Goal: Task Accomplishment & Management: Use online tool/utility

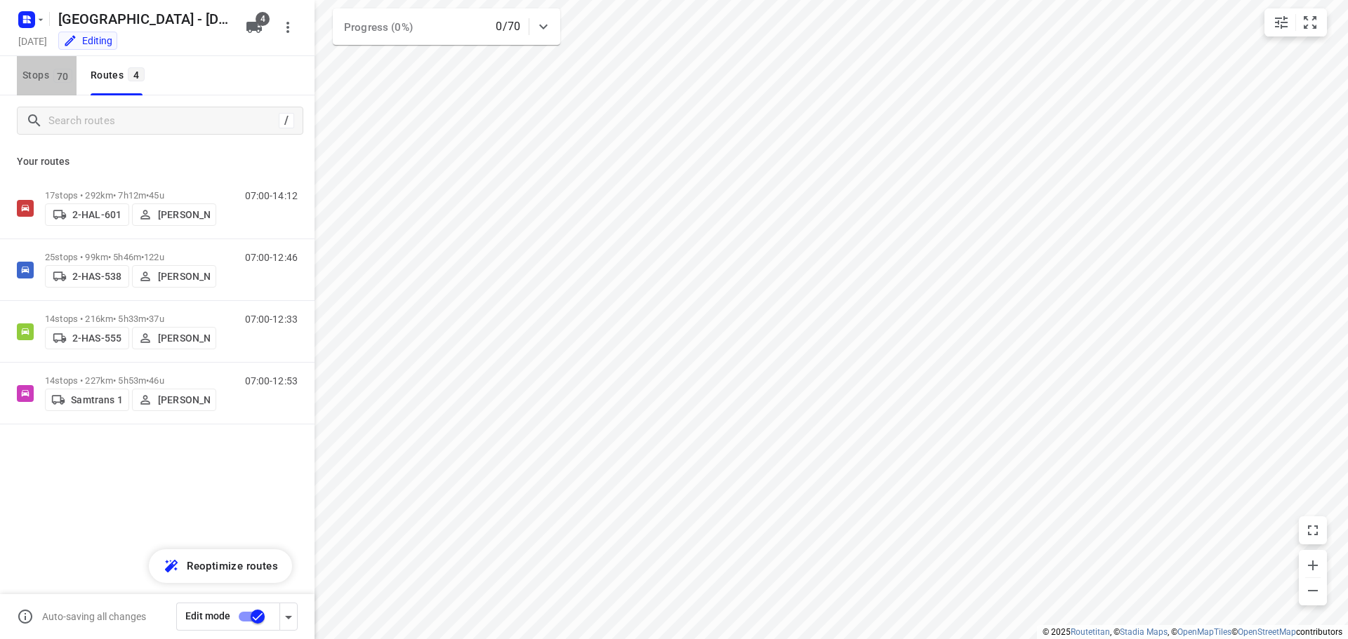
click at [34, 67] on span "Stops 70" at bounding box center [49, 76] width 54 height 18
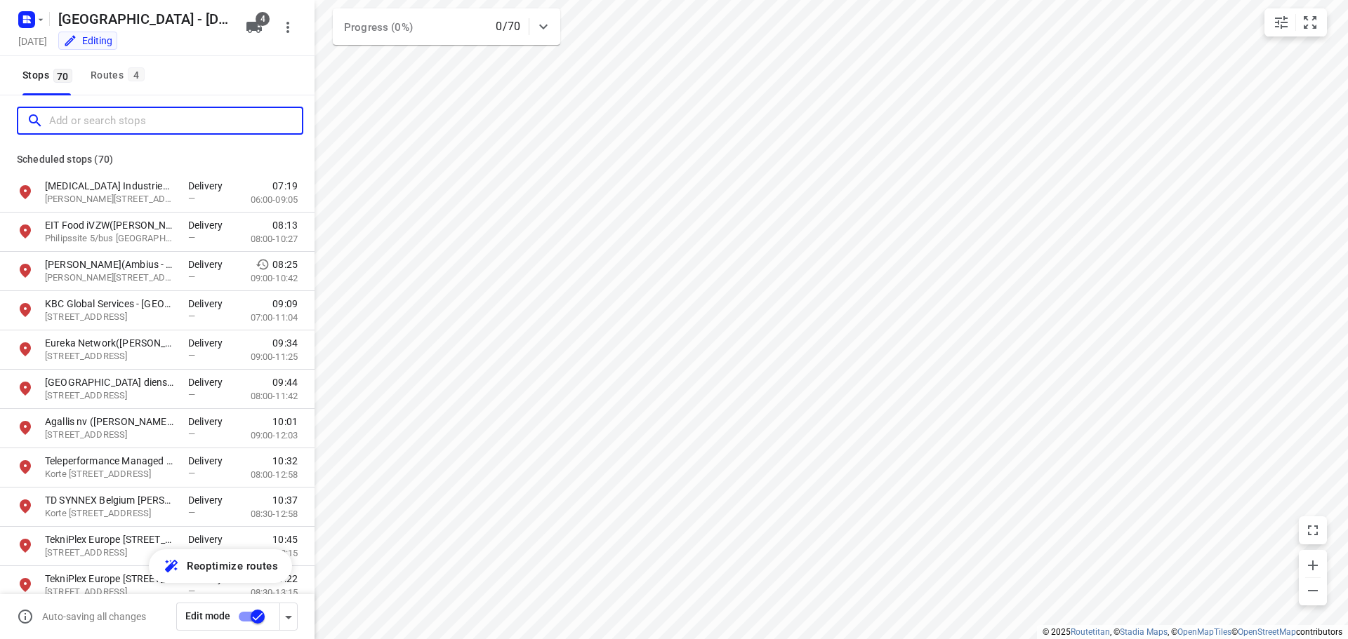
click at [89, 124] on input "Add or search stops" at bounding box center [175, 121] width 253 height 22
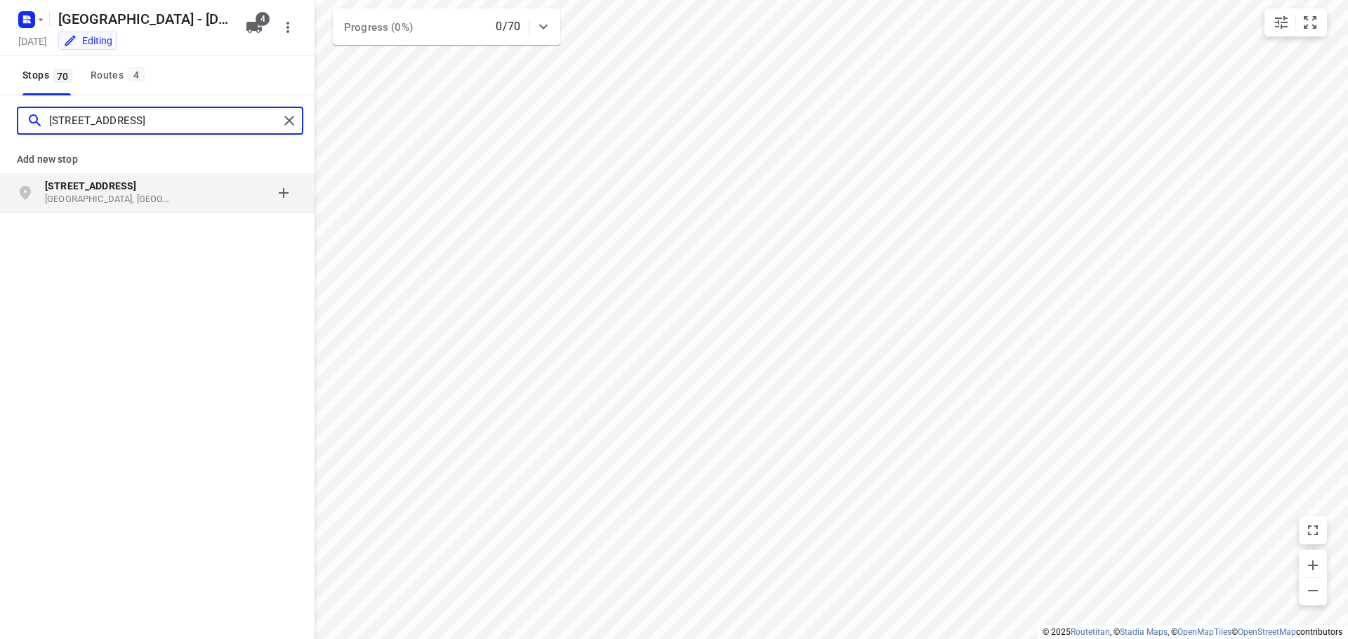
type input "[STREET_ADDRESS]"
click at [80, 190] on b "[STREET_ADDRESS]" at bounding box center [90, 185] width 91 height 11
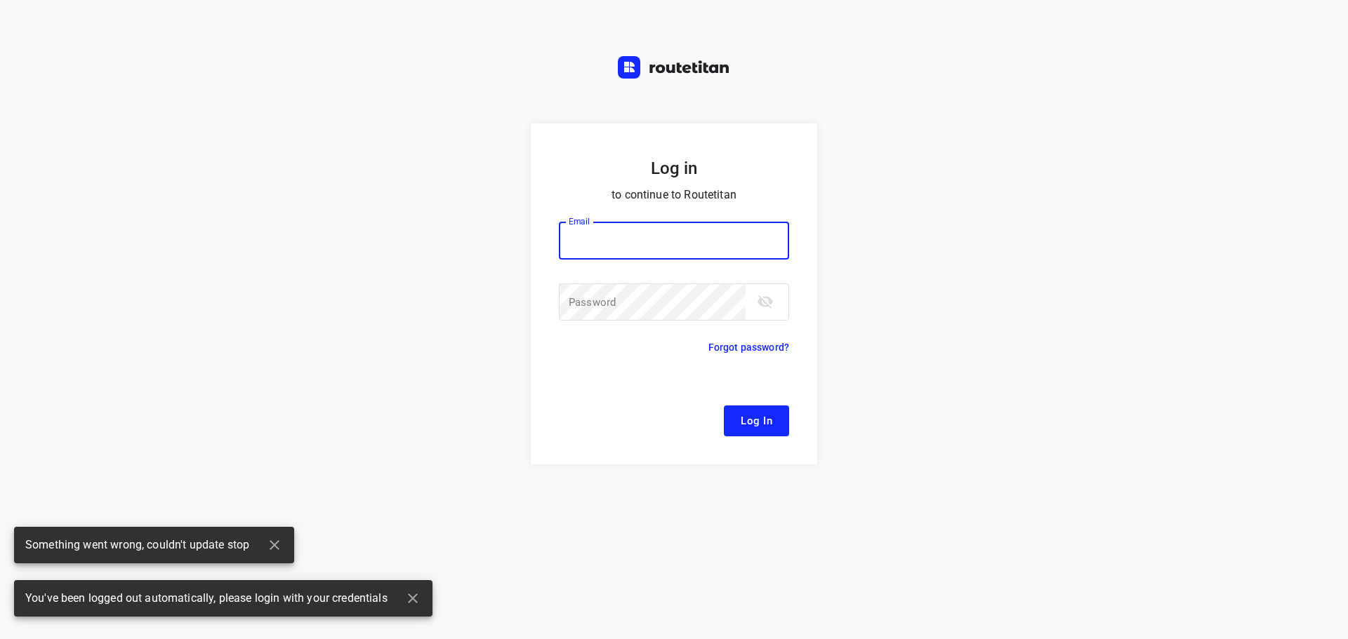
type input "[EMAIL_ADDRESS][DOMAIN_NAME]"
click at [755, 423] on span "Log In" at bounding box center [757, 421] width 32 height 18
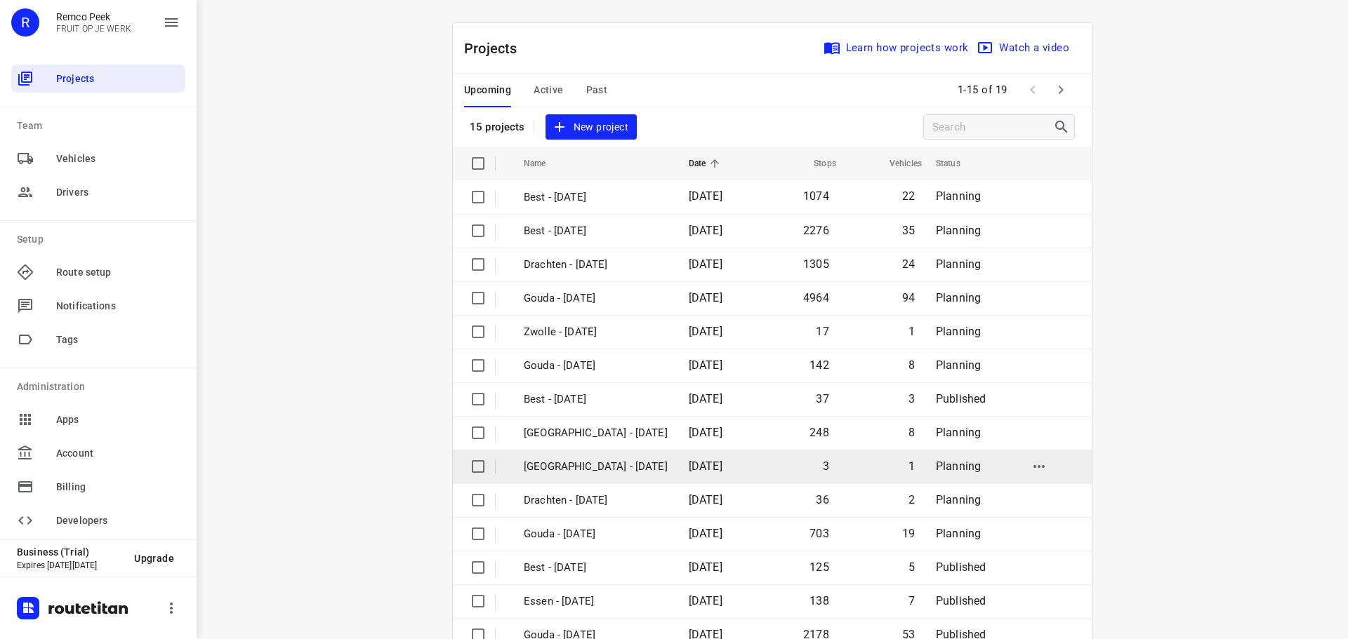
scroll to position [70, 0]
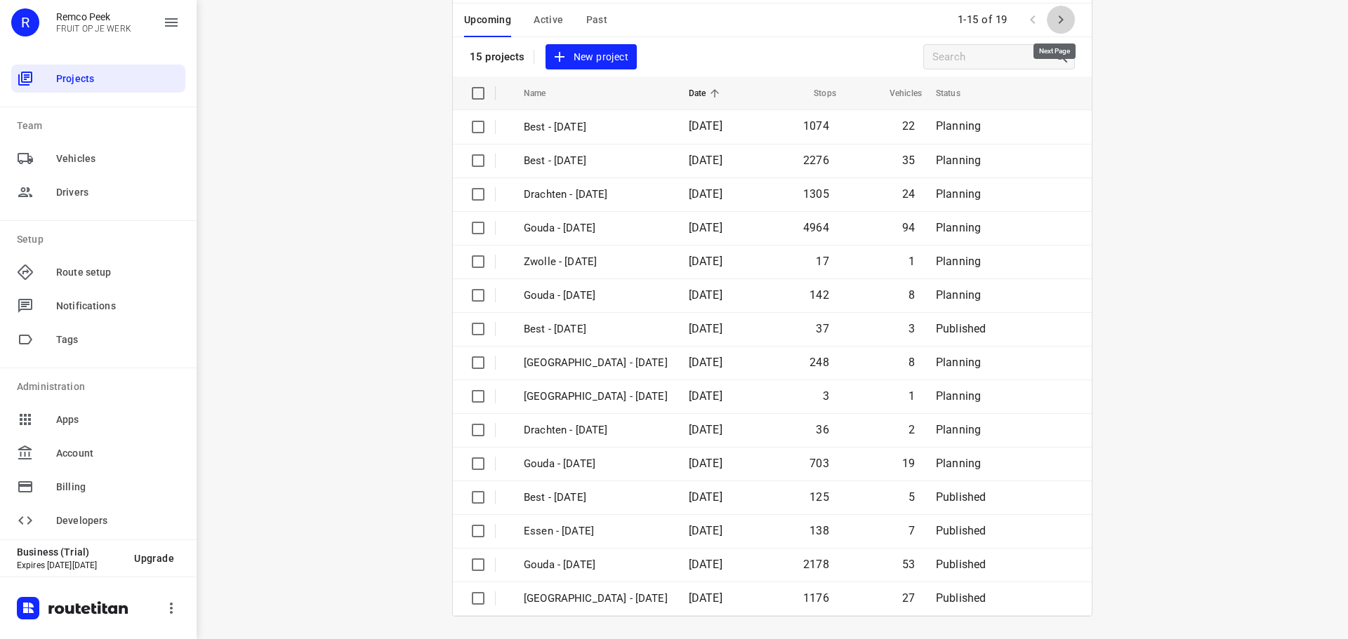
click at [1052, 17] on icon "button" at bounding box center [1060, 19] width 17 height 17
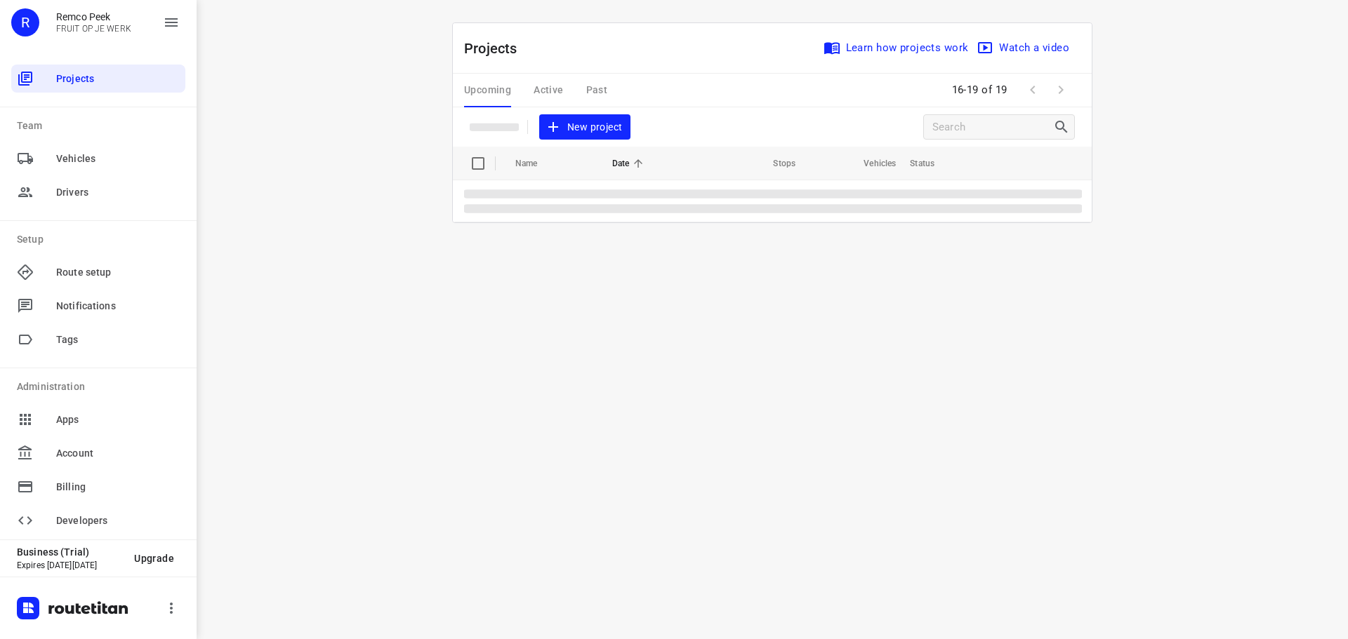
scroll to position [0, 0]
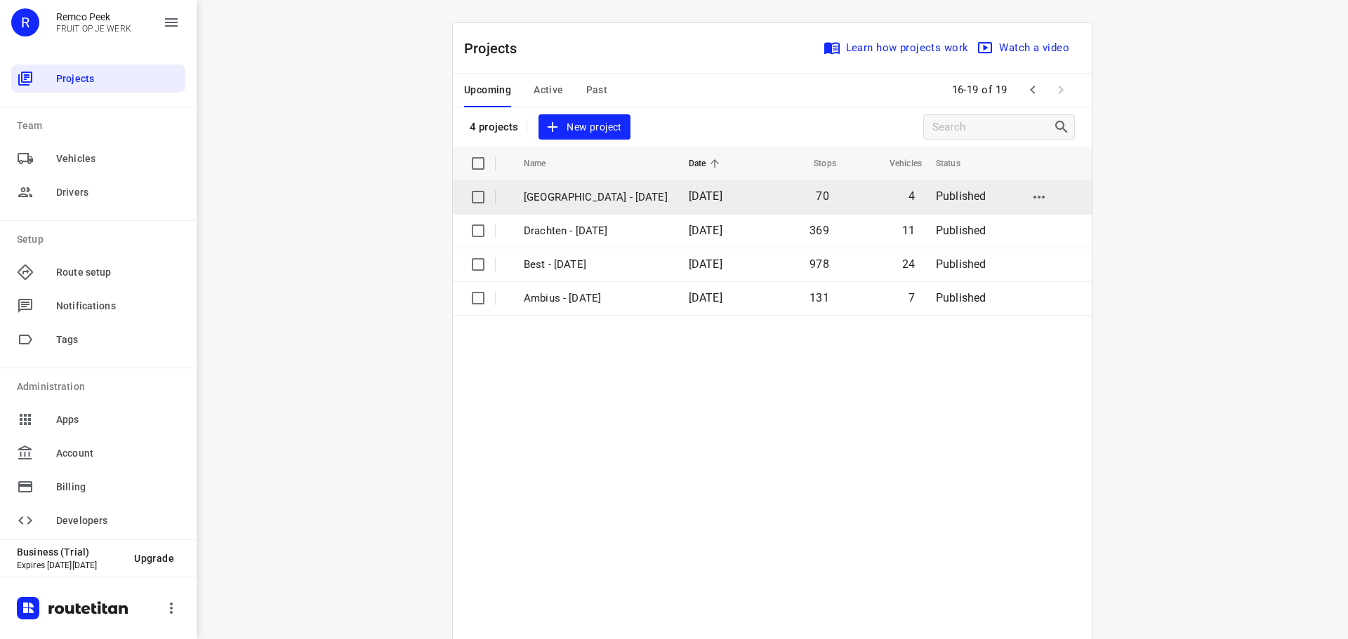
click at [583, 188] on td "[GEOGRAPHIC_DATA] - [DATE]" at bounding box center [594, 197] width 168 height 34
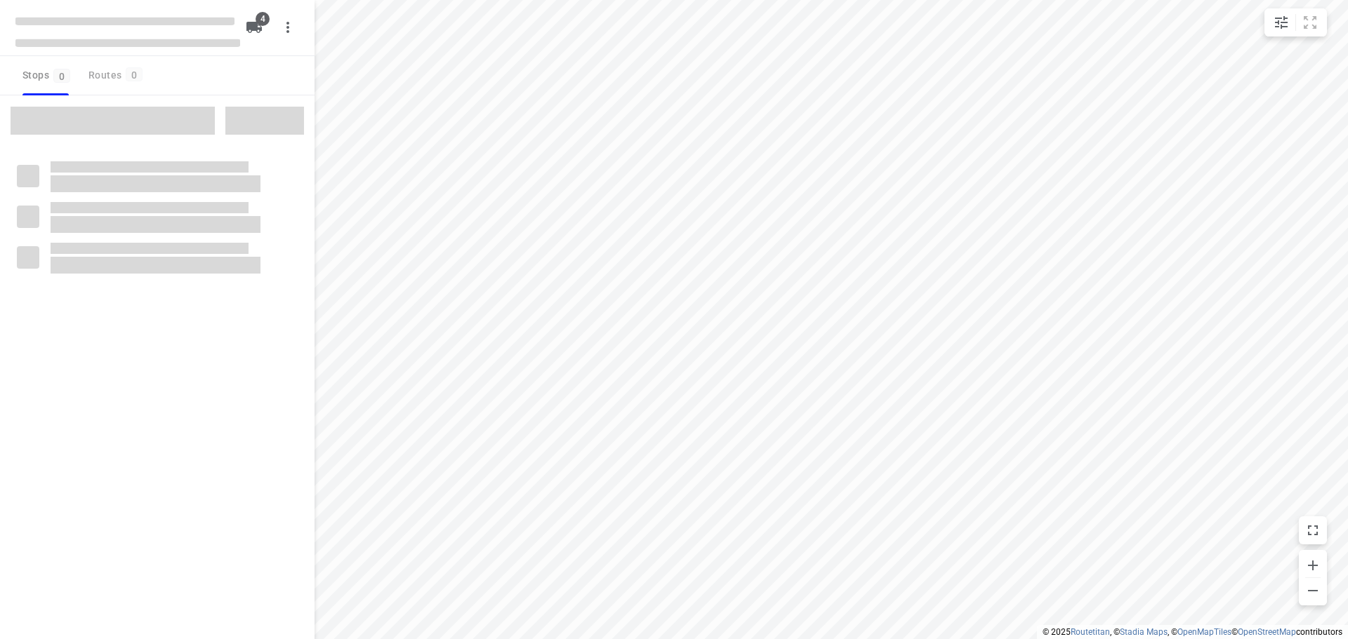
checkbox input "true"
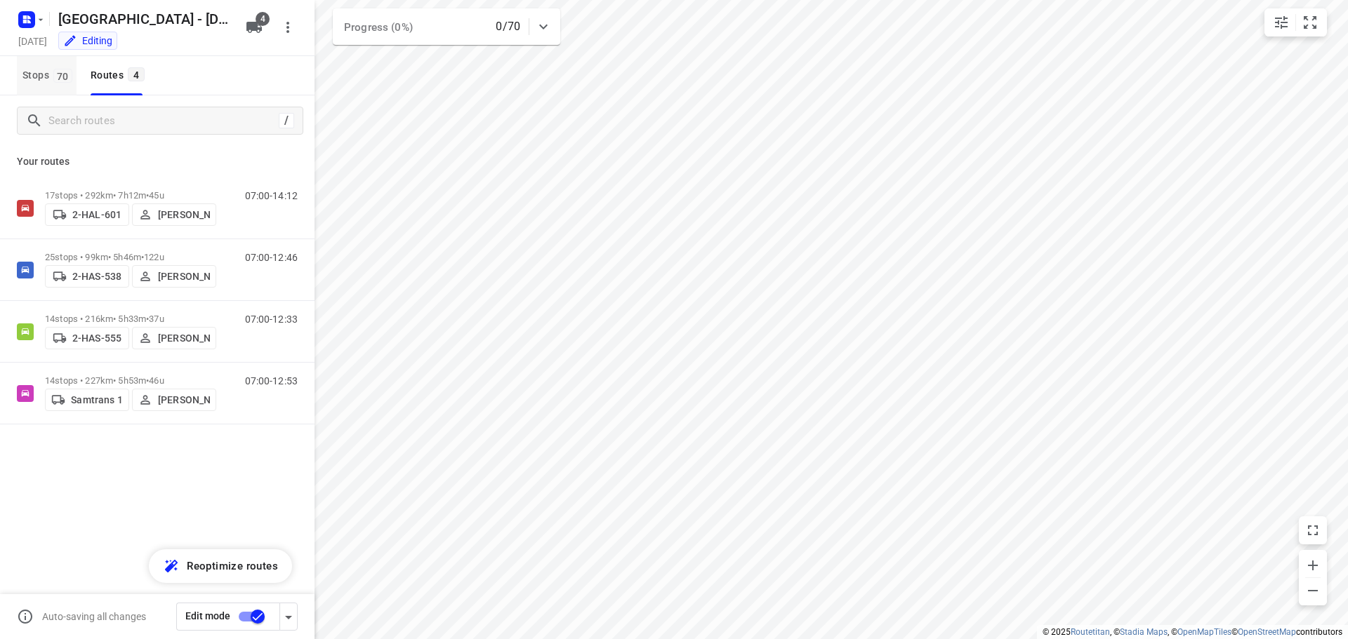
click at [36, 72] on span "Stops 70" at bounding box center [49, 76] width 54 height 18
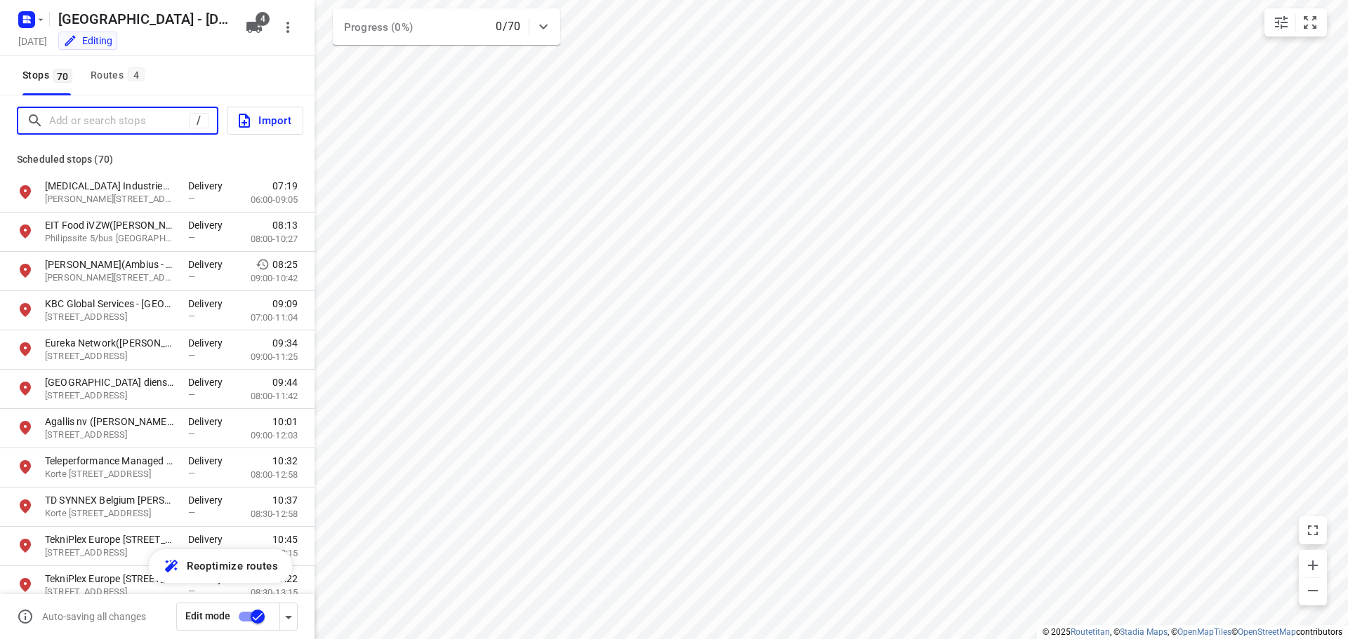
click at [54, 117] on input "Add or search stops" at bounding box center [119, 121] width 140 height 22
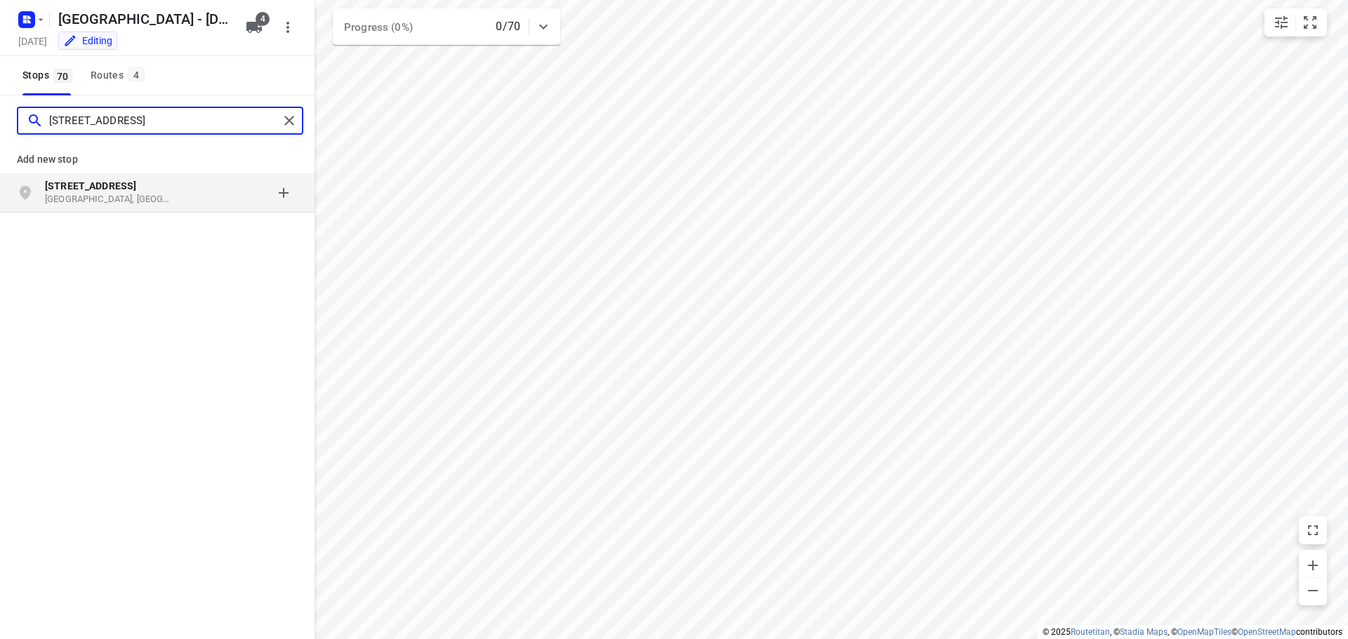
type input "[STREET_ADDRESS]"
click at [67, 190] on b "[STREET_ADDRESS]" at bounding box center [90, 185] width 91 height 11
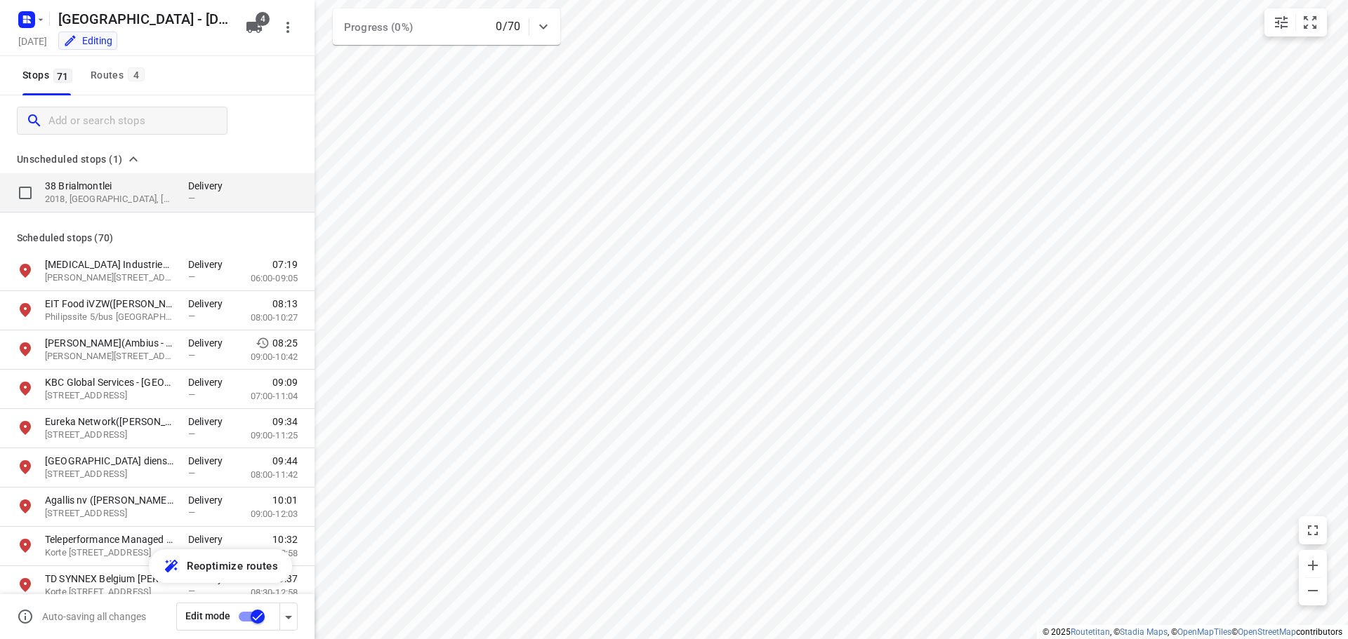
click at [80, 186] on p "38 Brialmontlei" at bounding box center [109, 186] width 129 height 14
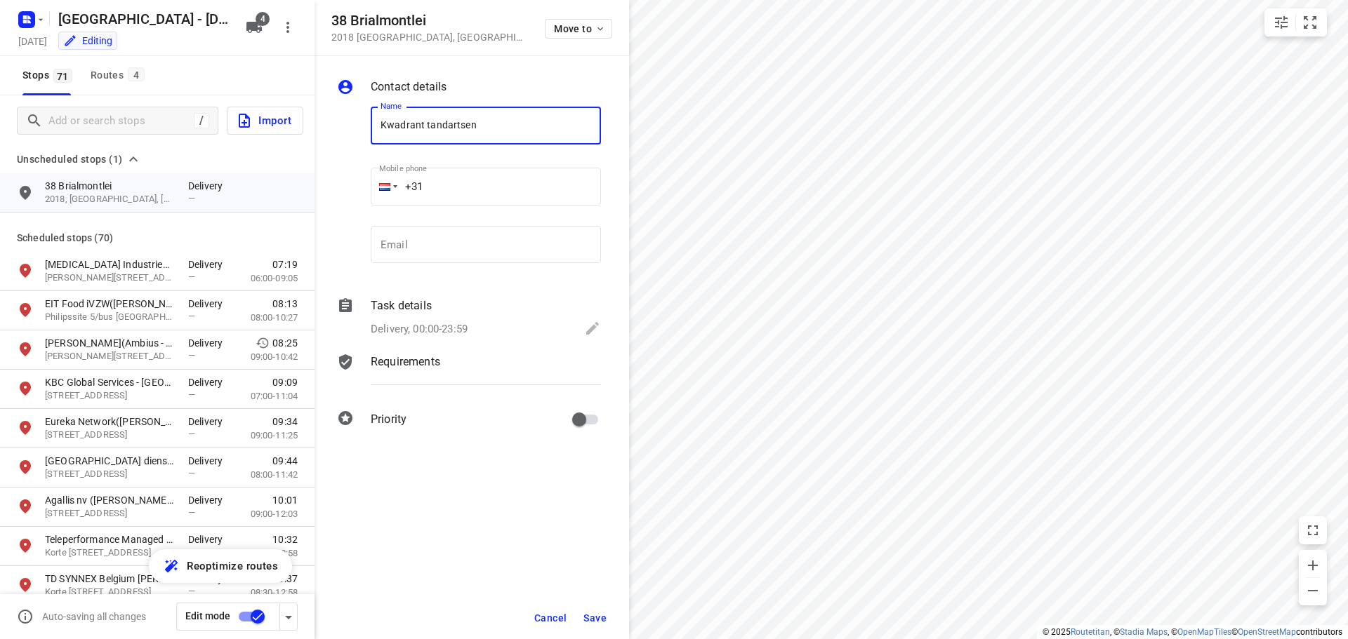
type input "Kwadrant tandartsen"
click at [596, 618] on span "Save" at bounding box center [594, 618] width 23 height 11
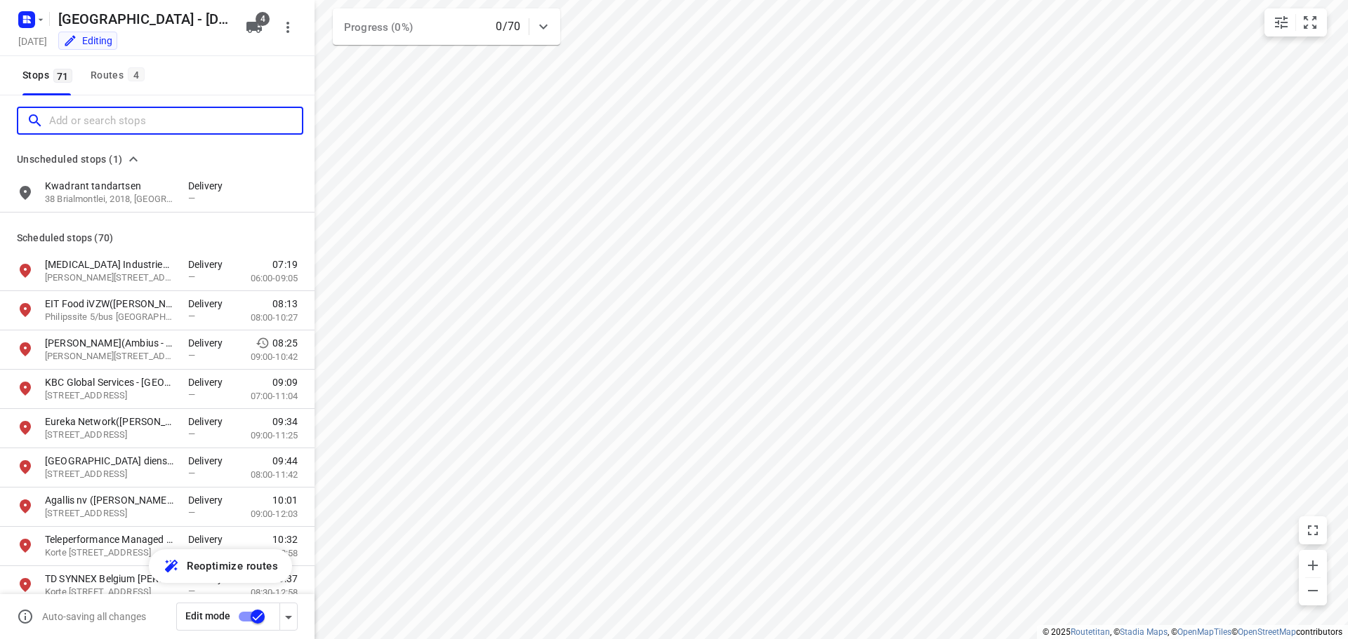
click at [84, 117] on input "Add or search stops" at bounding box center [175, 121] width 253 height 22
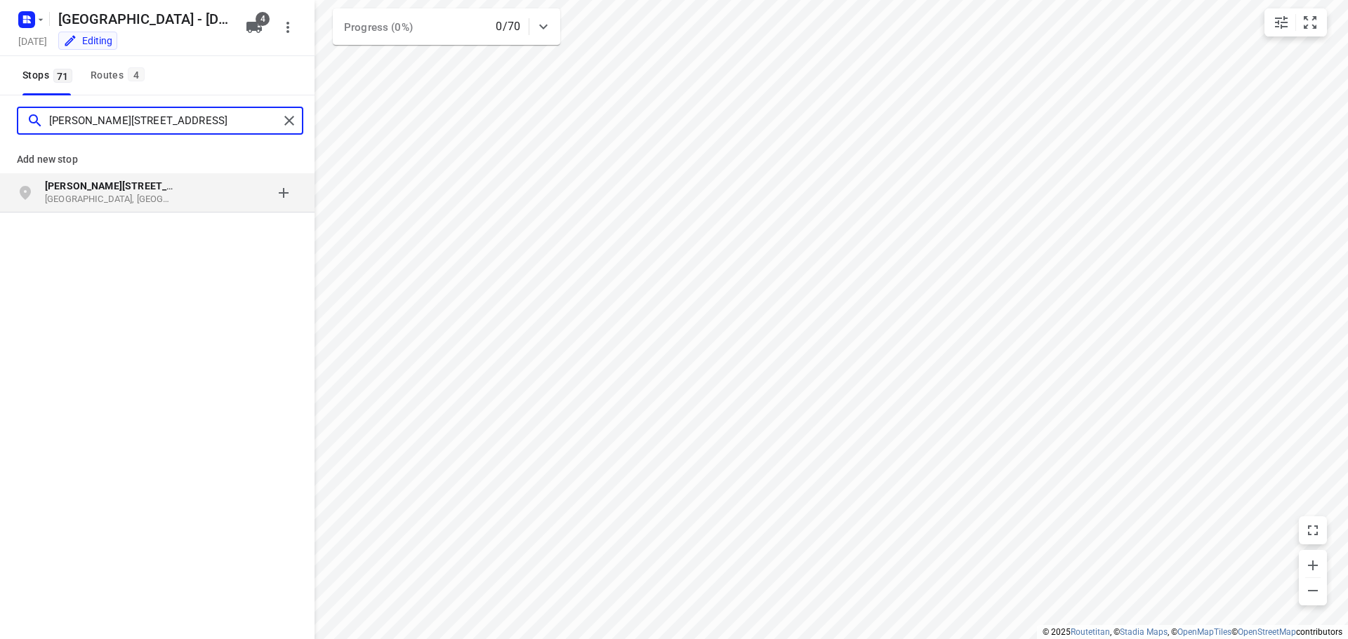
type input "[PERSON_NAME][STREET_ADDRESS]"
click at [283, 192] on div "grid" at bounding box center [242, 193] width 109 height 28
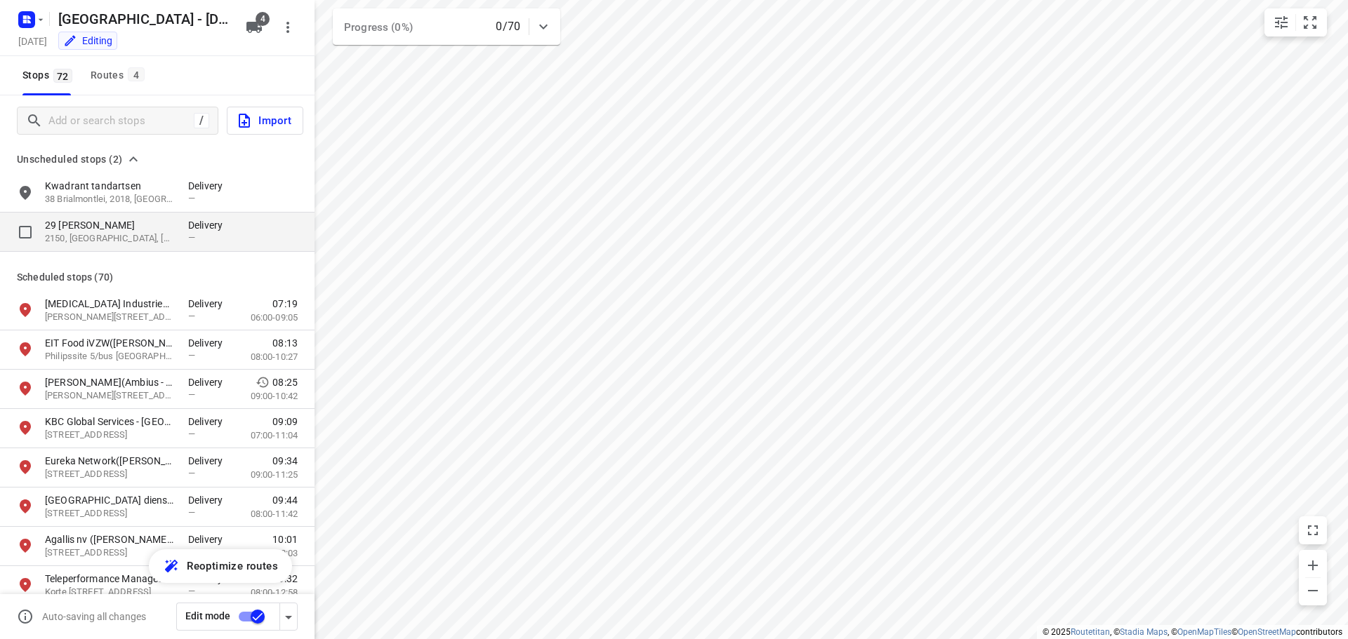
click at [91, 225] on p "29 [PERSON_NAME]" at bounding box center [109, 225] width 129 height 14
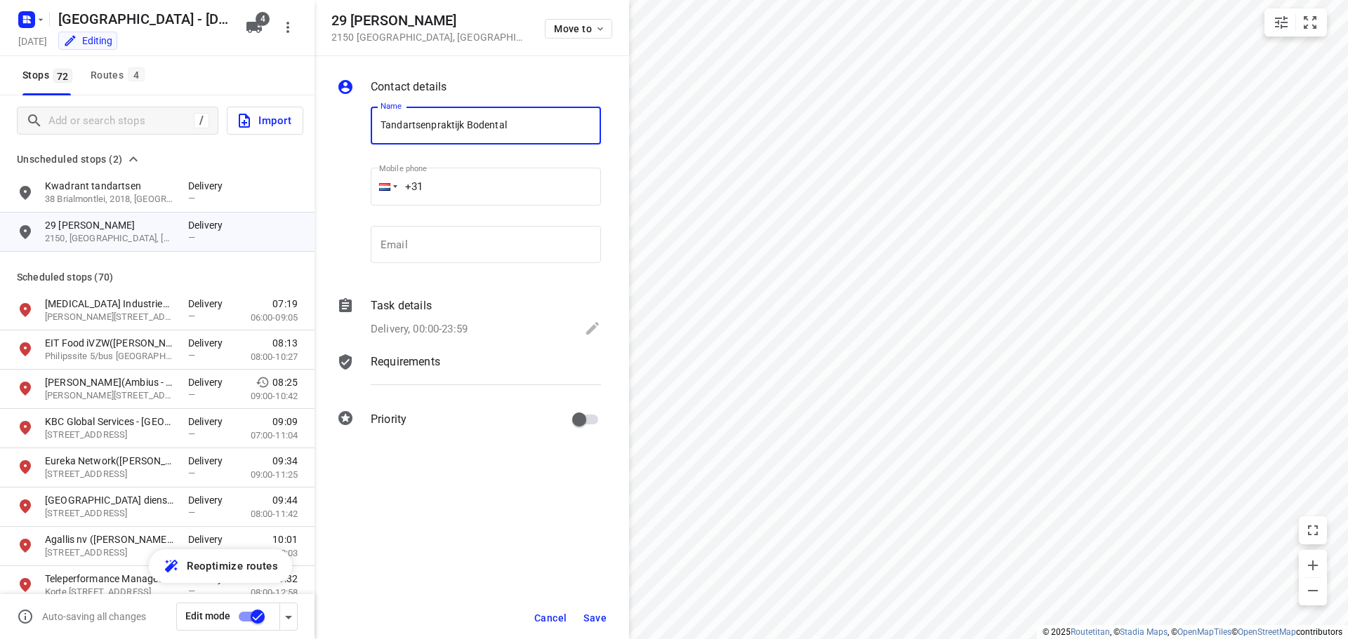
type input "Tandartsenpraktijk Bodental"
click at [593, 613] on span "Save" at bounding box center [594, 618] width 23 height 11
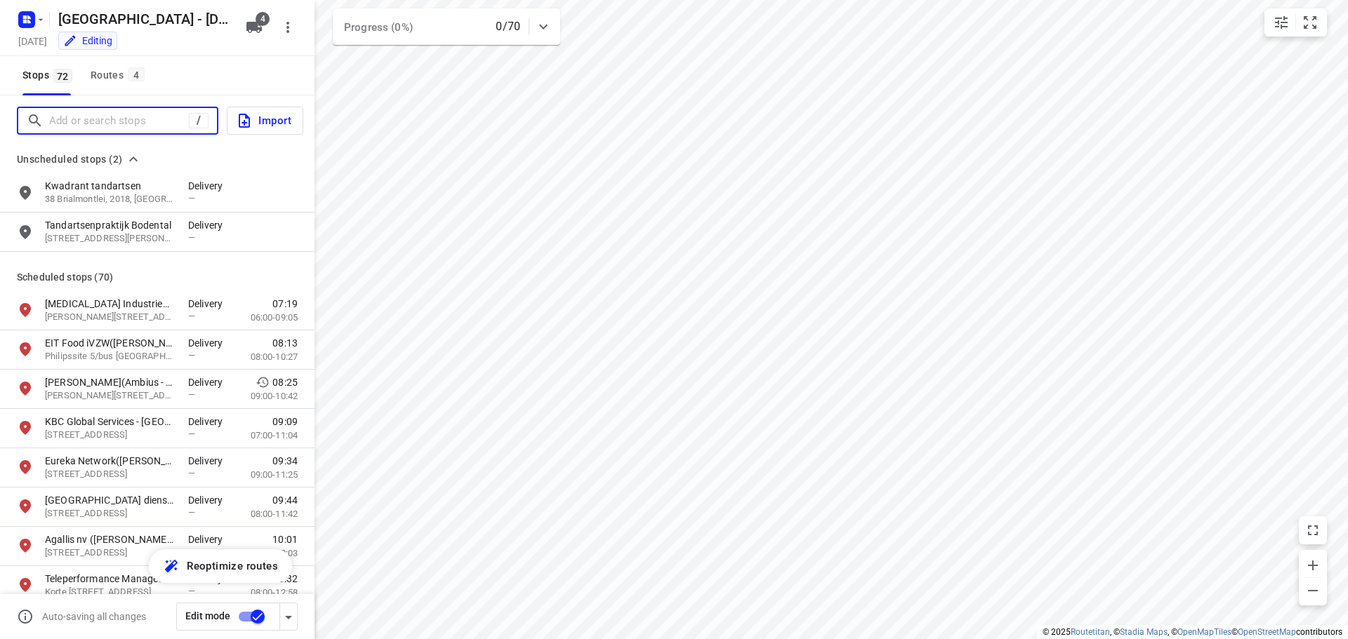
click at [77, 123] on input "Add or search stops" at bounding box center [119, 121] width 140 height 22
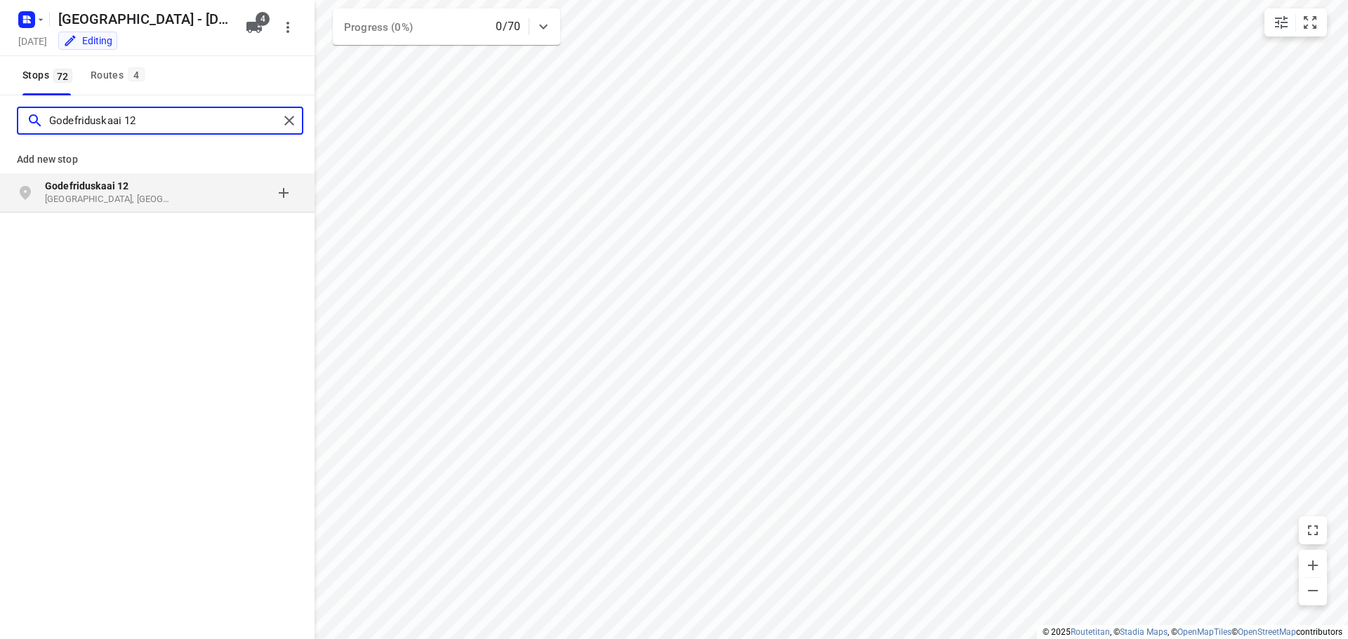
type input "Godefriduskaai 12"
click at [74, 182] on b "Godefriduskaai 12" at bounding box center [87, 185] width 84 height 11
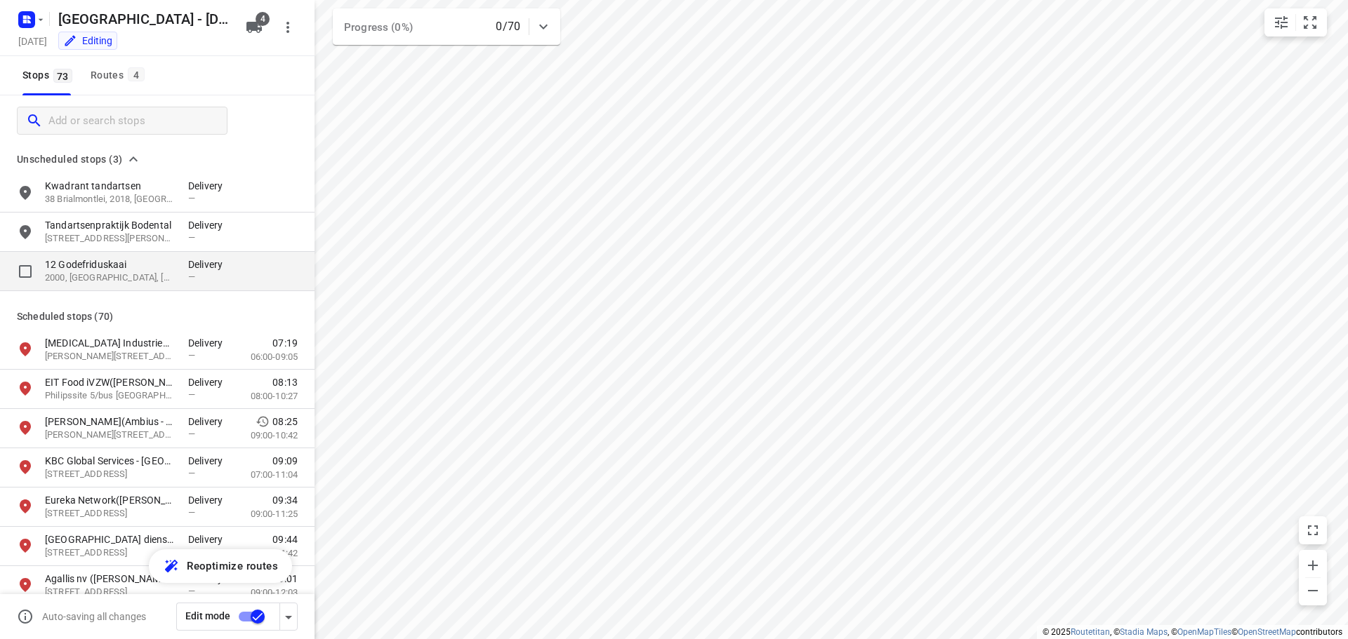
click at [87, 264] on p "12 Godefriduskaai" at bounding box center [109, 265] width 129 height 14
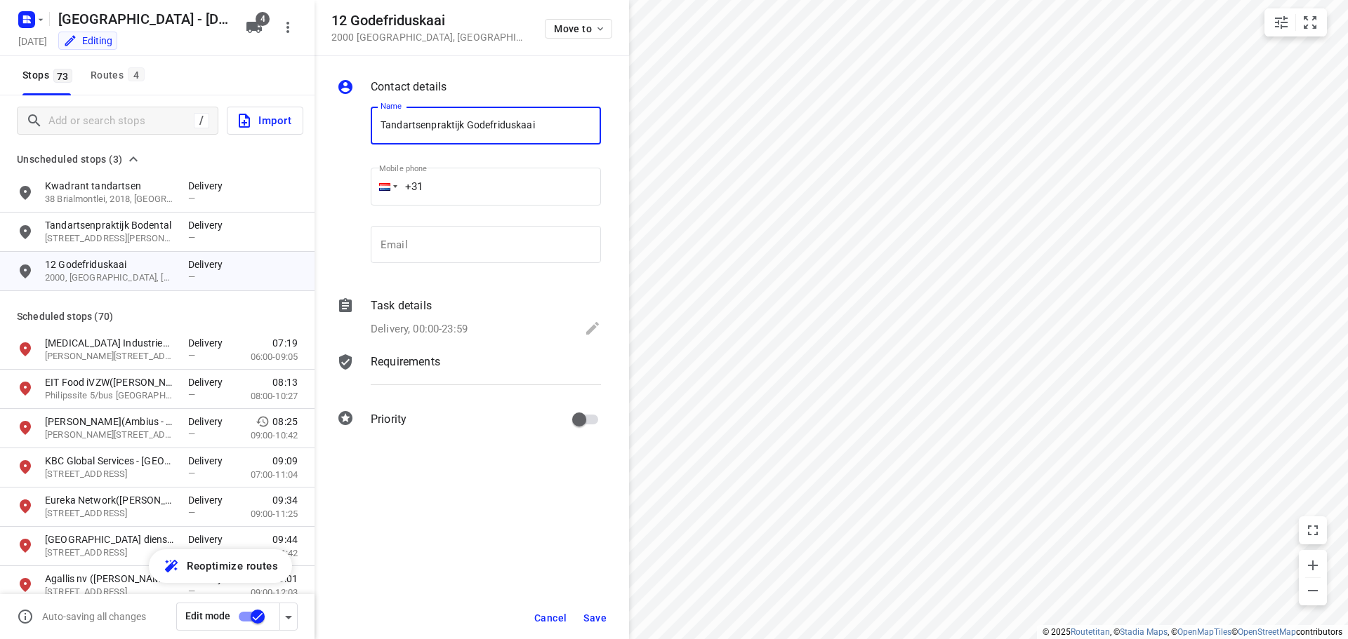
type input "Tandartsenpraktijk Godefriduskaai"
click at [592, 614] on span "Save" at bounding box center [594, 618] width 23 height 11
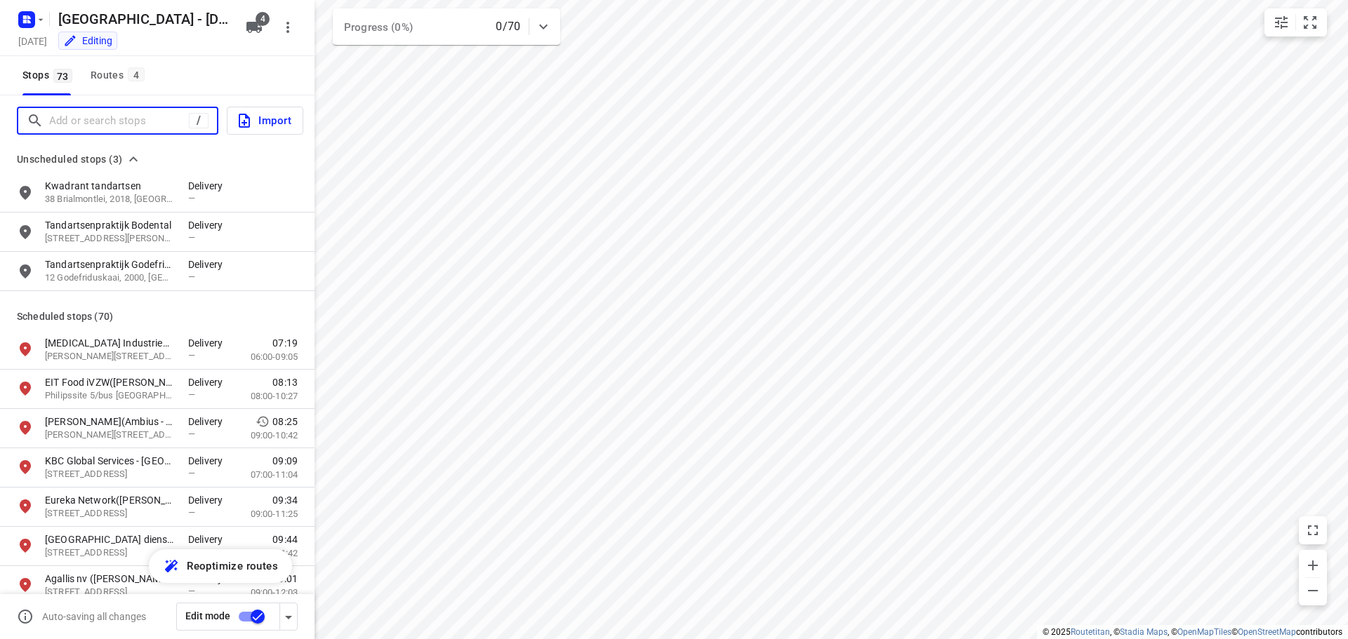
click at [83, 124] on input "Add or search stops" at bounding box center [119, 121] width 140 height 22
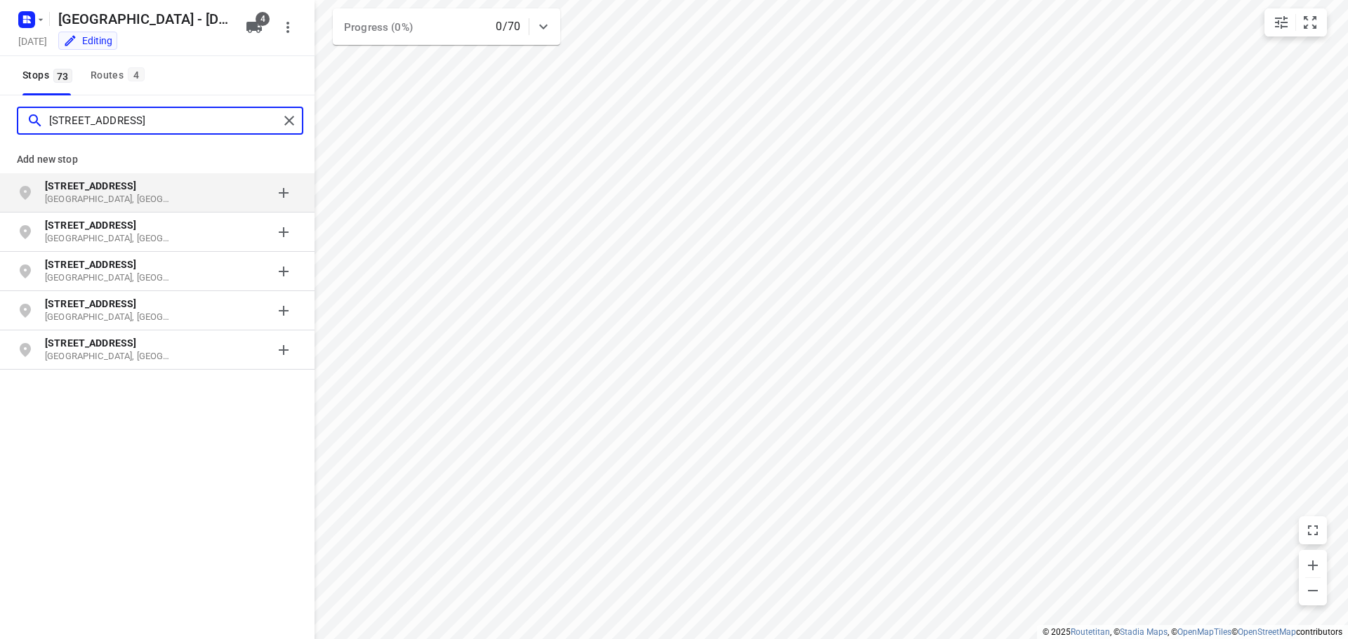
type input "[STREET_ADDRESS]"
click at [82, 187] on b "[STREET_ADDRESS]" at bounding box center [90, 185] width 91 height 11
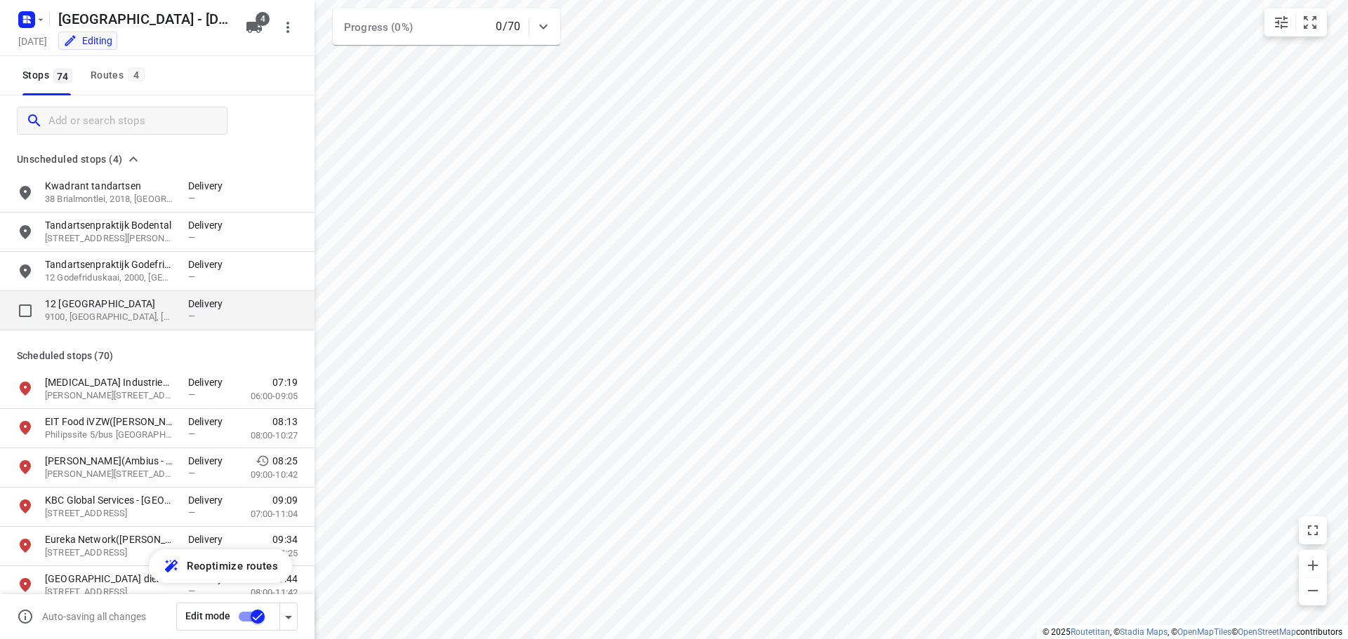
click at [84, 302] on p "12 [GEOGRAPHIC_DATA]" at bounding box center [109, 304] width 129 height 14
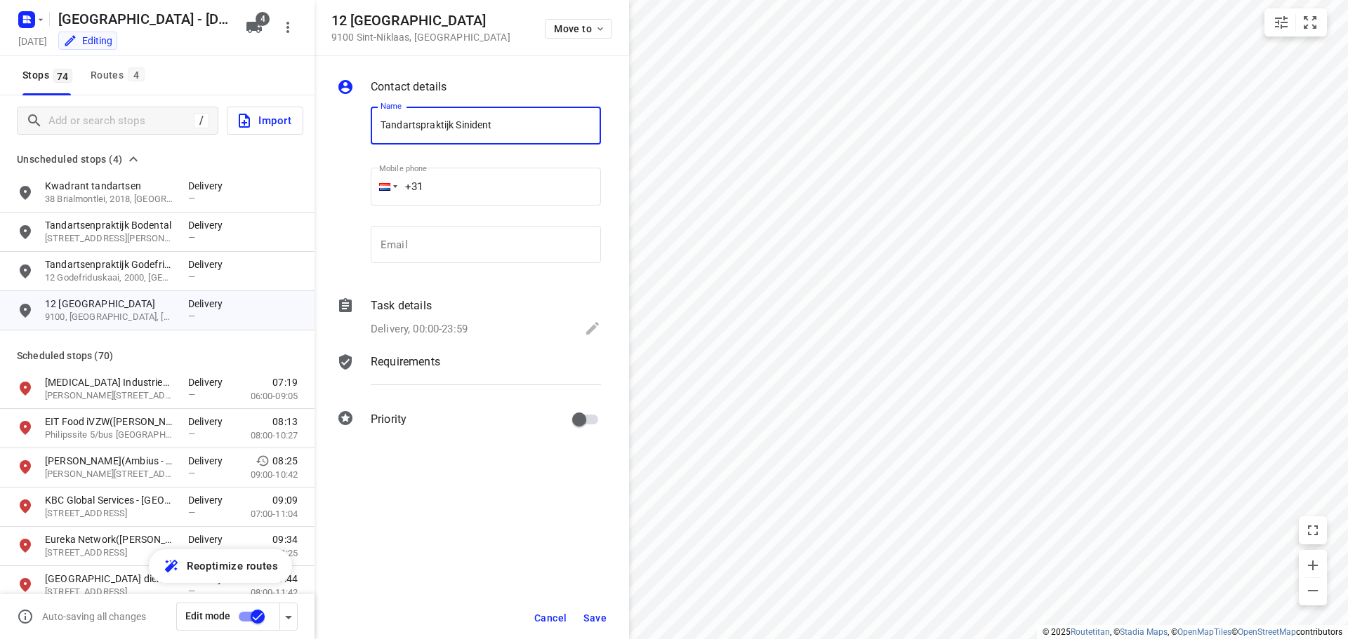
type input "Tandartspraktijk Sinident"
click at [599, 620] on span "Save" at bounding box center [594, 618] width 23 height 11
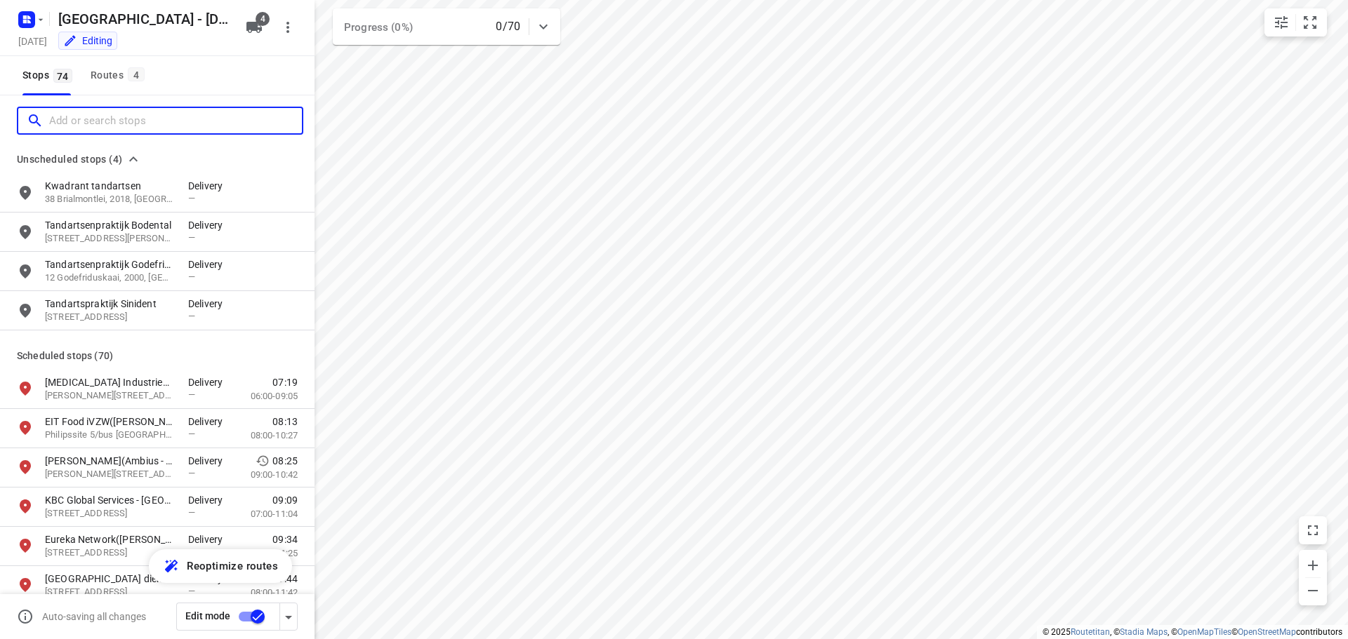
click at [85, 121] on input "Add or search stops" at bounding box center [175, 121] width 253 height 22
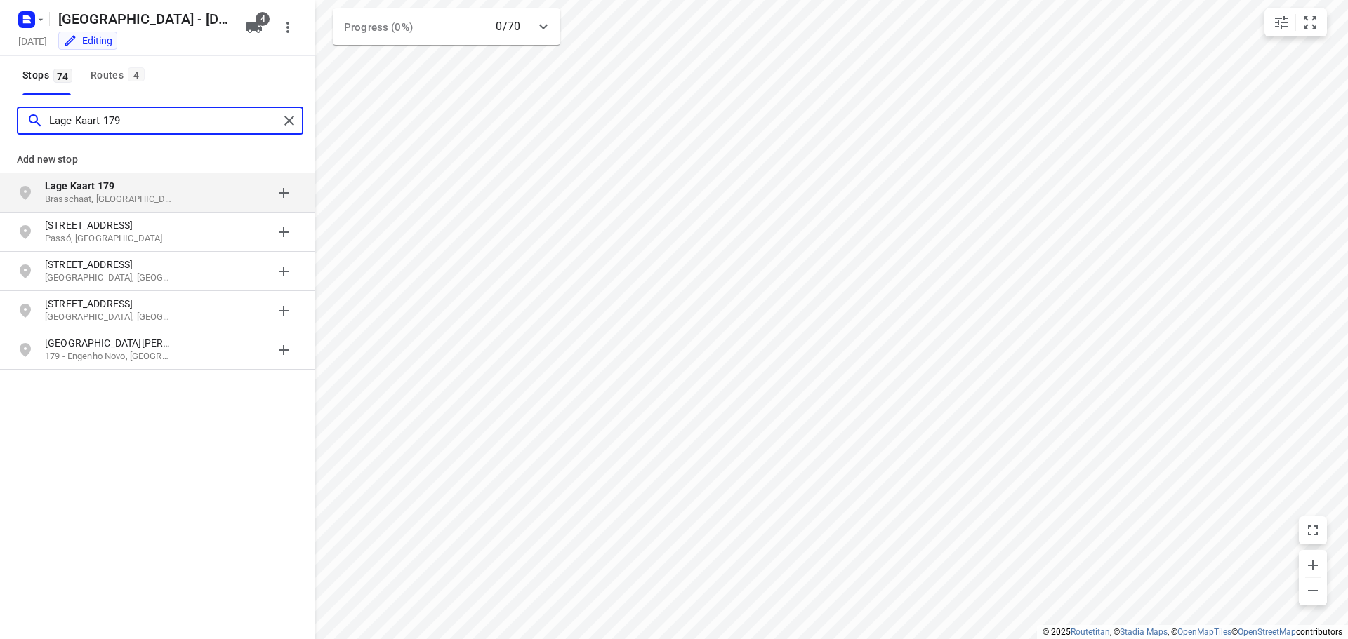
type input "Lage Kaart 179"
click at [72, 187] on b "Lage Kaart 179" at bounding box center [79, 185] width 69 height 11
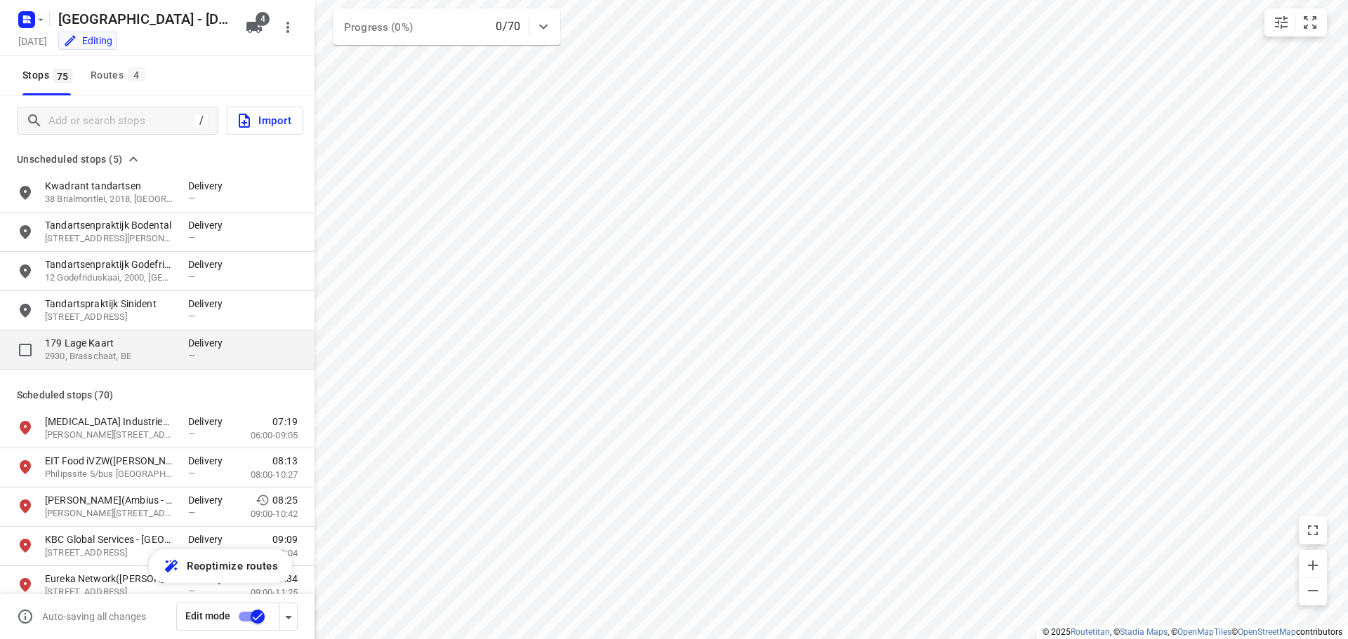
click at [93, 343] on p "179 Lage Kaart" at bounding box center [109, 343] width 129 height 14
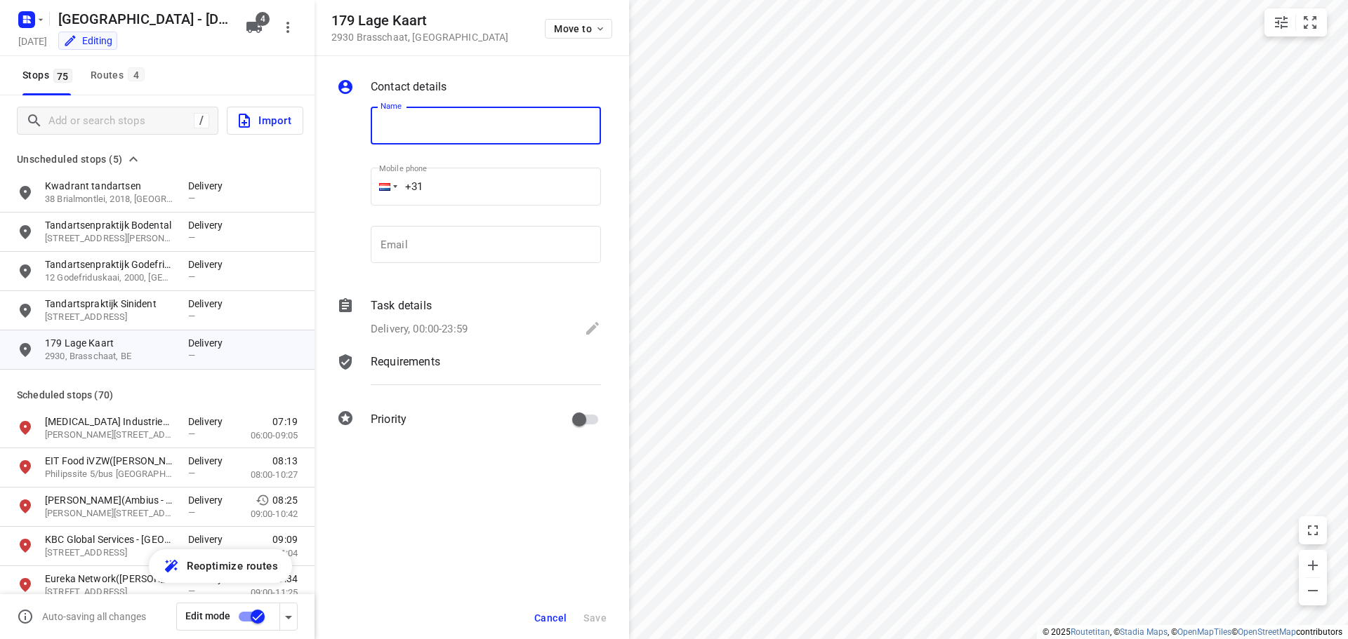
click at [416, 125] on input "text" at bounding box center [486, 126] width 230 height 38
type input "Tandartsenpraktijk De Zuidkaart"
click at [599, 616] on span "Save" at bounding box center [594, 618] width 23 height 11
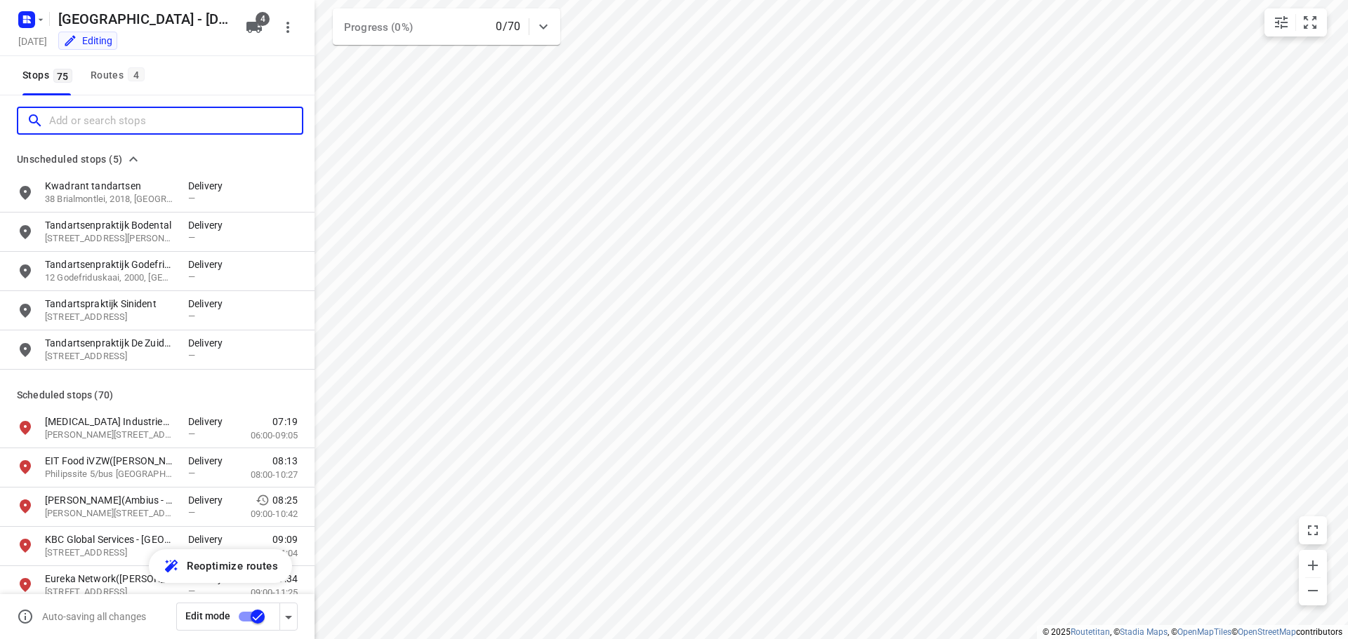
click at [86, 121] on input "Add or search stops" at bounding box center [175, 121] width 253 height 22
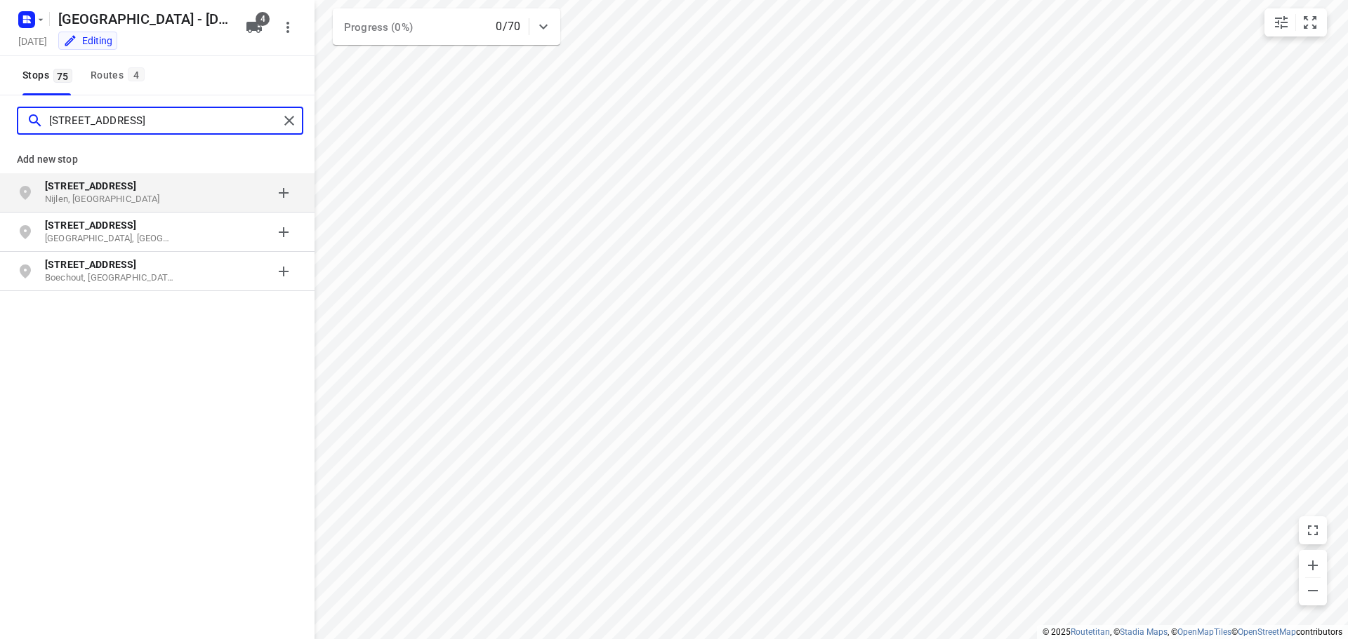
type input "[STREET_ADDRESS]"
click at [84, 185] on b "[STREET_ADDRESS]" at bounding box center [90, 185] width 91 height 11
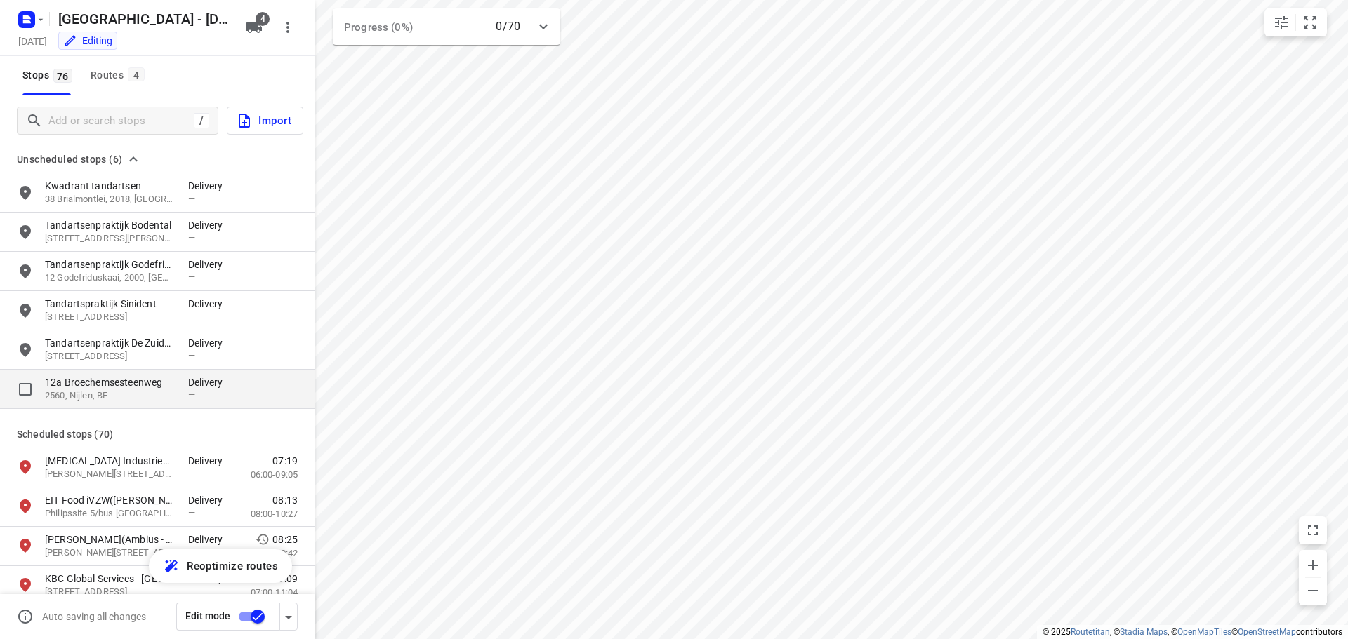
click at [104, 383] on p "12a Broechemsesteenweg" at bounding box center [109, 383] width 129 height 14
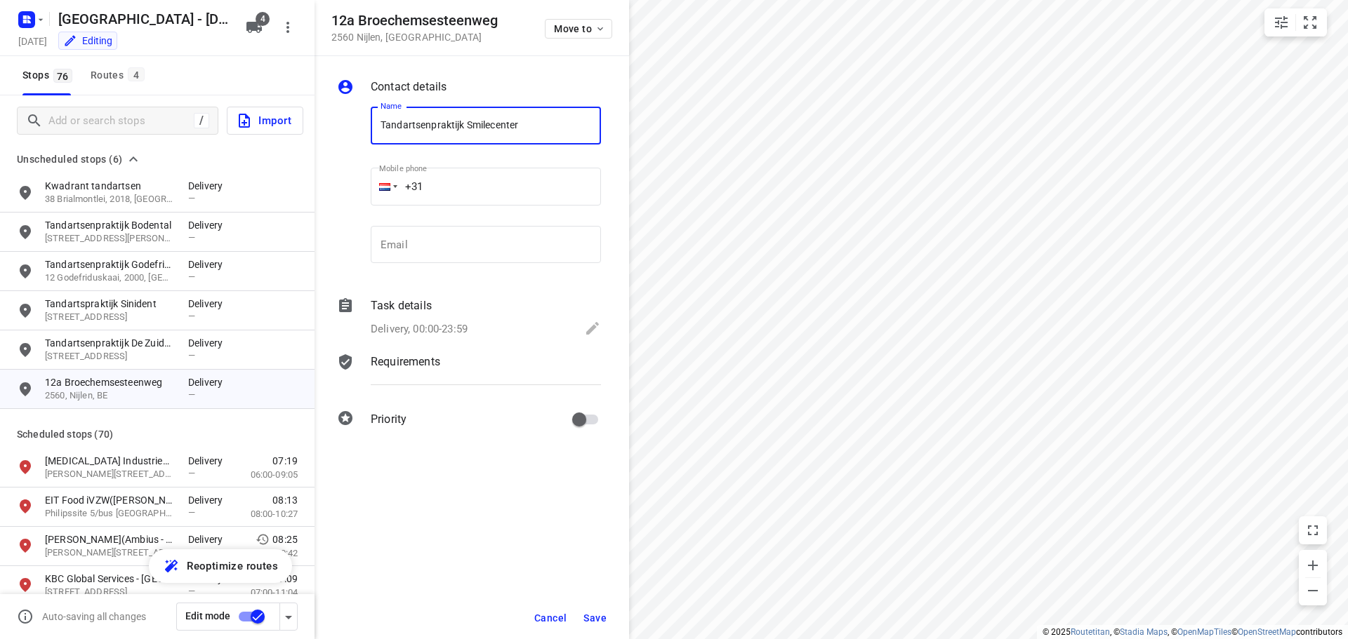
type input "Tandartsenpraktijk Smilecenter"
click at [602, 620] on span "Save" at bounding box center [594, 618] width 23 height 11
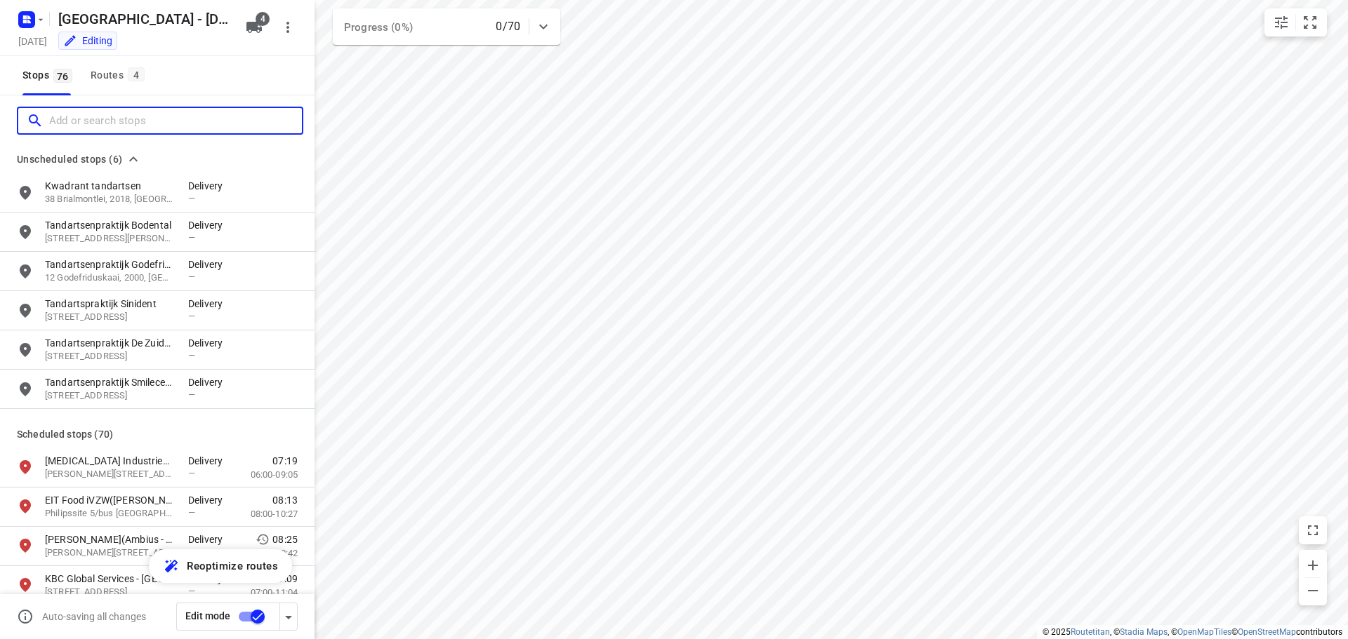
click at [96, 119] on input "Add or search stops" at bounding box center [175, 121] width 253 height 22
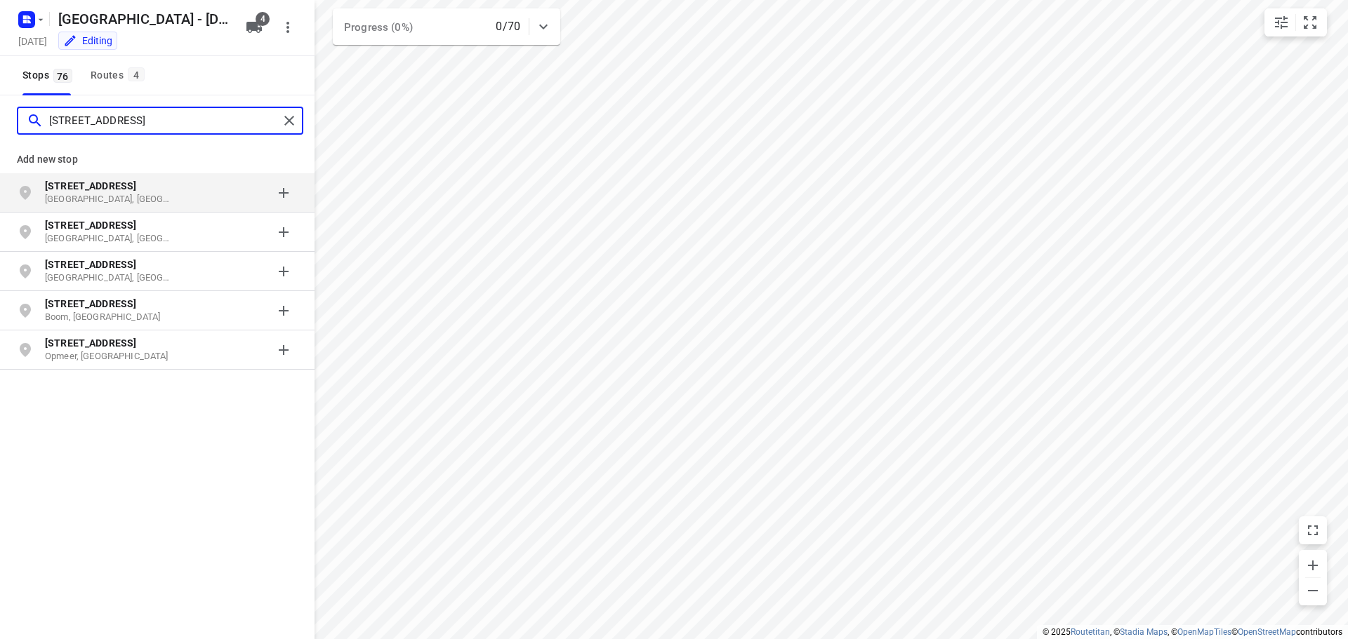
type input "[STREET_ADDRESS]"
click at [68, 186] on b "[STREET_ADDRESS]" at bounding box center [90, 185] width 91 height 11
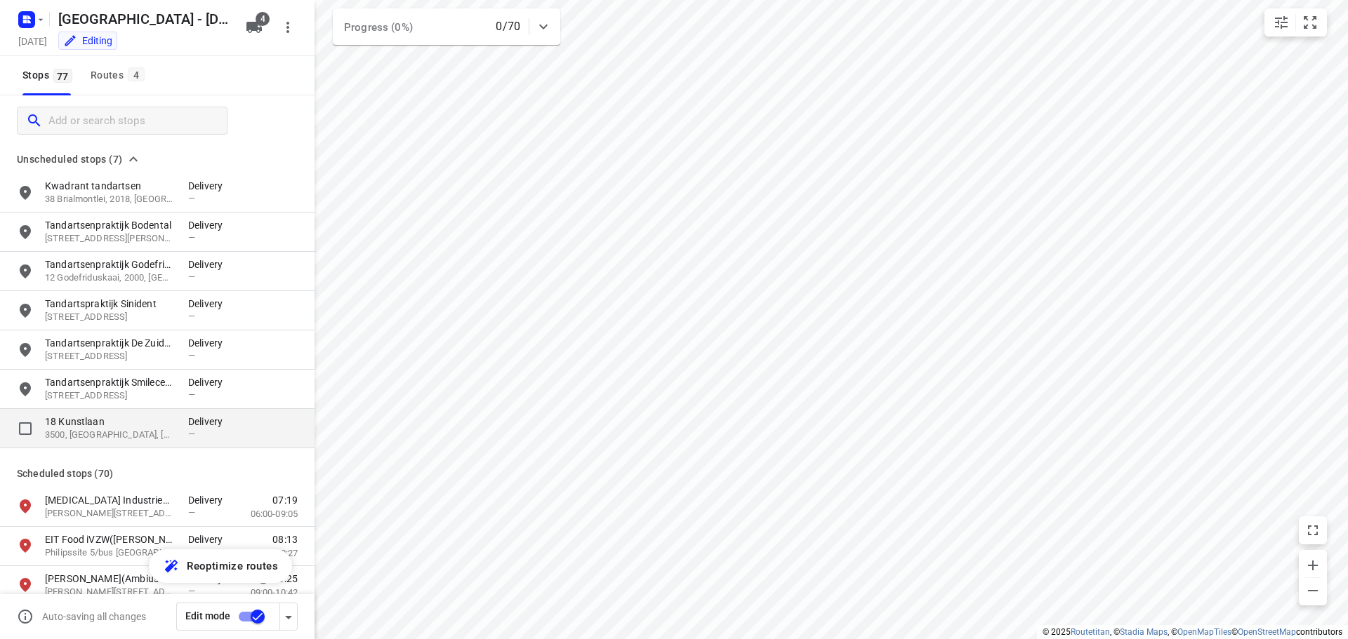
click at [77, 423] on p "18 Kunstlaan" at bounding box center [109, 422] width 129 height 14
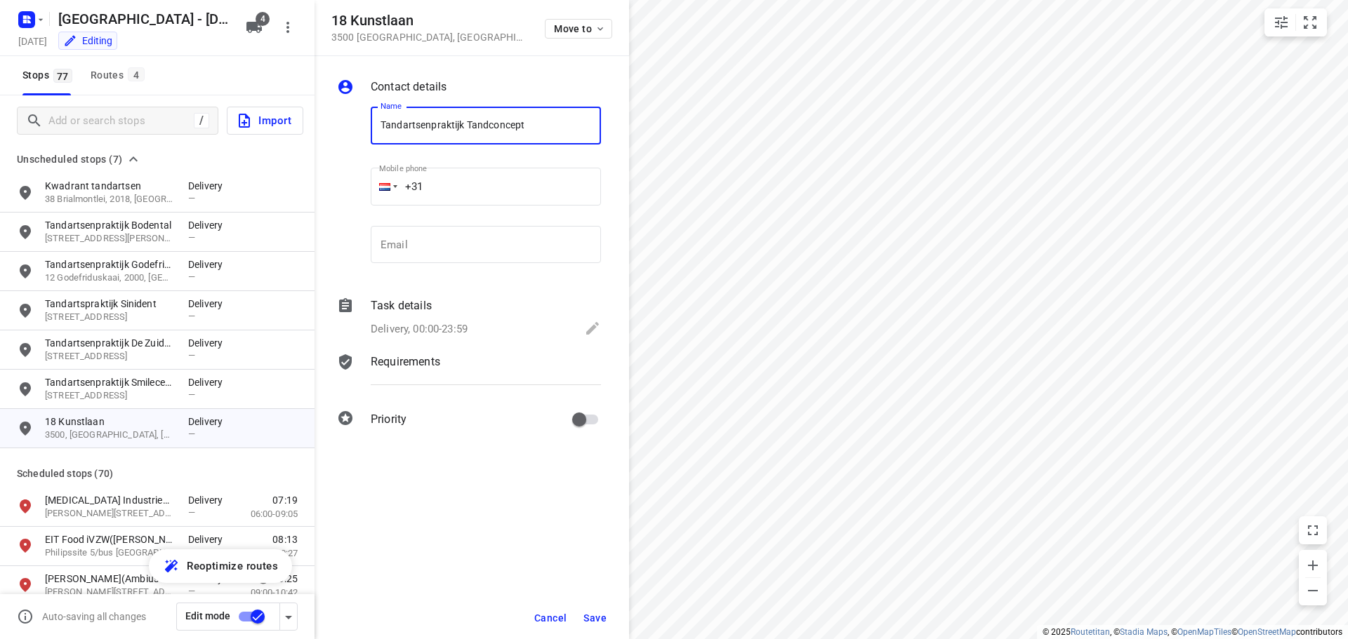
type input "Tandartsenpraktijk Tandconcept"
click at [603, 619] on span "Save" at bounding box center [594, 618] width 23 height 11
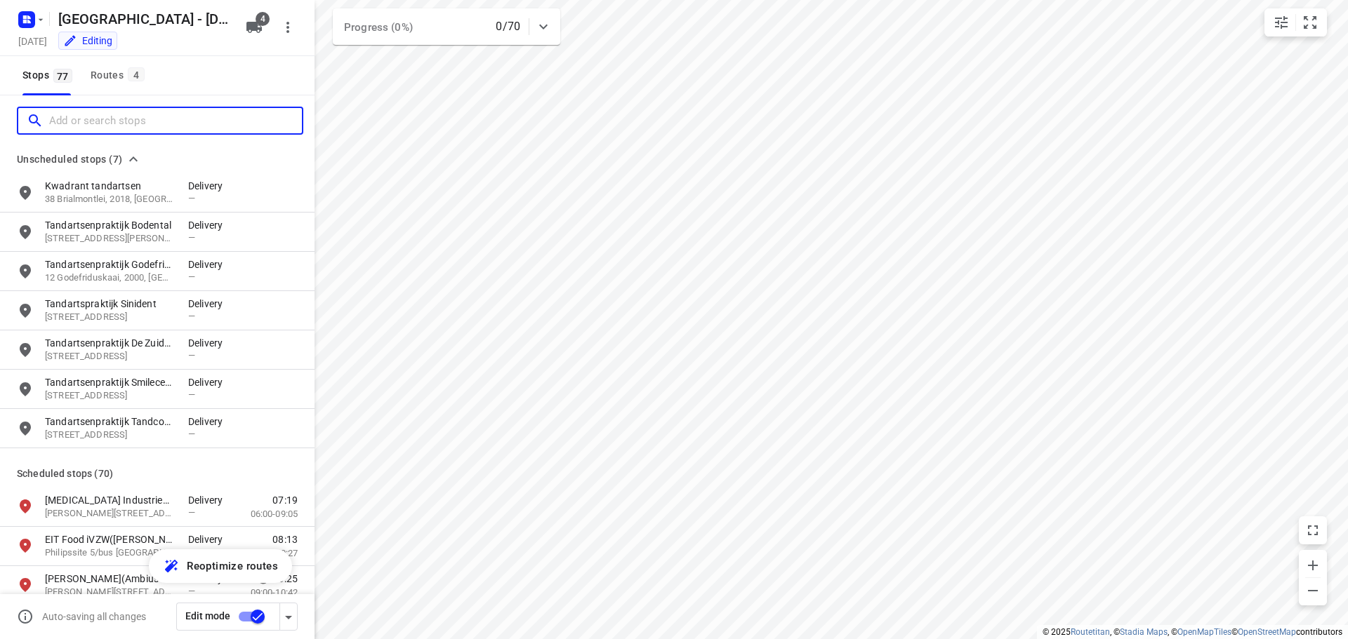
click at [66, 121] on input "Add or search stops" at bounding box center [175, 121] width 253 height 22
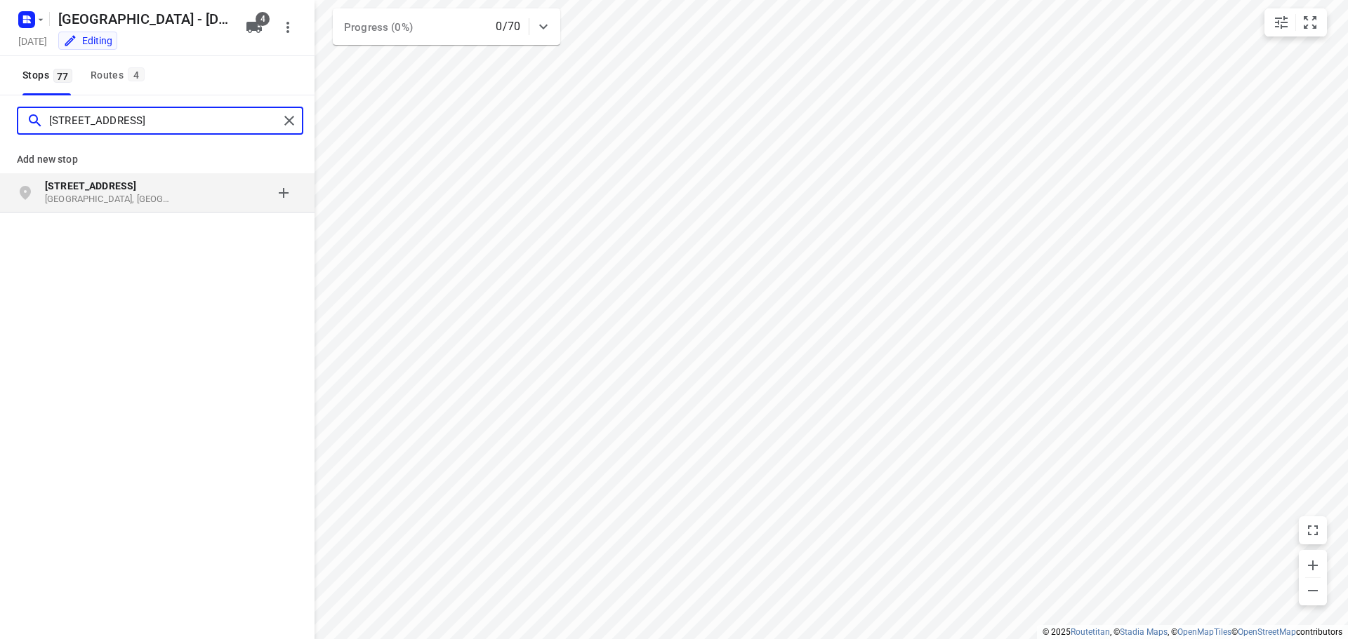
type input "[STREET_ADDRESS]"
click at [73, 187] on b "[STREET_ADDRESS]" at bounding box center [90, 185] width 91 height 11
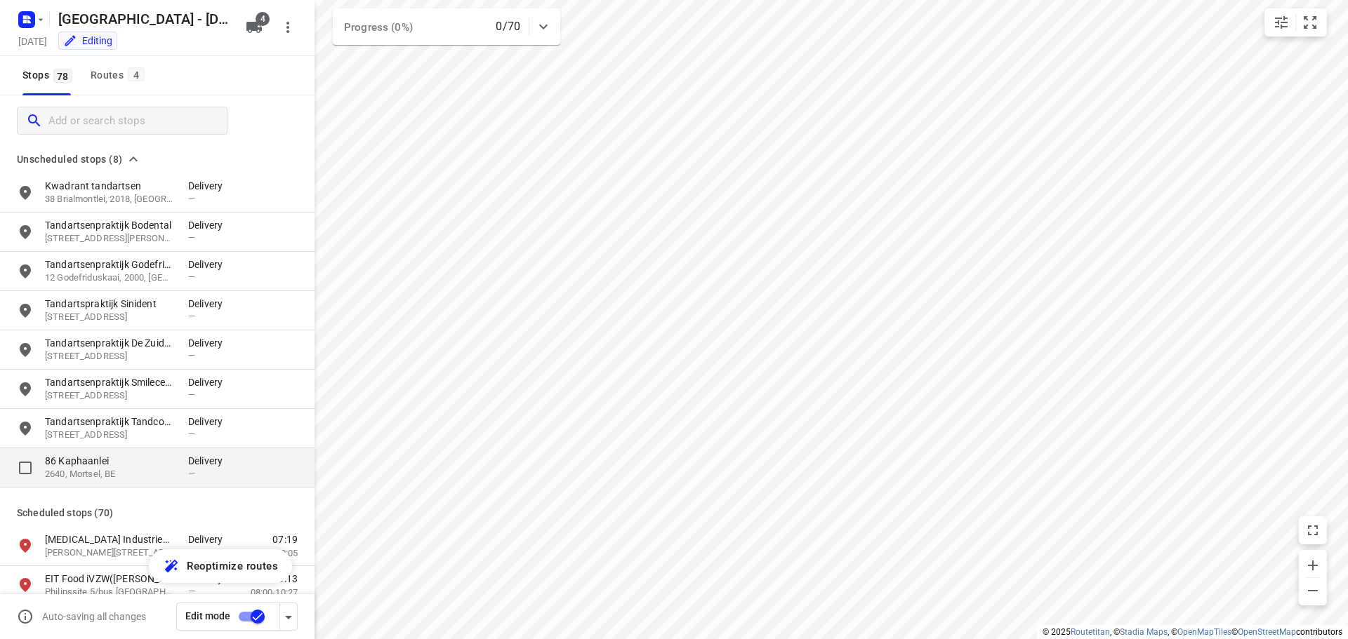
click at [86, 460] on p "86 Kaphaanlei" at bounding box center [109, 461] width 129 height 14
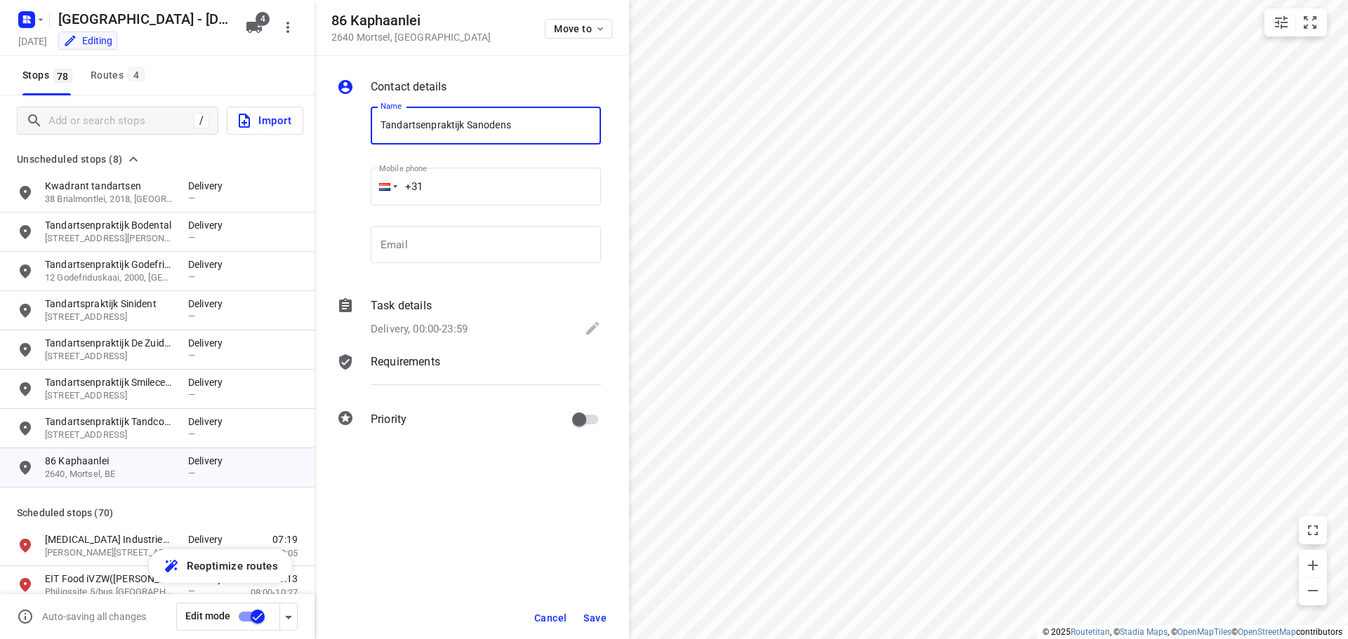
type input "Tandartsenpraktijk Sanodens"
click at [593, 613] on span "Save" at bounding box center [594, 618] width 23 height 11
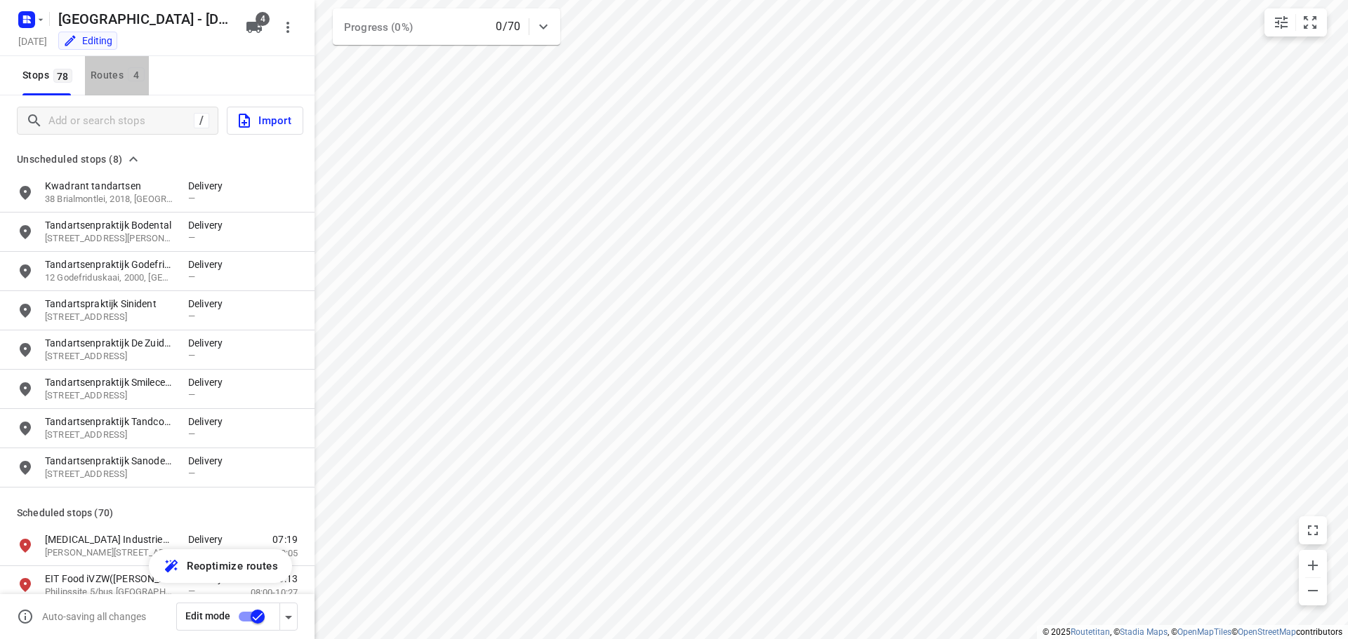
click at [100, 69] on div "Routes 4" at bounding box center [120, 76] width 58 height 18
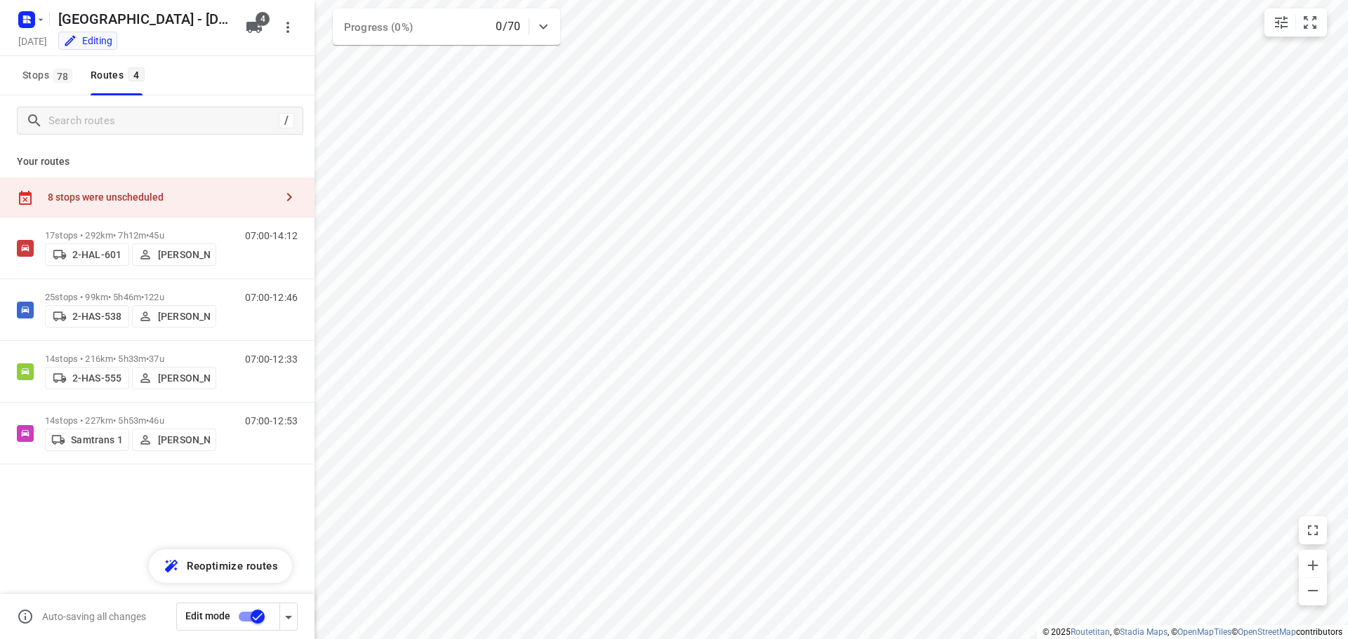
click at [119, 193] on div "8 stops were unscheduled" at bounding box center [161, 197] width 227 height 11
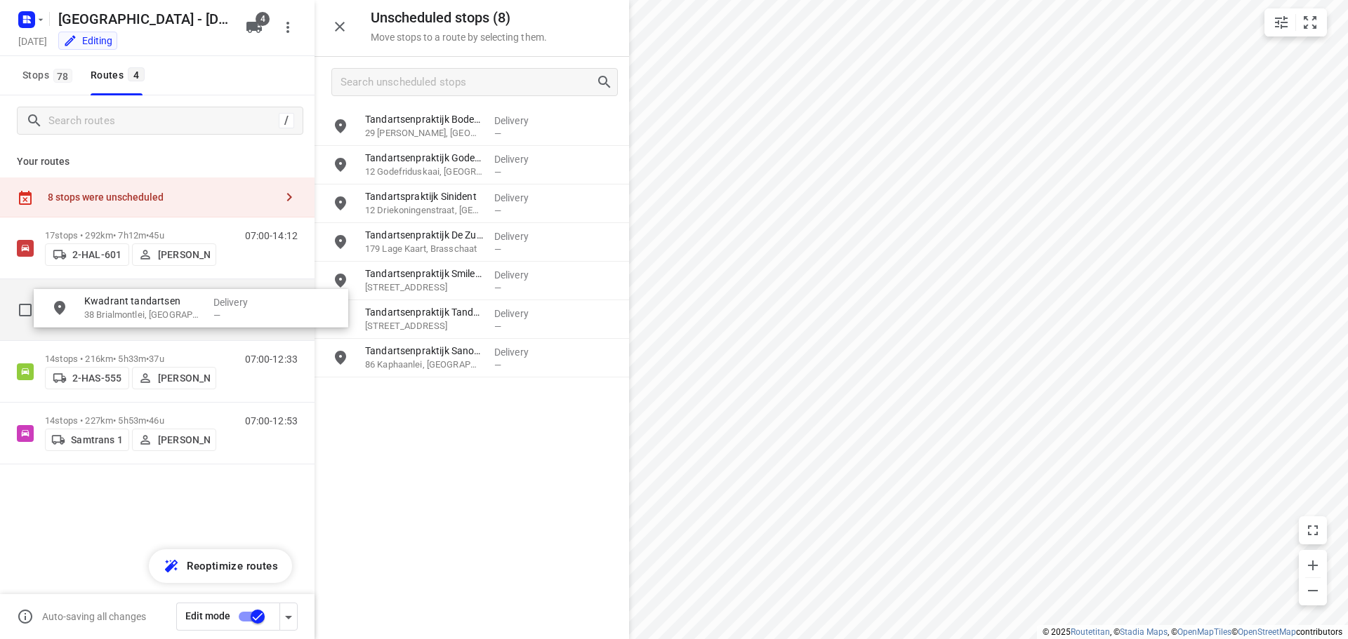
drag, startPoint x: 417, startPoint y: 127, endPoint x: 132, endPoint y: 311, distance: 339.2
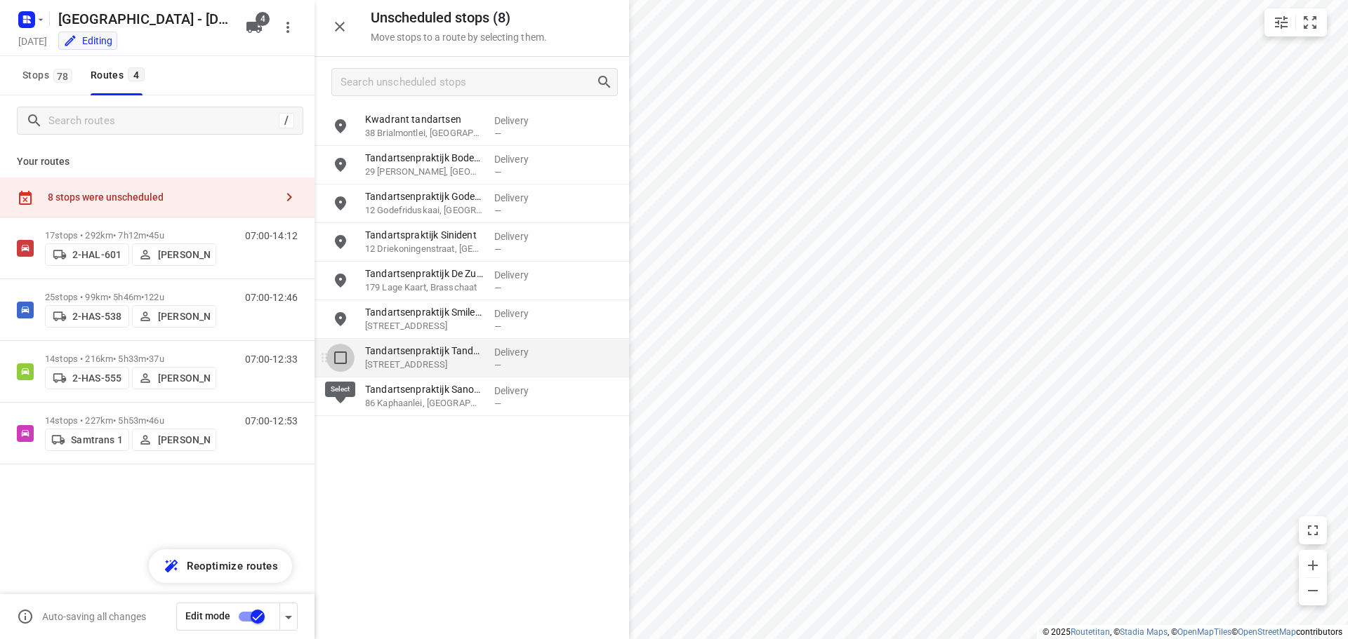
click at [338, 357] on input "grid" at bounding box center [340, 358] width 28 height 28
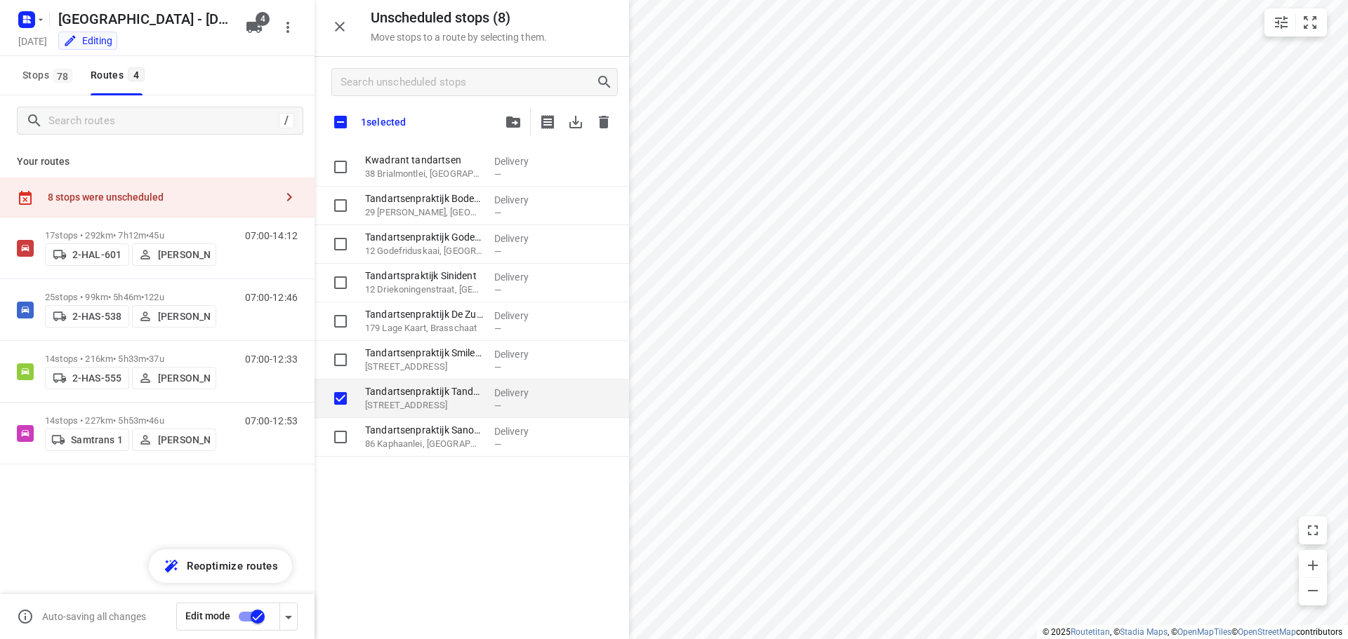
checkbox input "true"
click at [510, 123] on icon "button" at bounding box center [513, 122] width 14 height 11
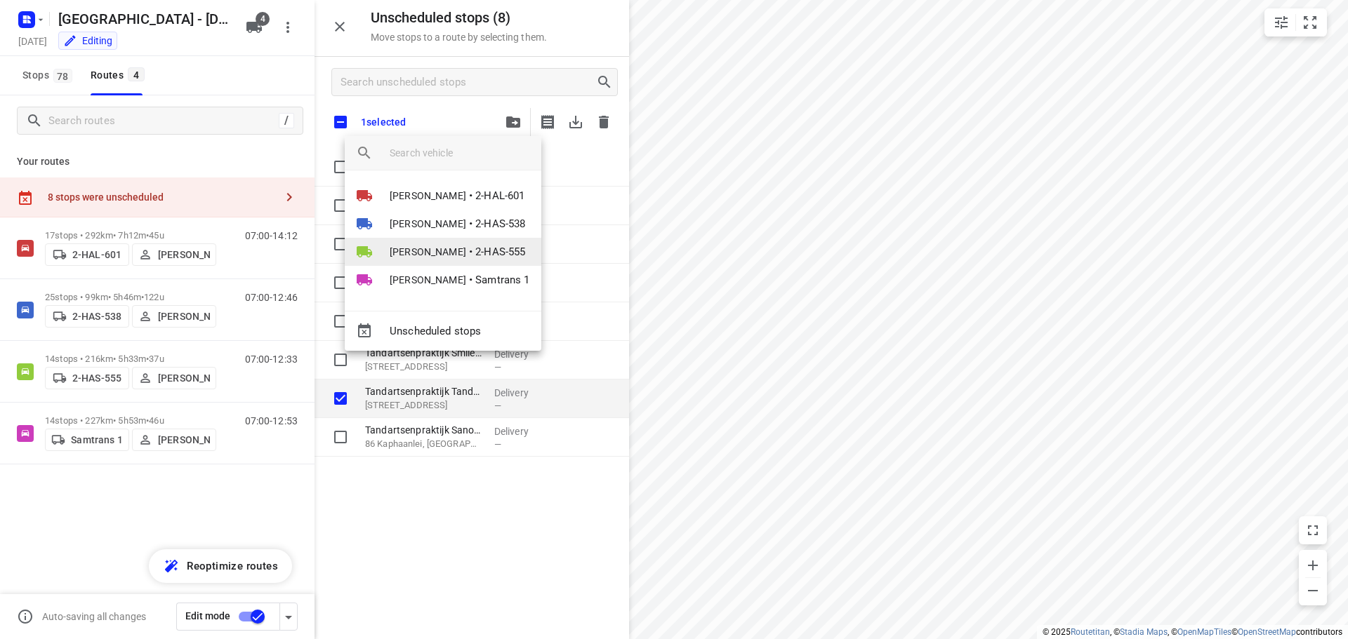
click at [423, 246] on span "[PERSON_NAME]" at bounding box center [428, 252] width 77 height 14
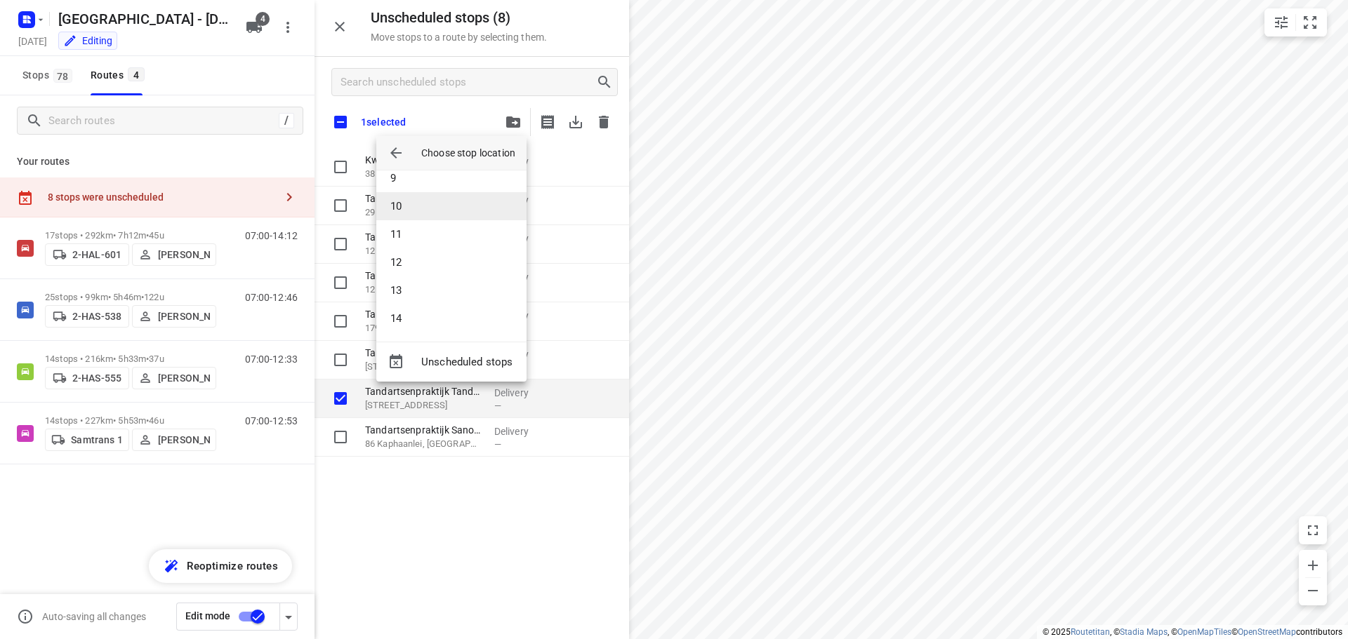
scroll to position [239, 0]
click at [430, 201] on li "10" at bounding box center [451, 204] width 150 height 28
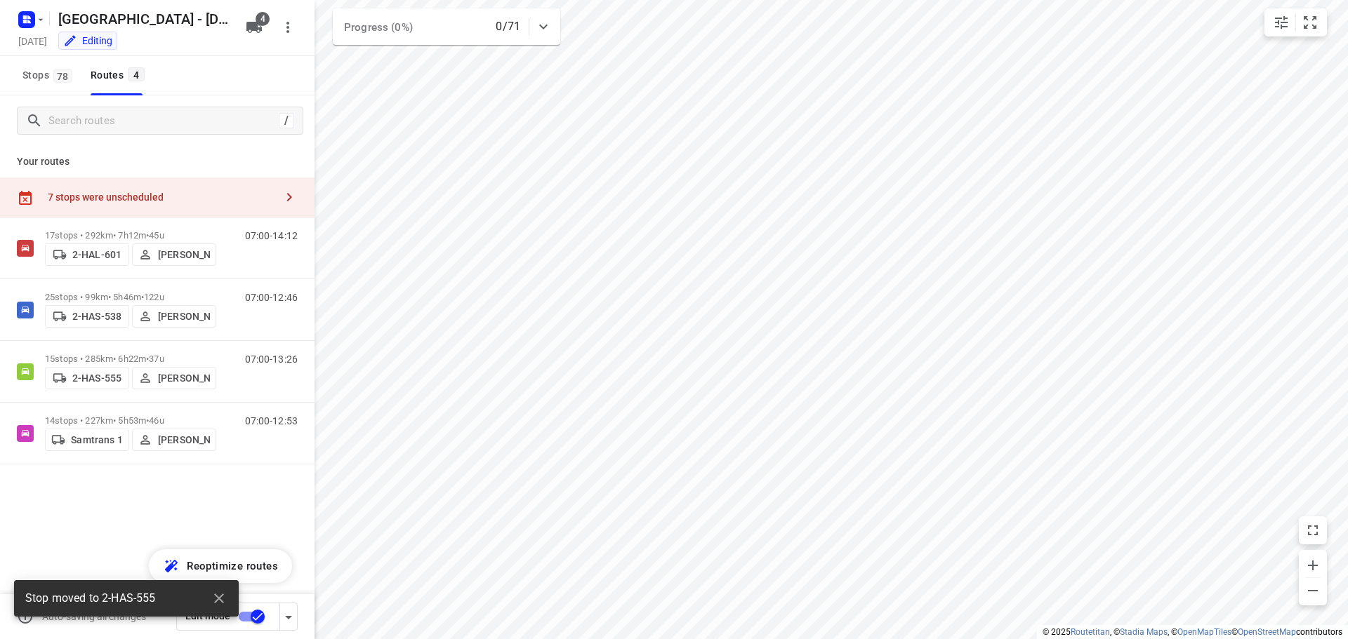
click at [132, 193] on div "7 stops were unscheduled" at bounding box center [161, 197] width 227 height 11
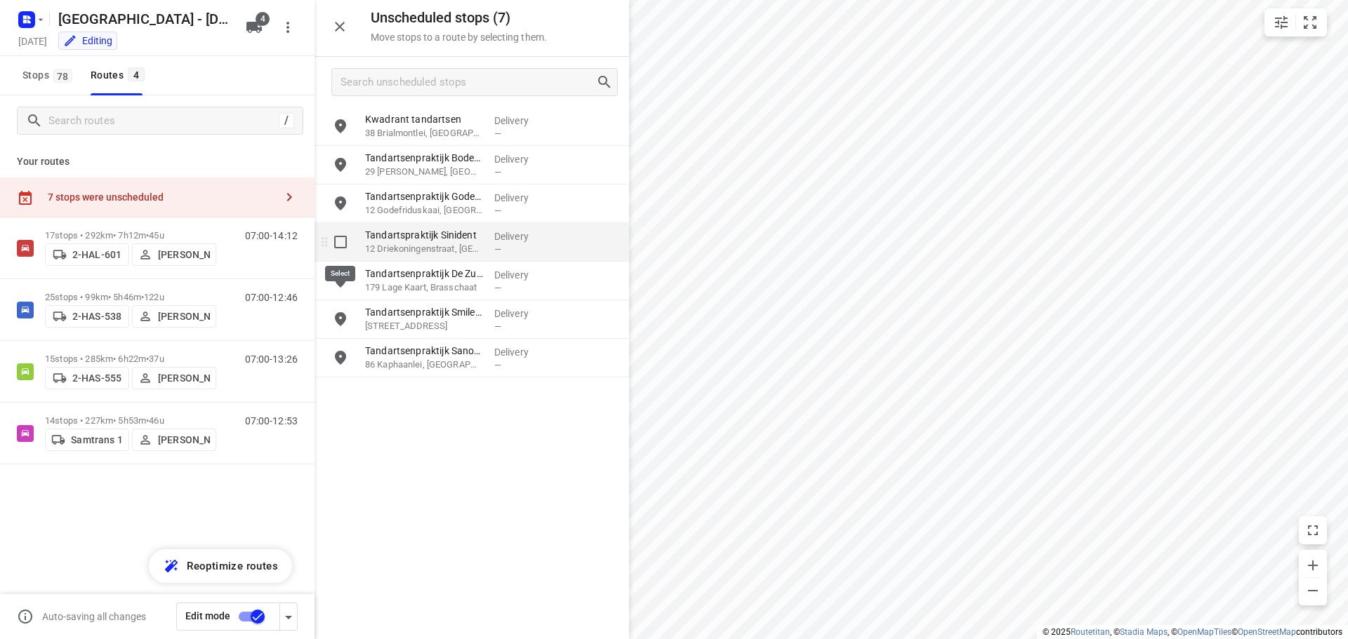
click at [332, 244] on input "grid" at bounding box center [340, 242] width 28 height 28
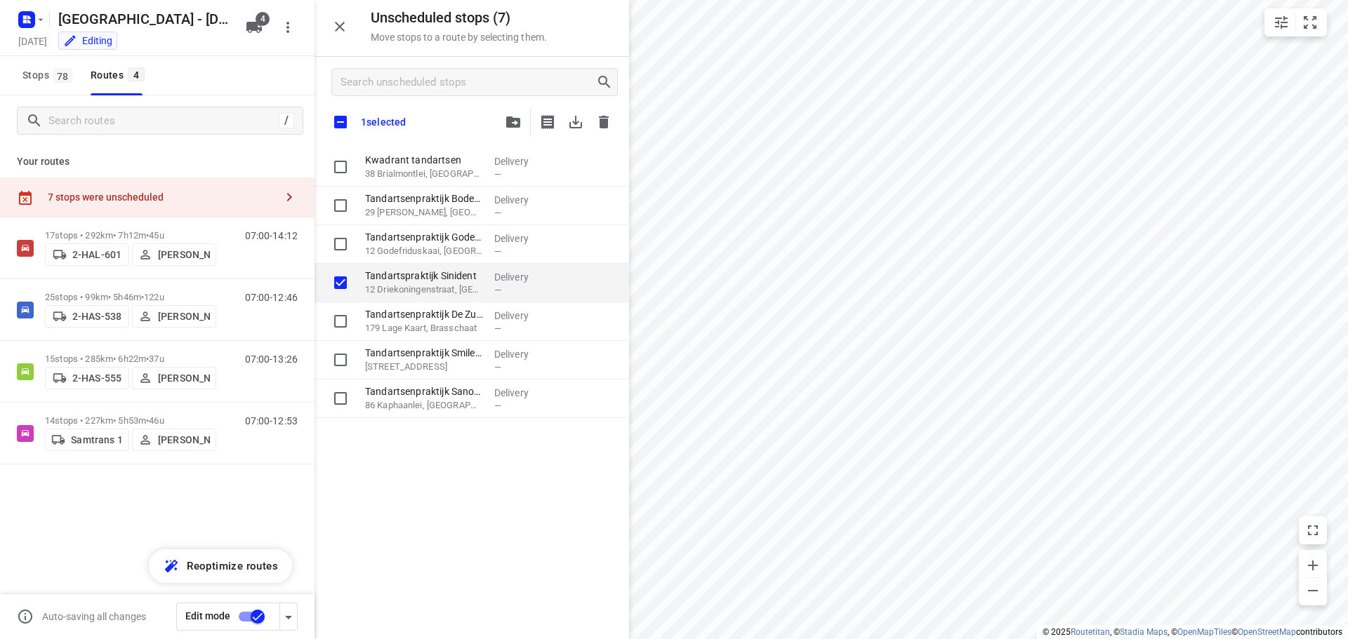
checkbox input "true"
click at [510, 121] on icon "button" at bounding box center [513, 122] width 14 height 11
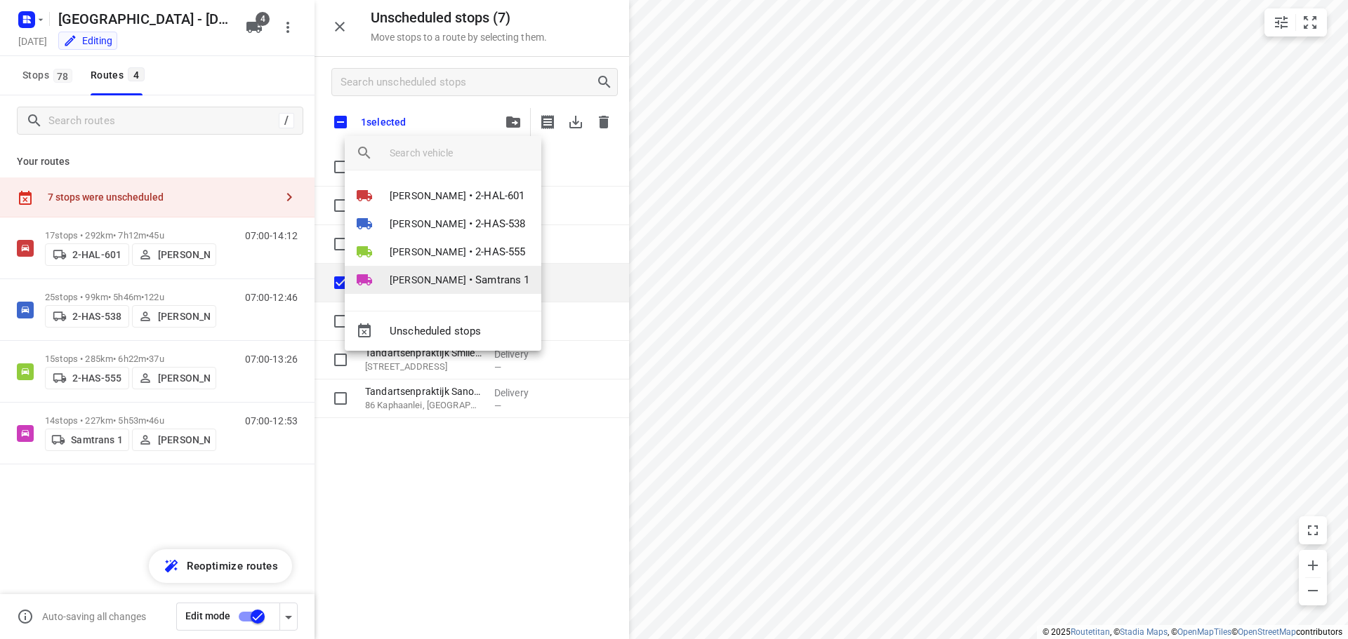
click at [417, 275] on span "[PERSON_NAME]" at bounding box center [428, 280] width 77 height 14
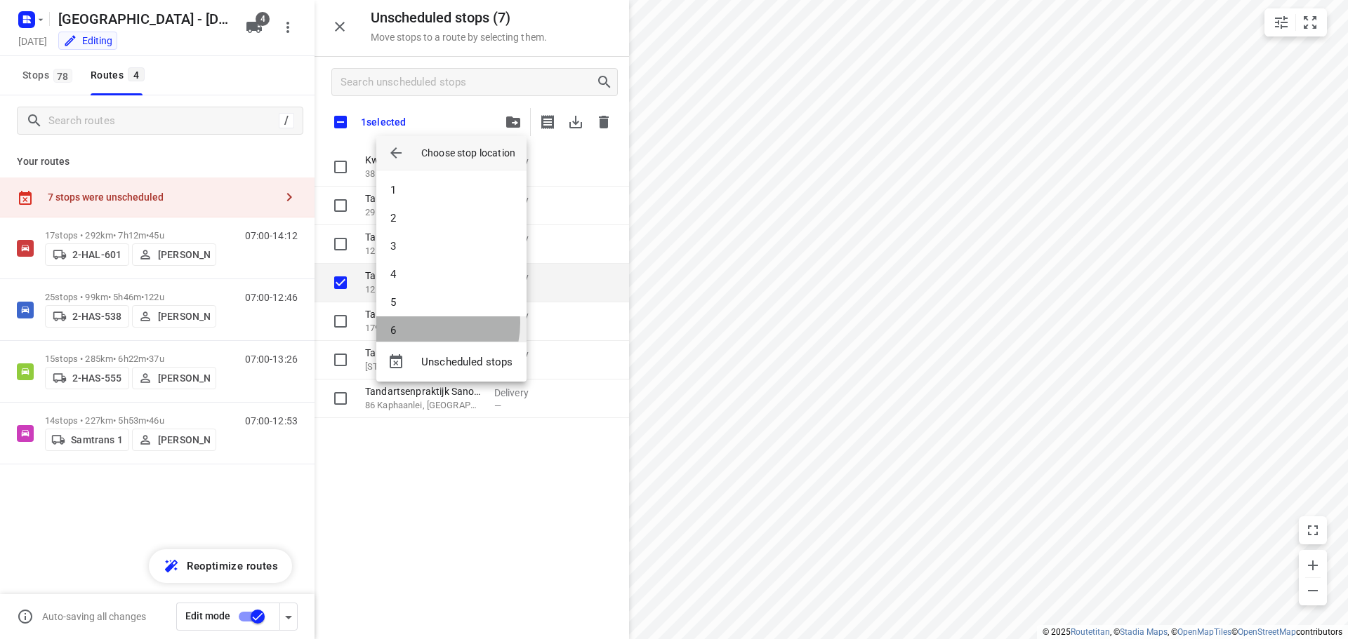
click at [421, 323] on li "6" at bounding box center [451, 331] width 150 height 28
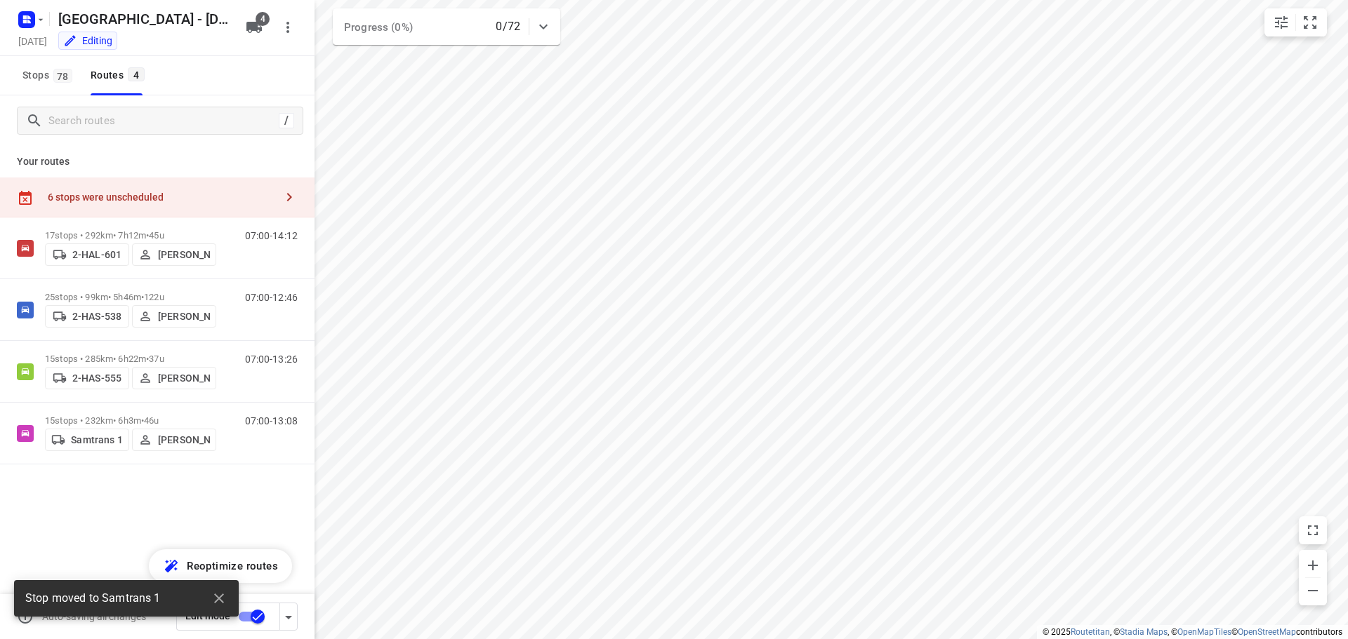
click at [140, 192] on div "6 stops were unscheduled" at bounding box center [161, 197] width 227 height 11
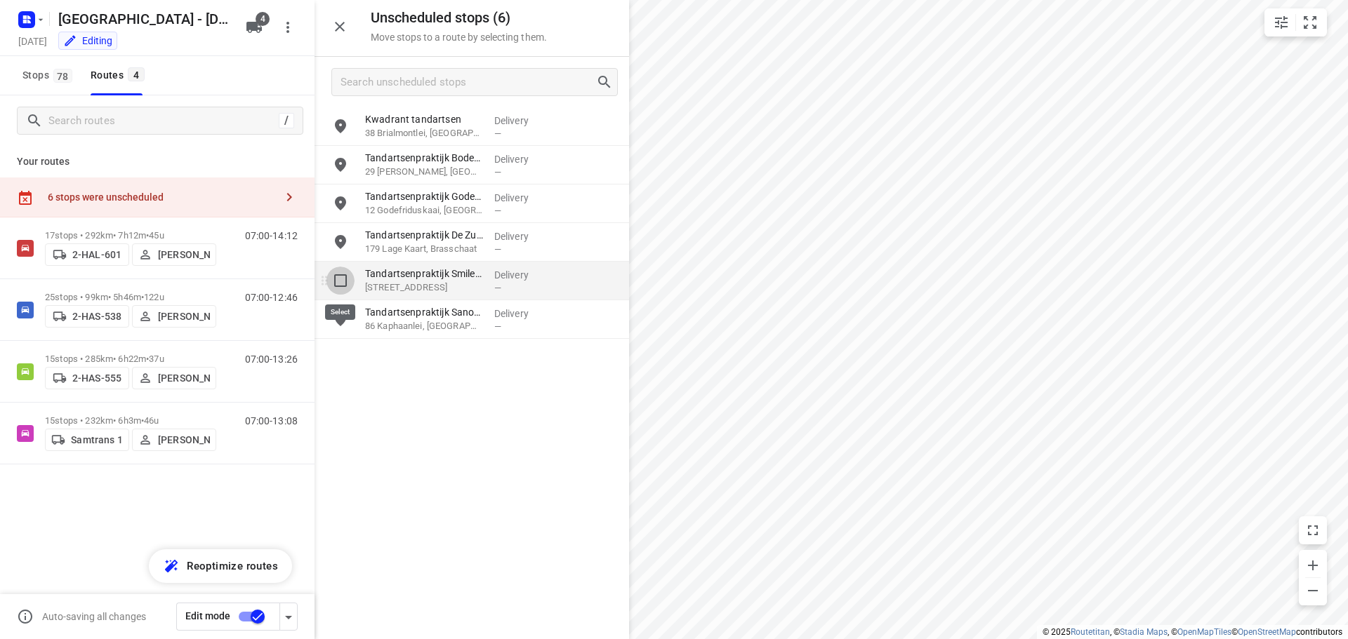
click at [339, 280] on input "grid" at bounding box center [340, 281] width 28 height 28
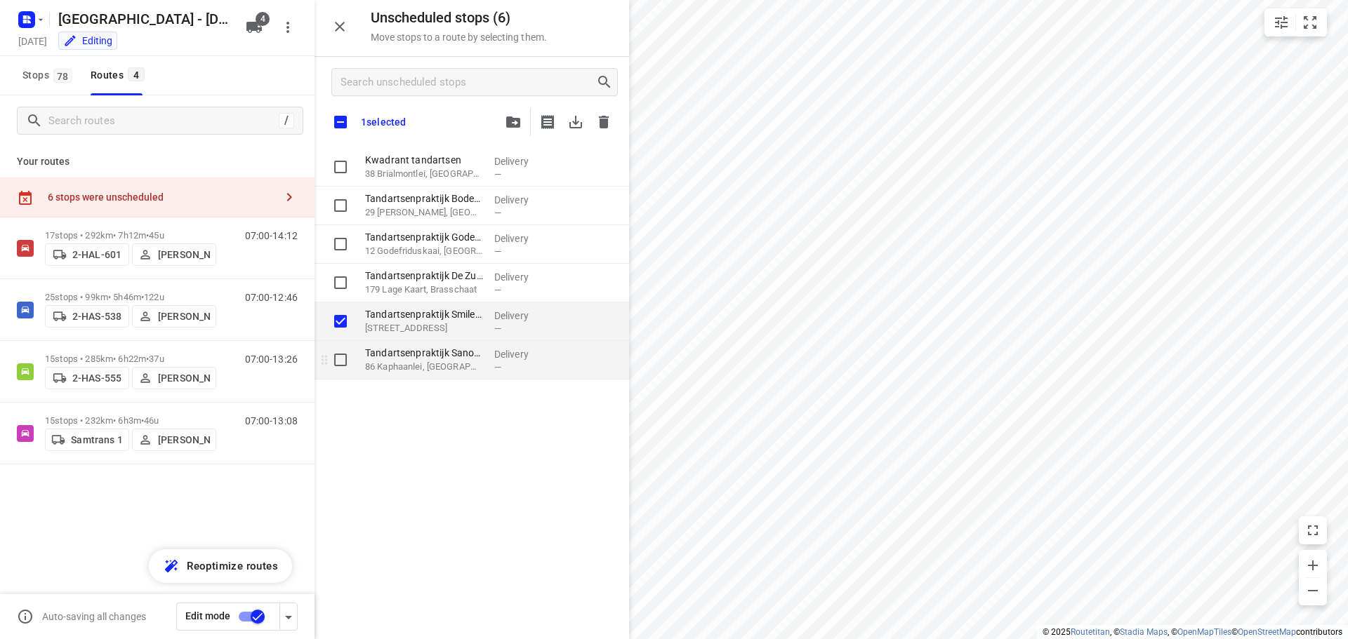
checkbox input "true"
click at [338, 357] on input "grid" at bounding box center [340, 360] width 28 height 28
checkbox input "true"
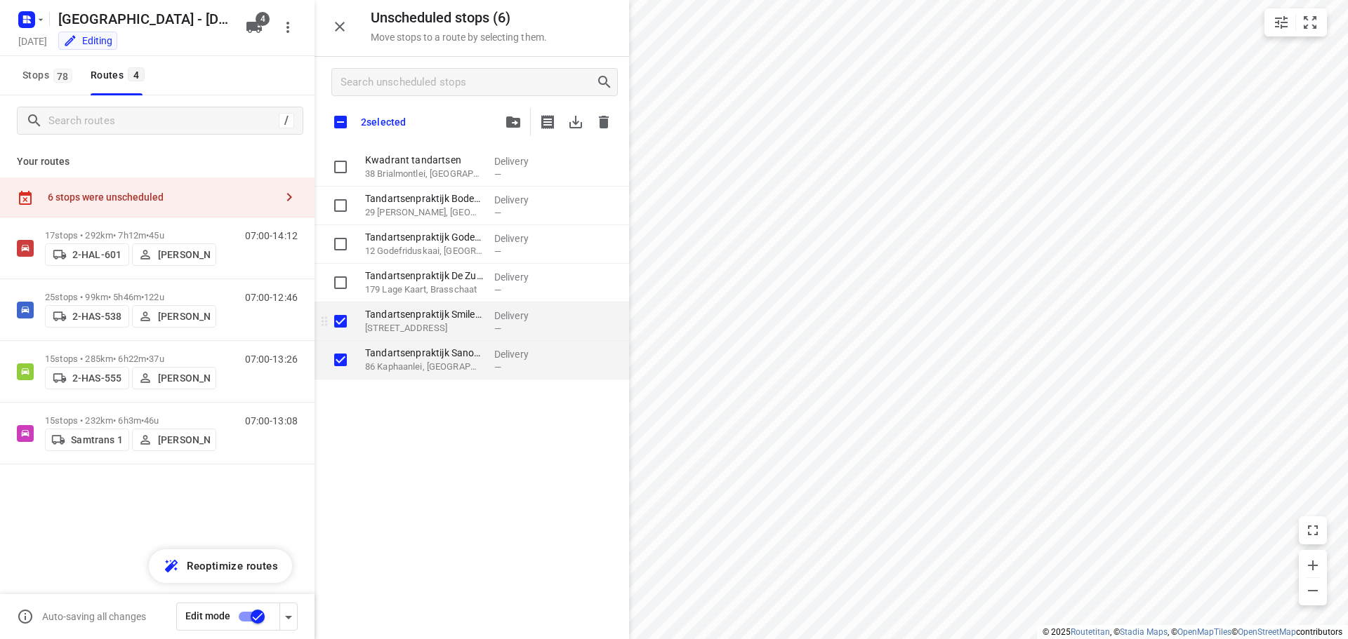
checkbox input "true"
click at [338, 286] on input "grid" at bounding box center [340, 283] width 28 height 28
checkbox input "true"
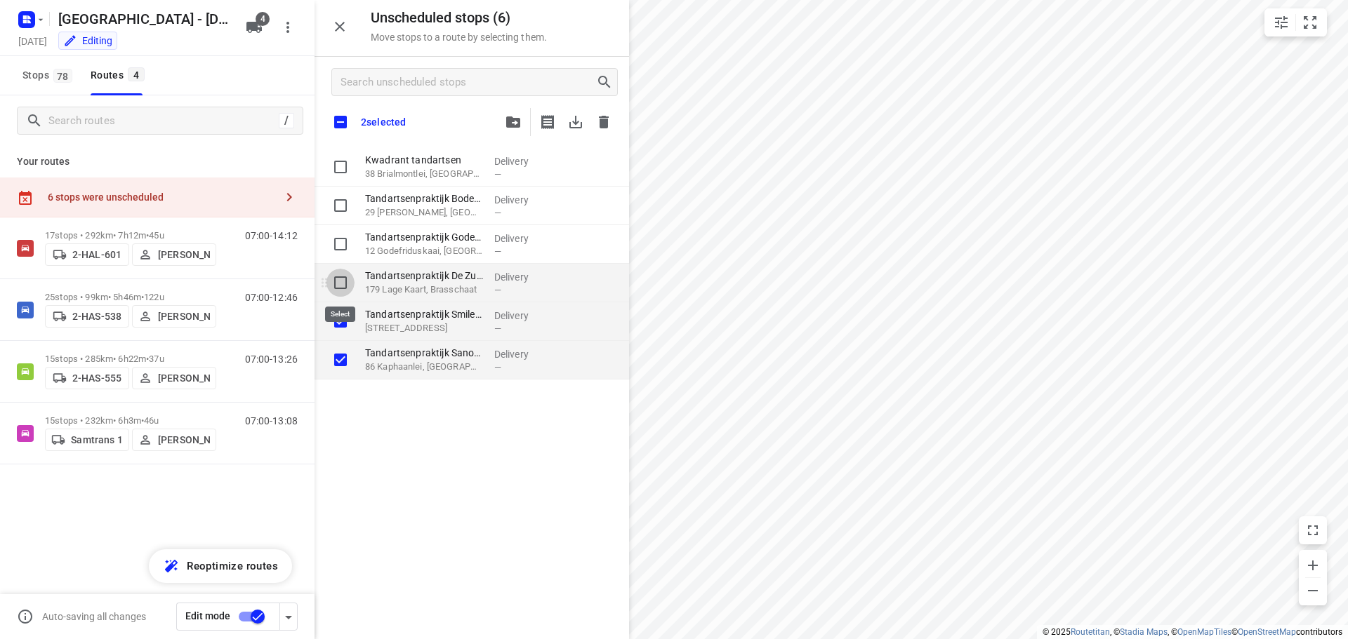
checkbox input "true"
click at [341, 242] on input "grid" at bounding box center [340, 244] width 28 height 28
checkbox input "true"
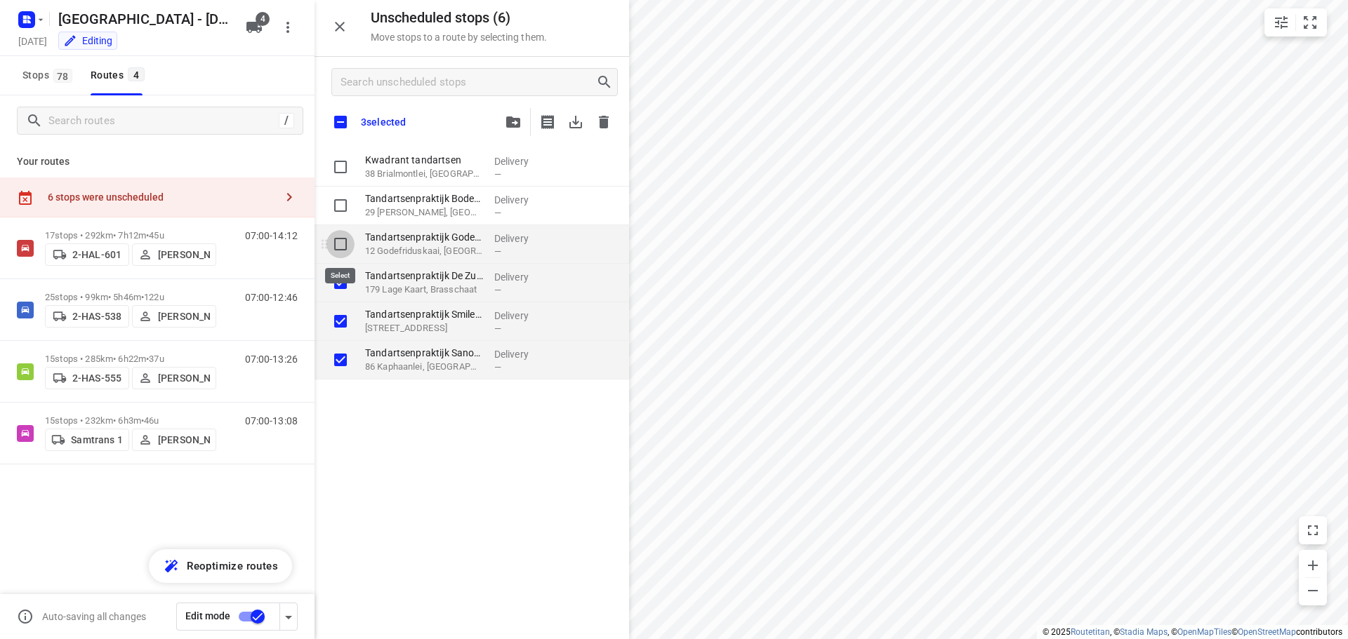
checkbox input "true"
click at [341, 205] on input "grid" at bounding box center [340, 206] width 28 height 28
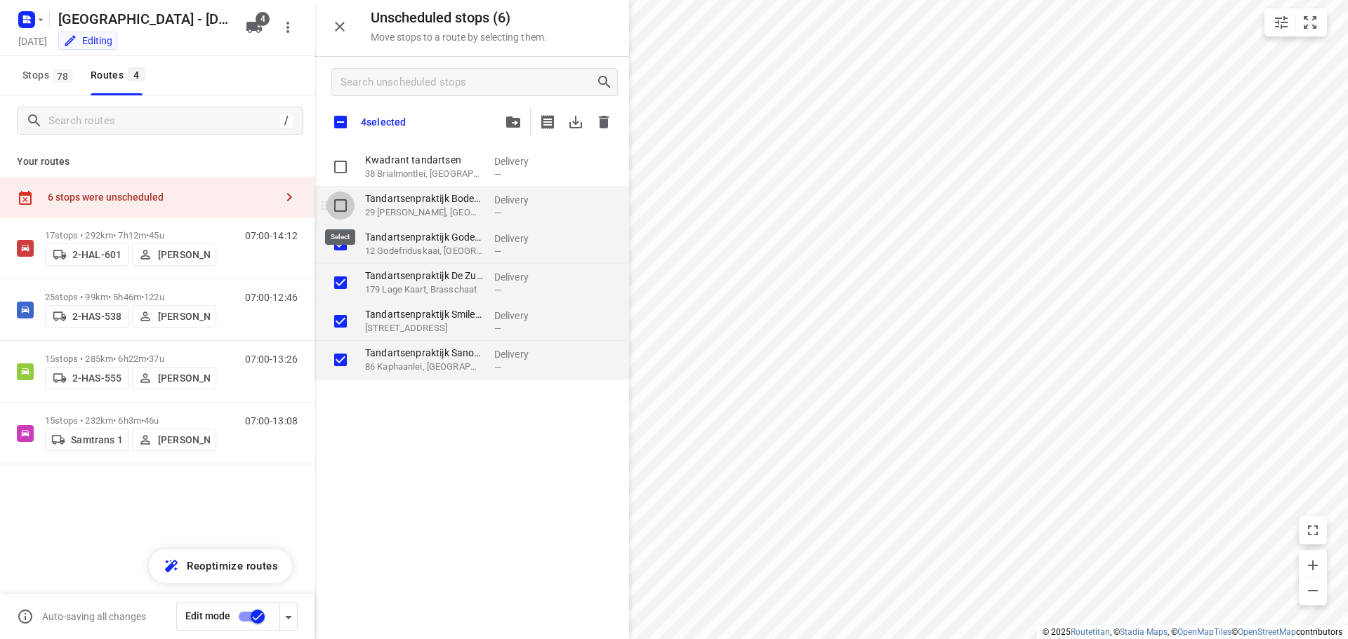
checkbox input "true"
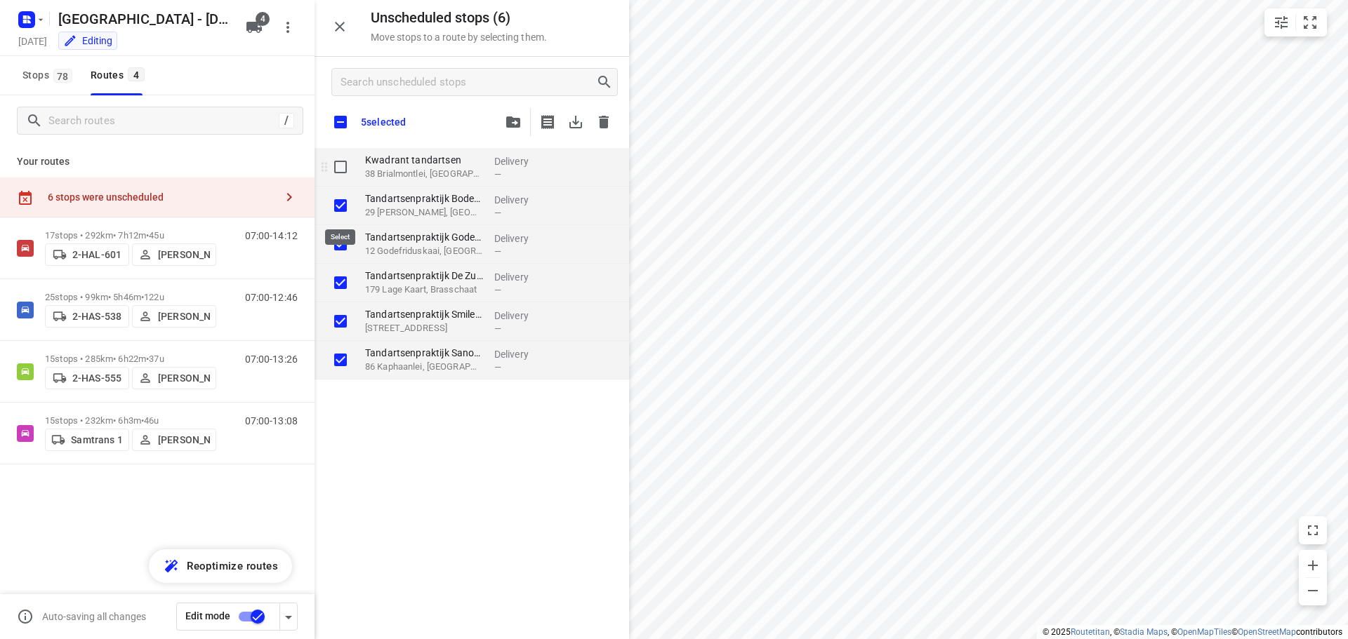
checkbox input "true"
click at [340, 166] on input "grid" at bounding box center [340, 167] width 28 height 28
checkbox input "true"
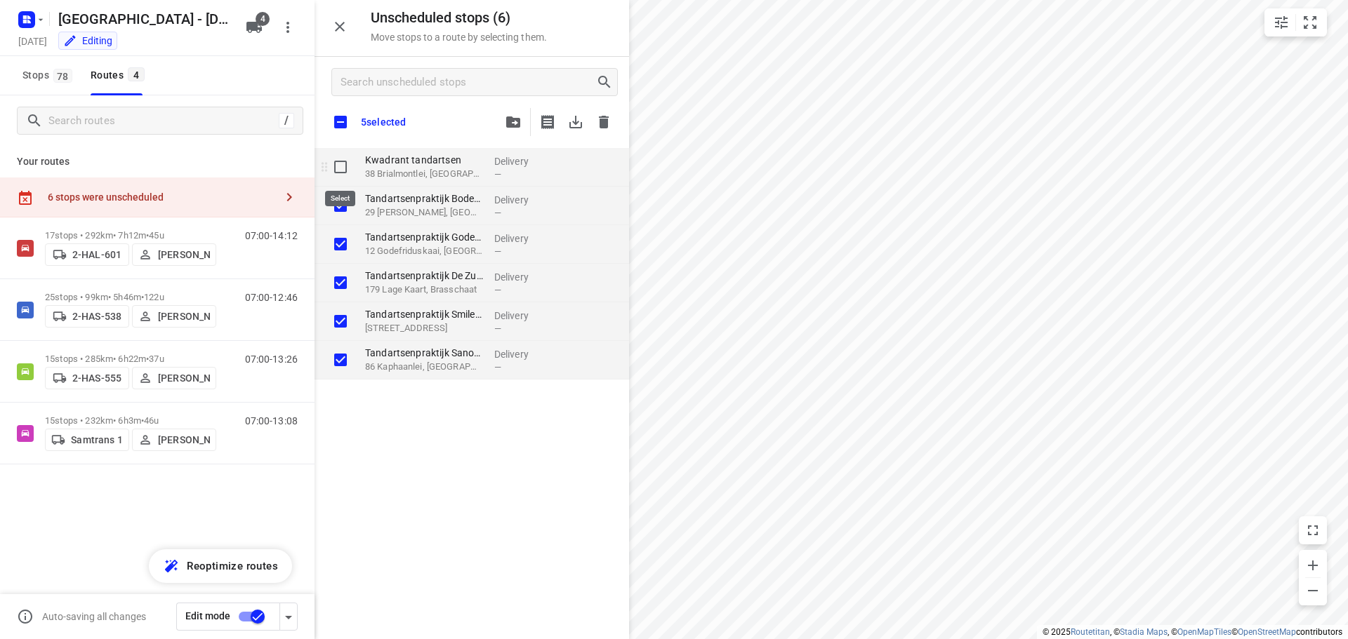
checkbox input "true"
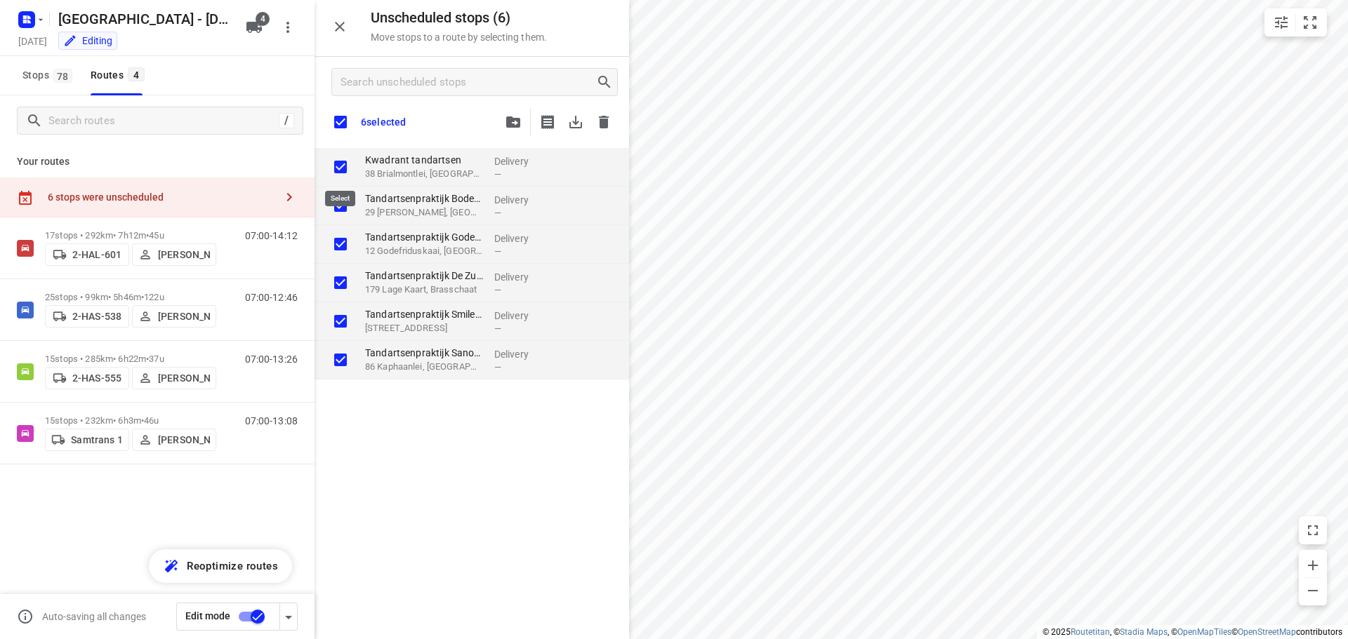
checkbox input "true"
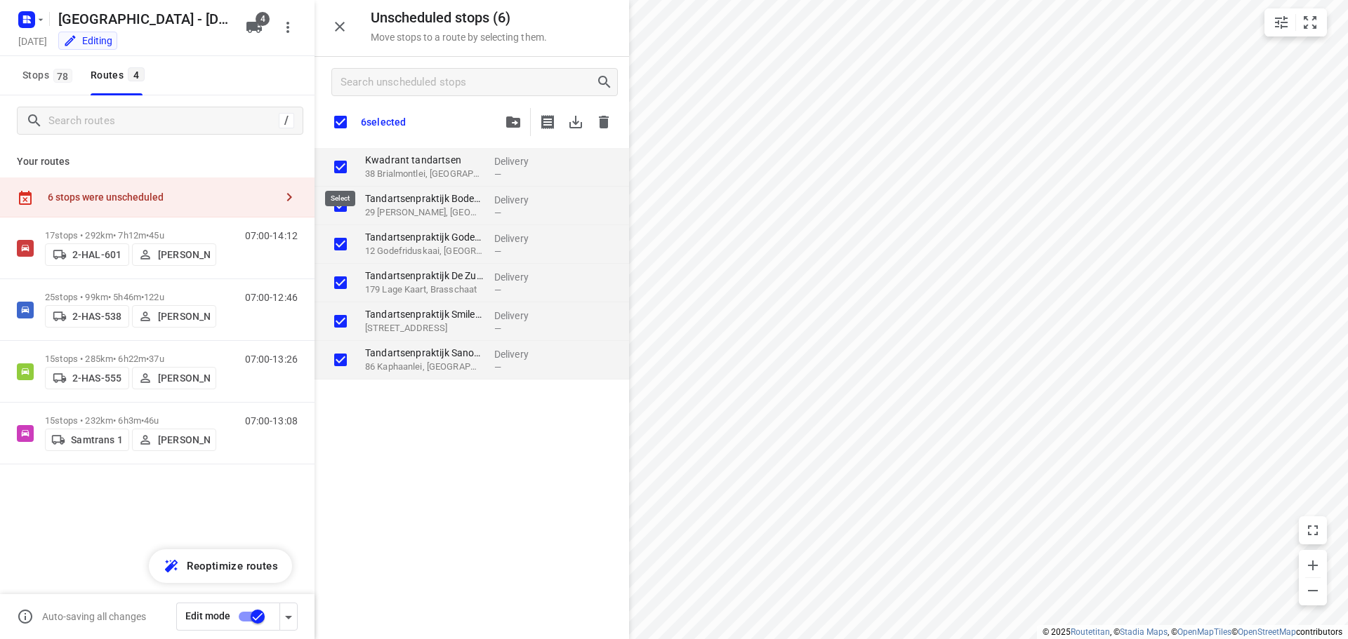
checkbox input "true"
click at [511, 121] on icon "button" at bounding box center [513, 122] width 14 height 11
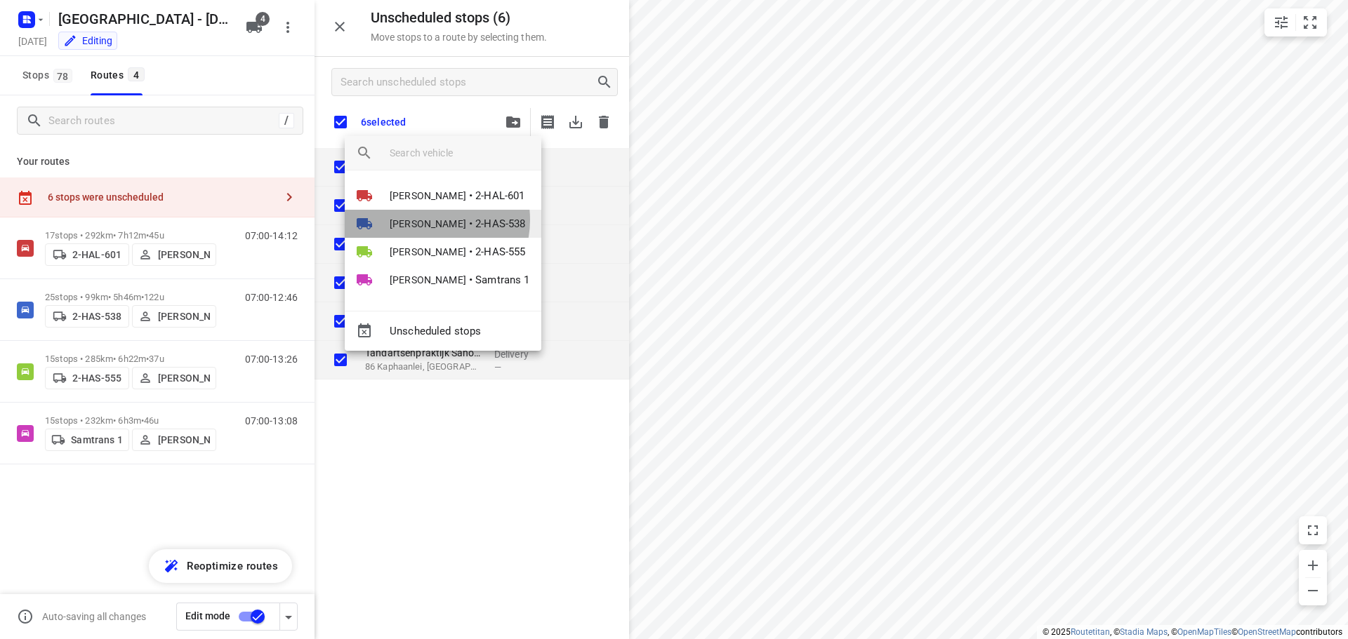
click at [426, 220] on span "[PERSON_NAME]" at bounding box center [428, 224] width 77 height 14
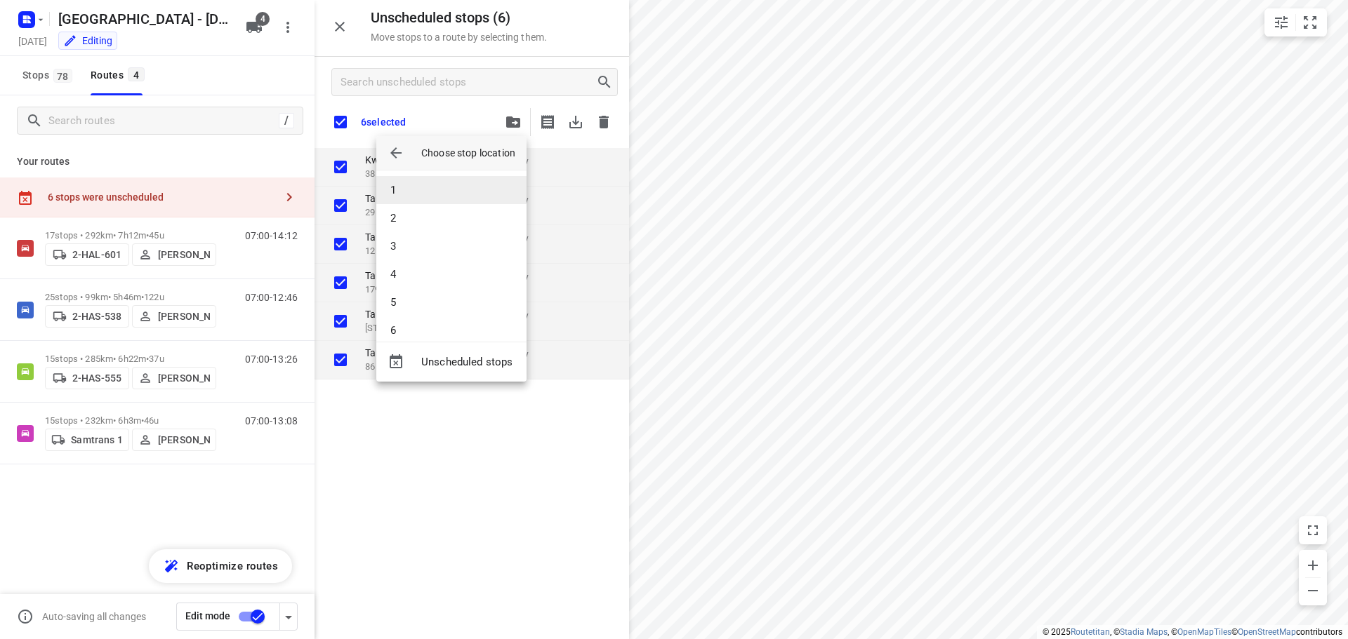
click at [416, 192] on li "1" at bounding box center [451, 190] width 150 height 28
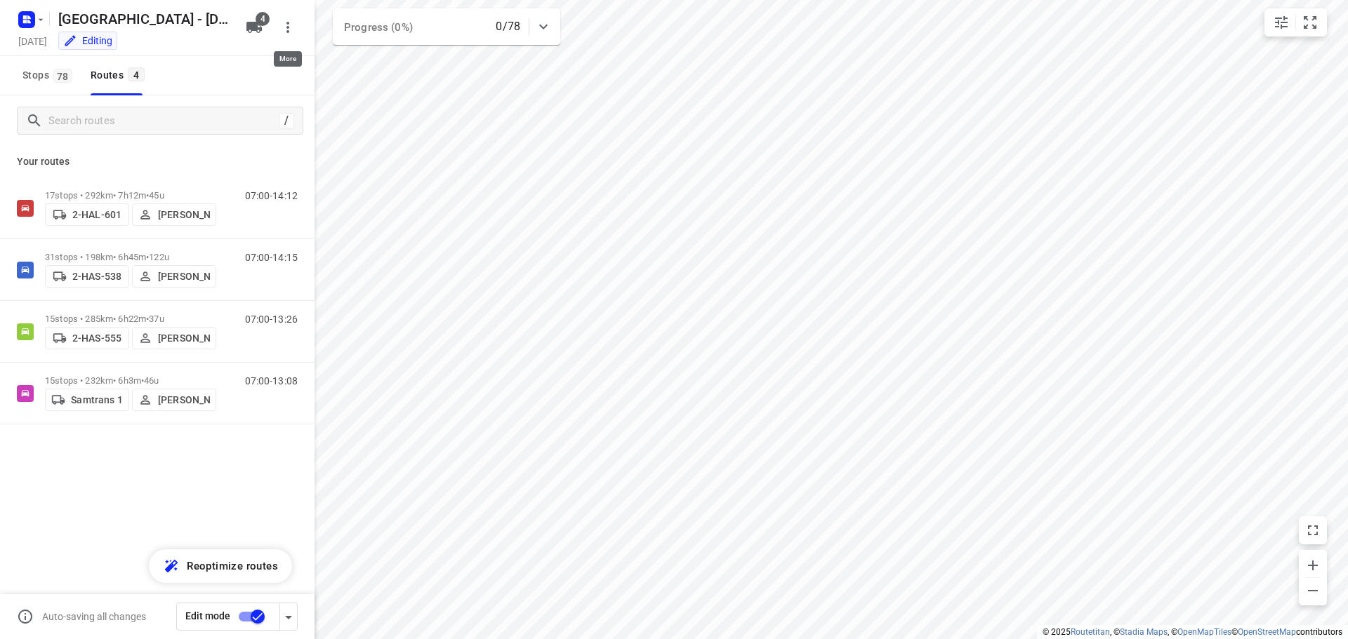
click at [281, 27] on icon "button" at bounding box center [287, 27] width 17 height 17
click at [208, 161] on div at bounding box center [674, 319] width 1348 height 639
click at [255, 23] on icon "button" at bounding box center [253, 27] width 15 height 11
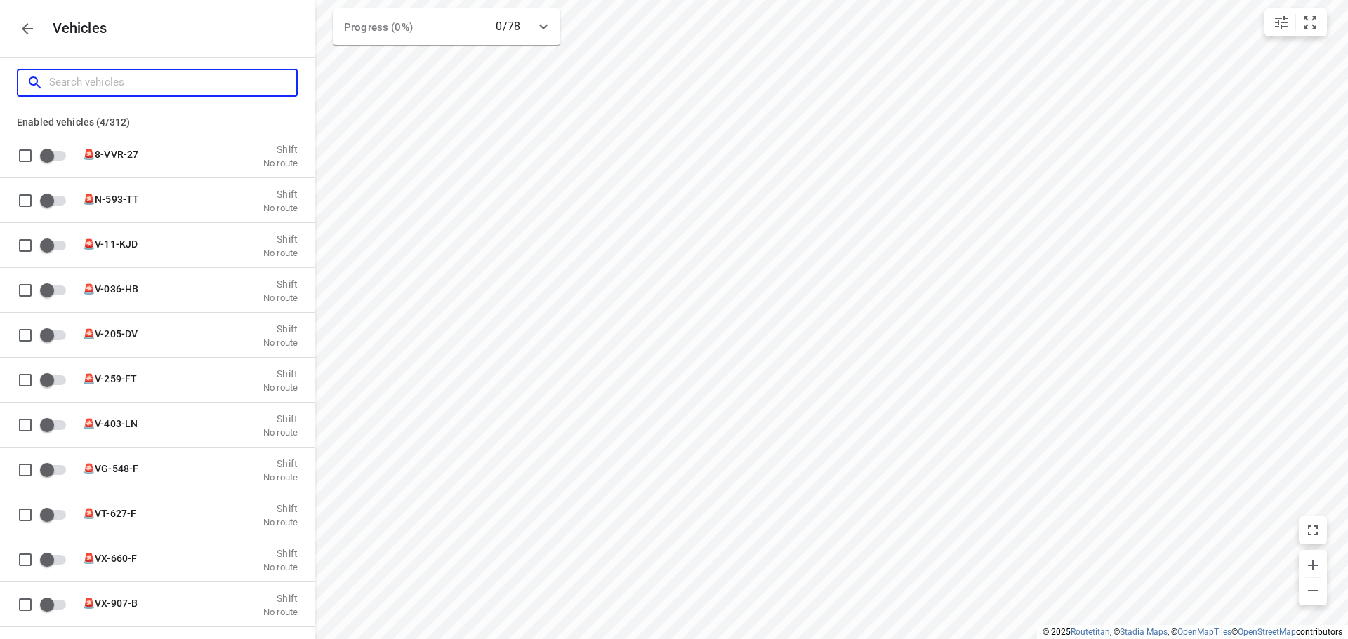
click at [129, 83] on input "Search vehicles" at bounding box center [172, 83] width 247 height 22
type input "2"
checkbox input "true"
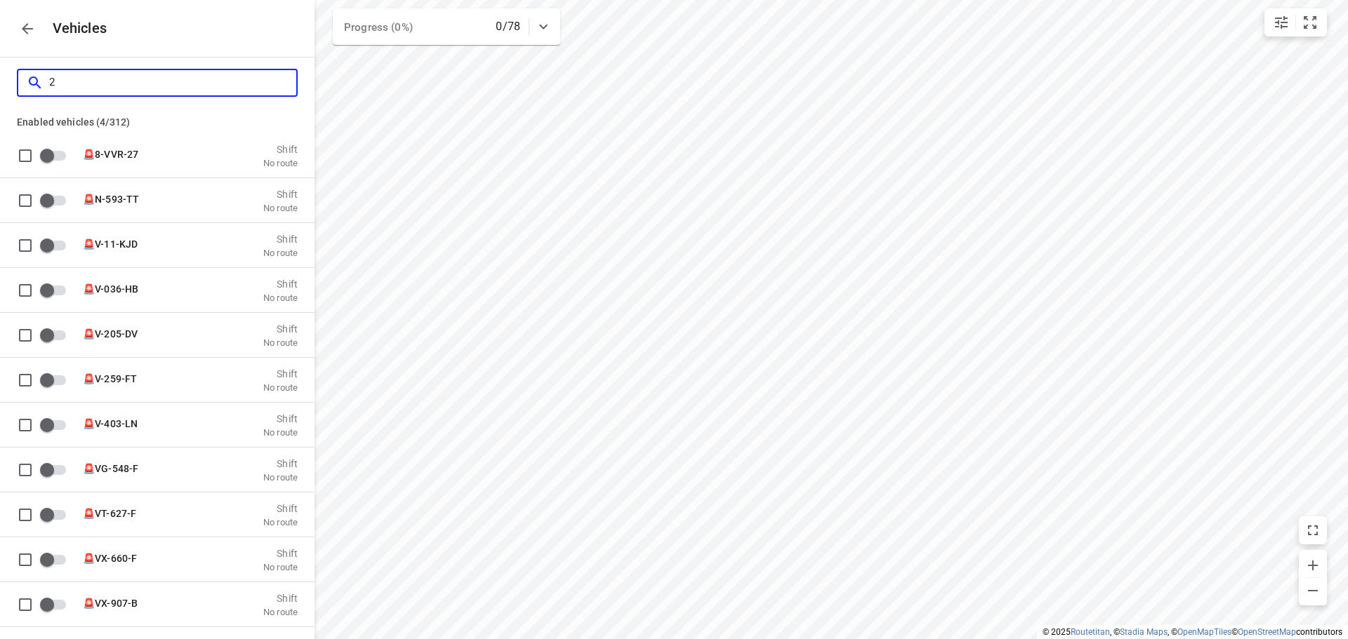
checkbox input "false"
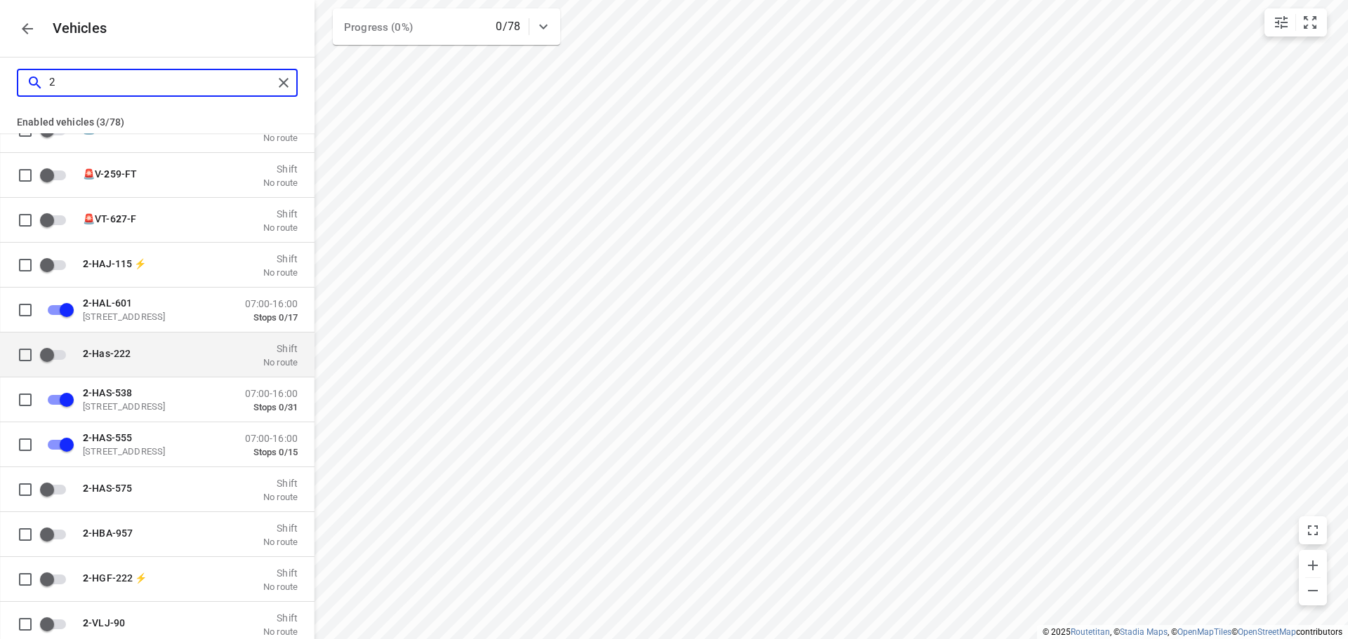
scroll to position [140, 0]
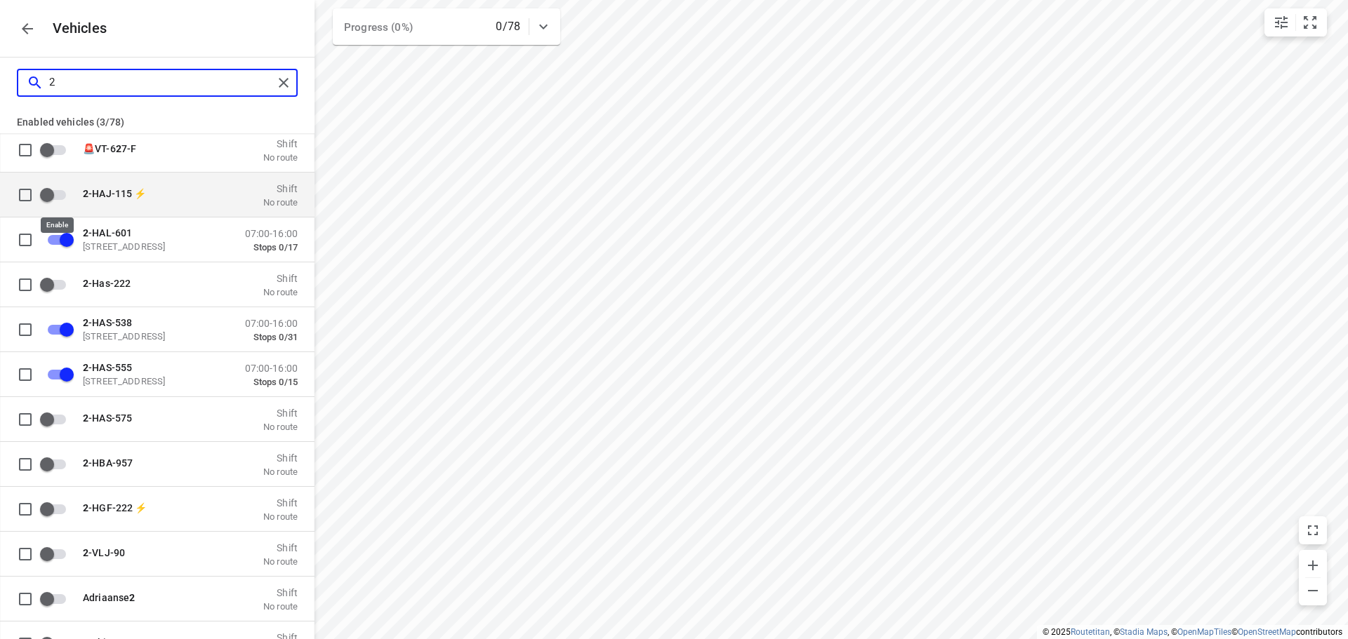
type input "2"
click at [46, 197] on input "grid" at bounding box center [47, 194] width 80 height 27
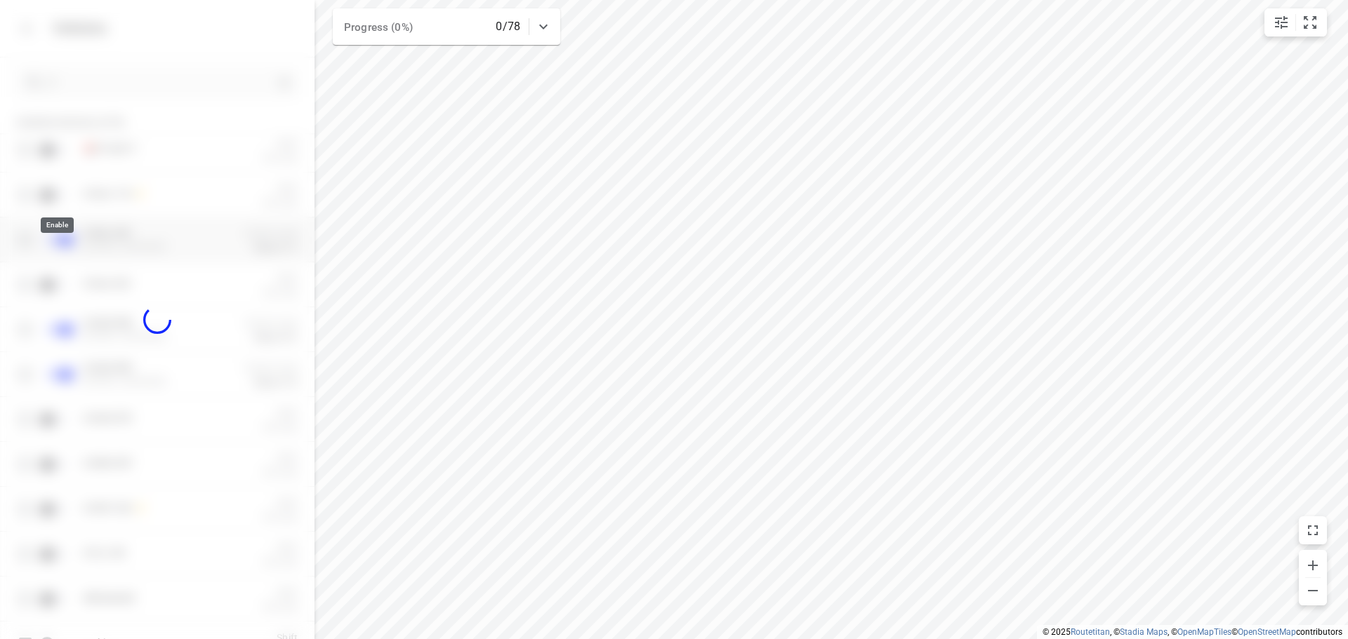
checkbox input "true"
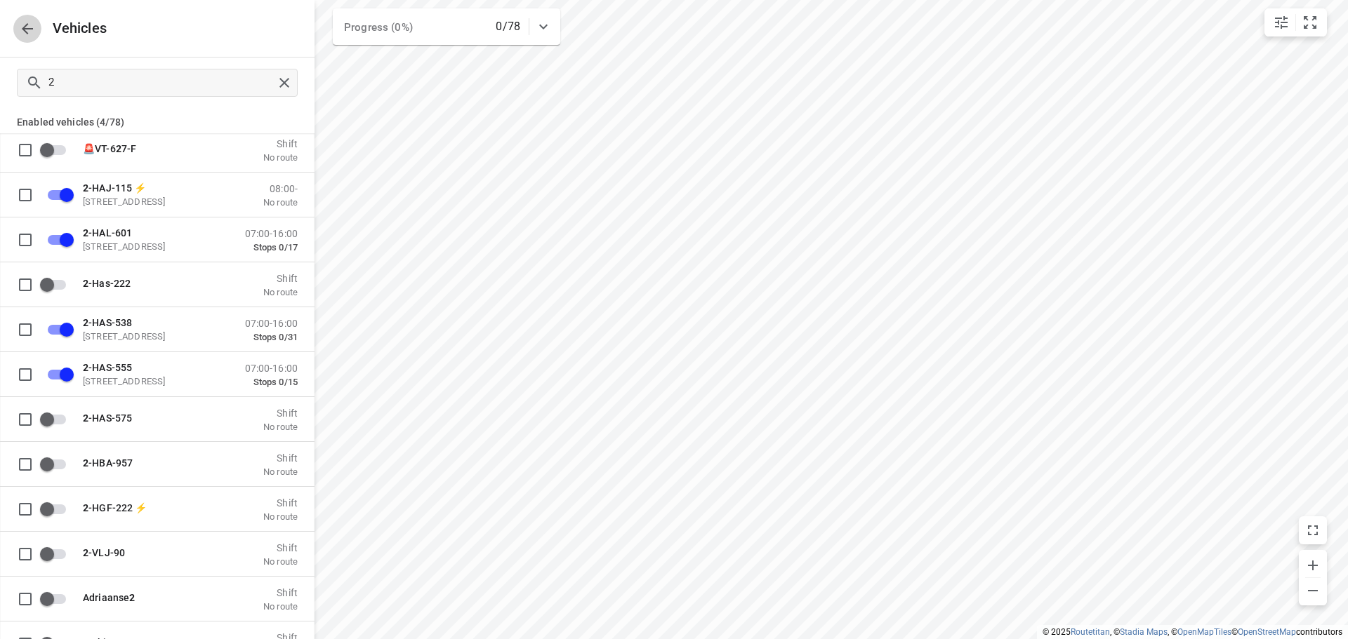
click at [26, 24] on icon "button" at bounding box center [27, 28] width 11 height 11
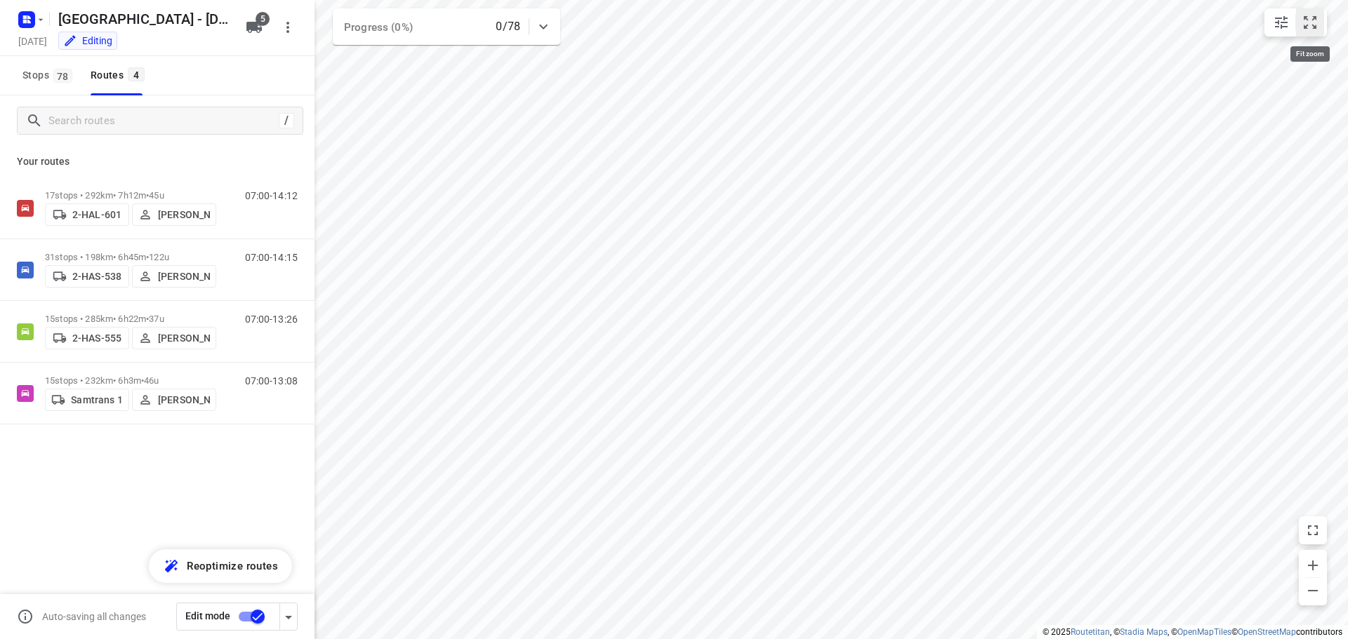
click at [1309, 27] on icon "small contained button group" at bounding box center [1309, 22] width 17 height 17
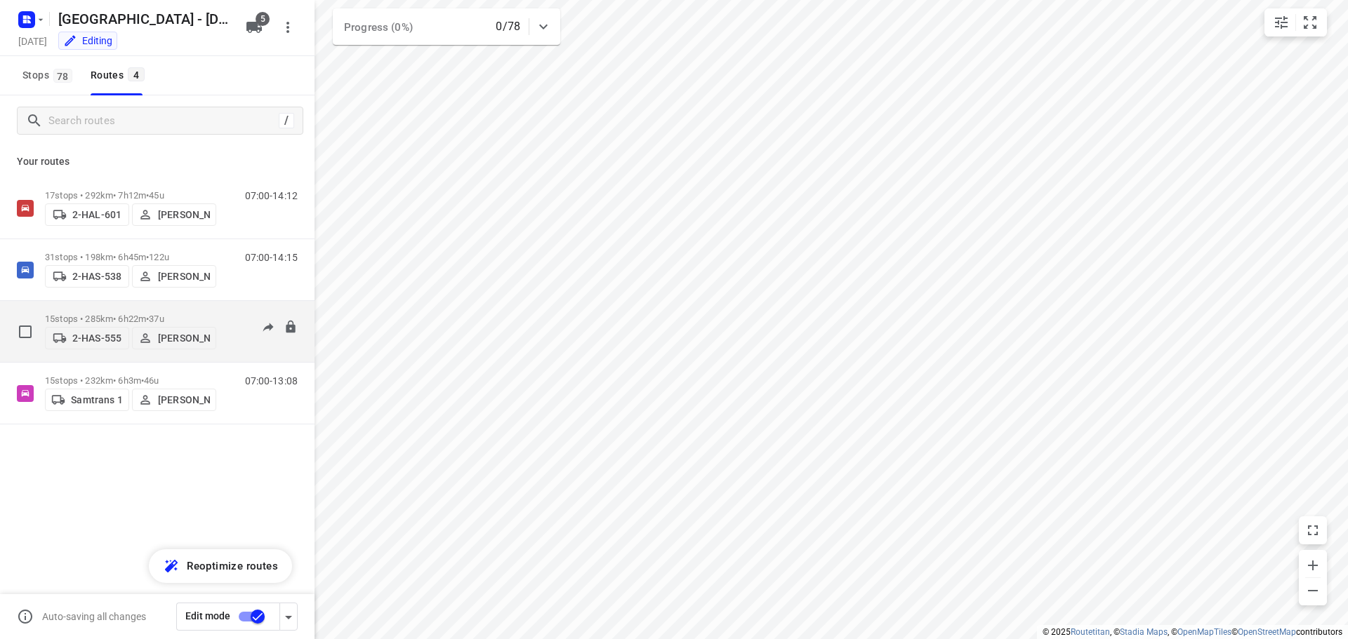
click at [101, 309] on div "15 stops • 285km • 6h22m • 37u 2-HAS-555 [PERSON_NAME]" at bounding box center [130, 332] width 171 height 50
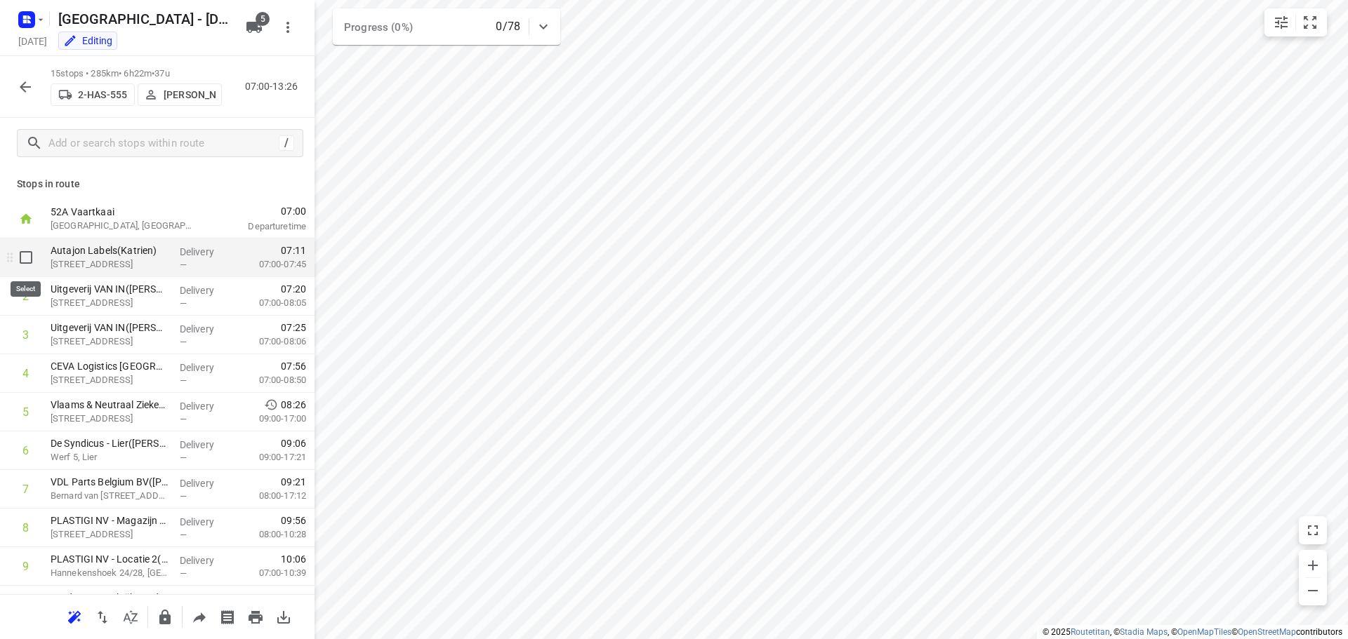
click at [27, 261] on input "checkbox" at bounding box center [26, 258] width 28 height 28
checkbox input "true"
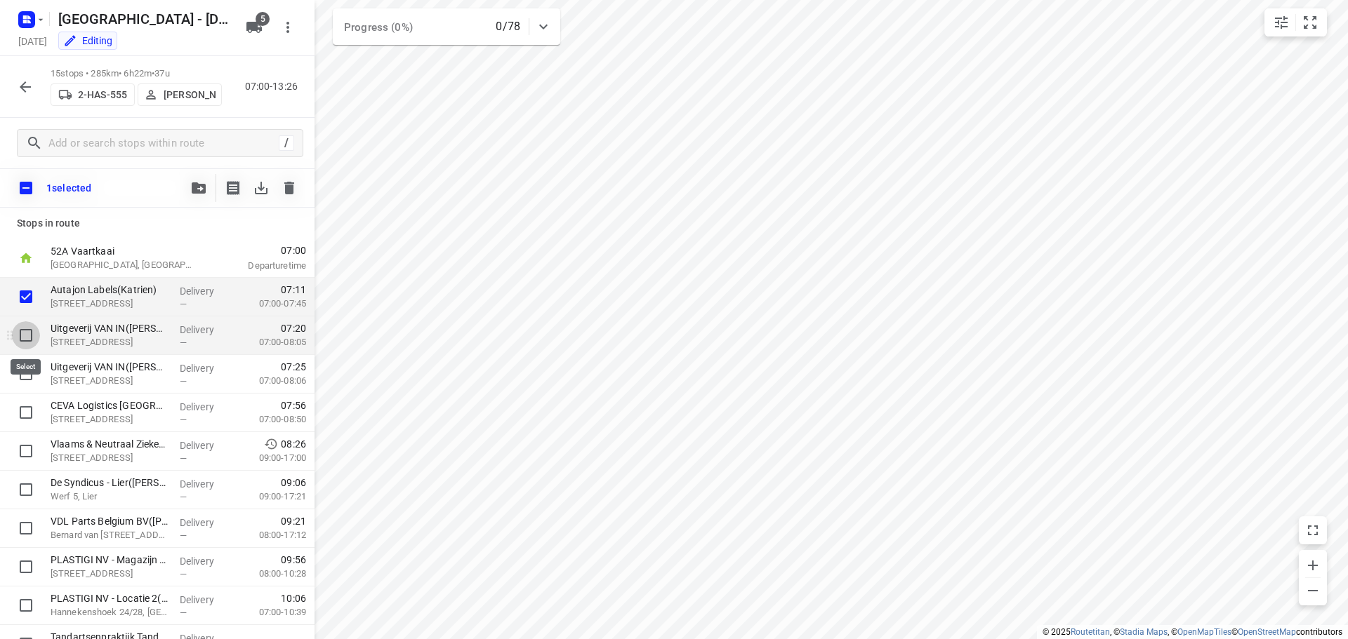
click at [22, 333] on input "checkbox" at bounding box center [26, 335] width 28 height 28
checkbox input "true"
click at [25, 376] on input "checkbox" at bounding box center [26, 374] width 28 height 28
checkbox input "true"
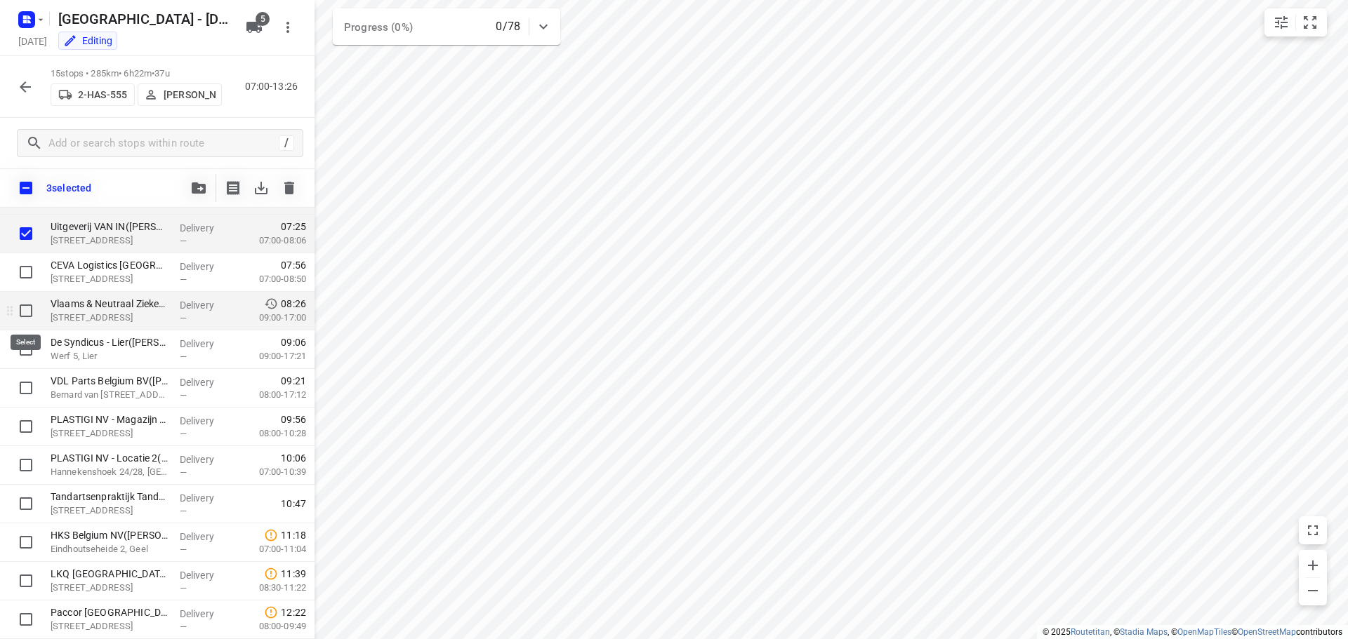
click at [25, 312] on input "checkbox" at bounding box center [26, 311] width 28 height 28
checkbox input "true"
click at [27, 353] on input "checkbox" at bounding box center [26, 350] width 28 height 28
checkbox input "true"
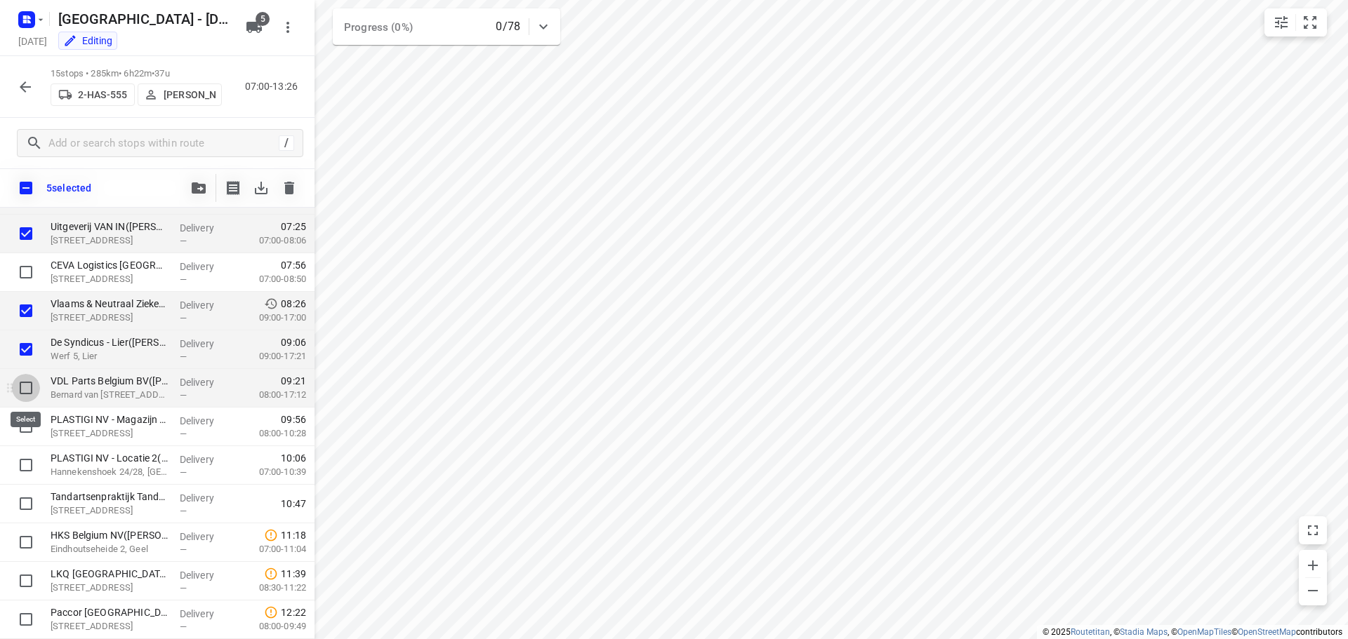
click at [26, 384] on input "checkbox" at bounding box center [26, 388] width 28 height 28
checkbox input "true"
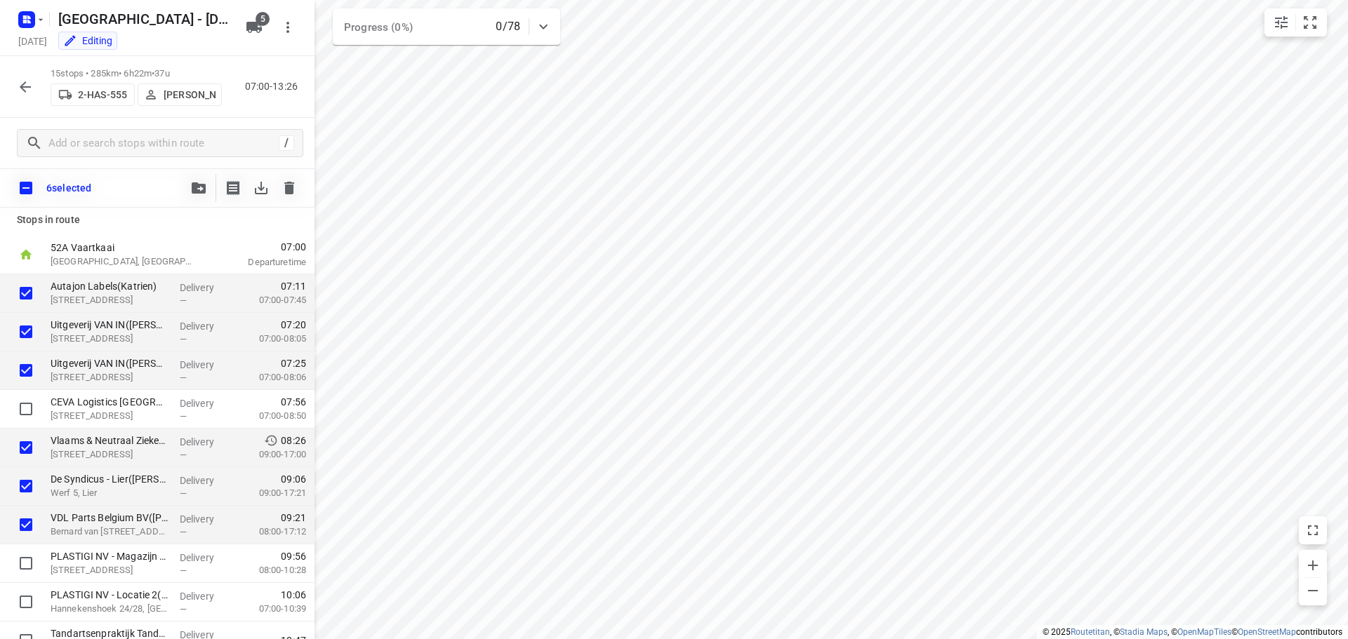
scroll to position [0, 0]
click at [192, 189] on icon "button" at bounding box center [199, 187] width 14 height 11
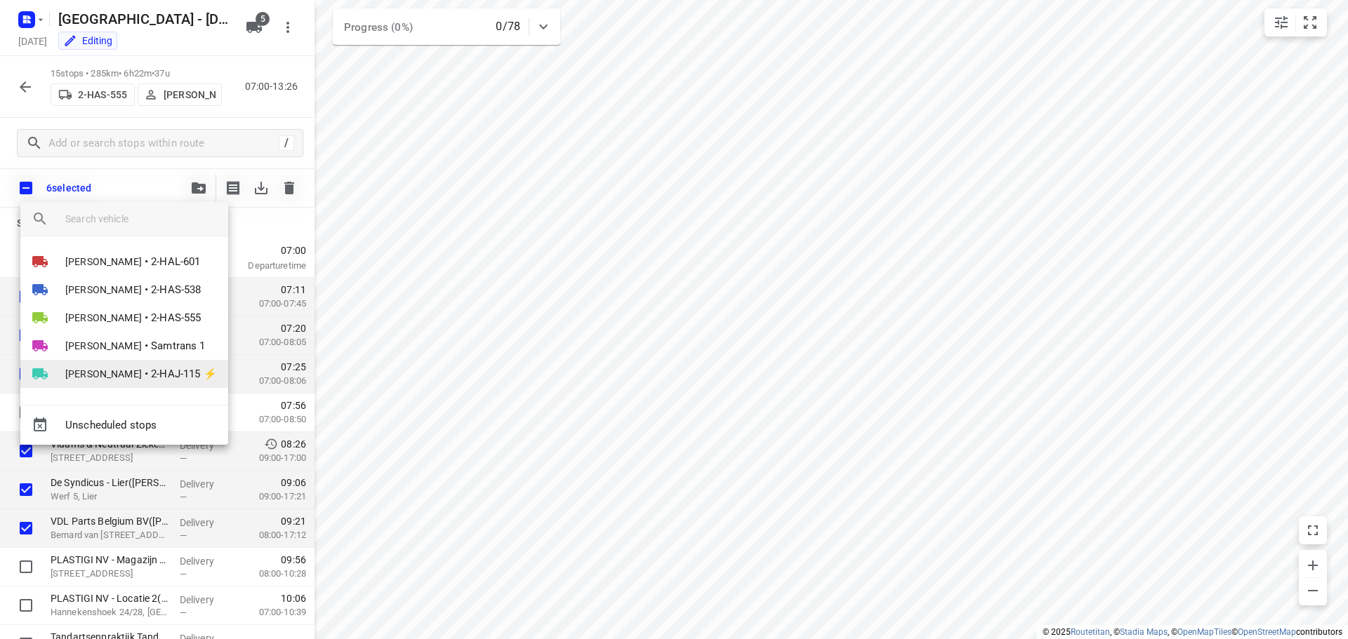
click at [100, 370] on span "[PERSON_NAME]" at bounding box center [103, 374] width 77 height 14
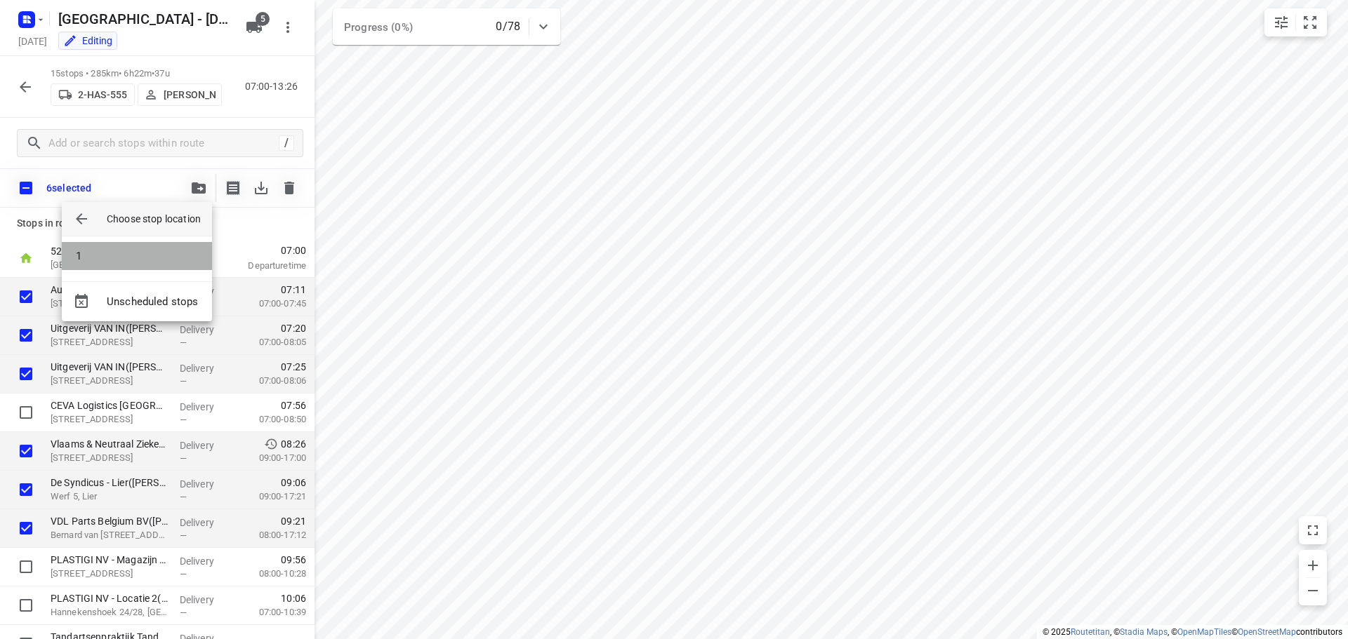
click at [107, 253] on li "1" at bounding box center [137, 256] width 150 height 28
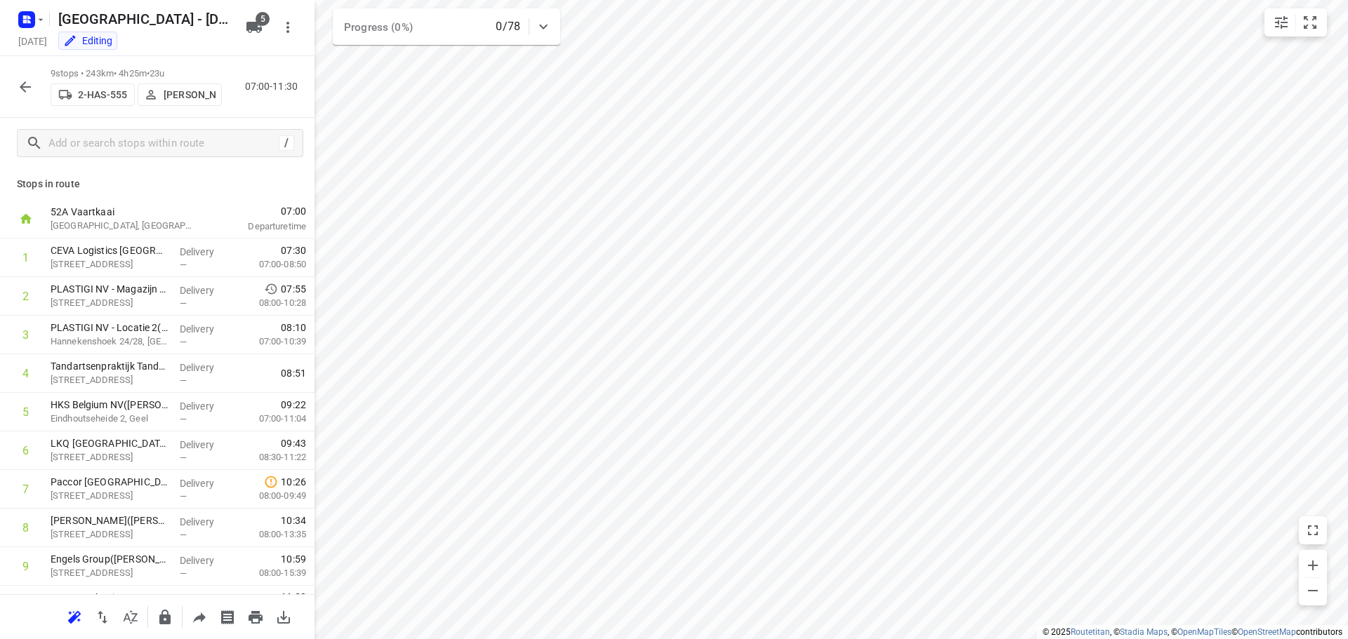
click at [26, 86] on icon "button" at bounding box center [25, 87] width 17 height 17
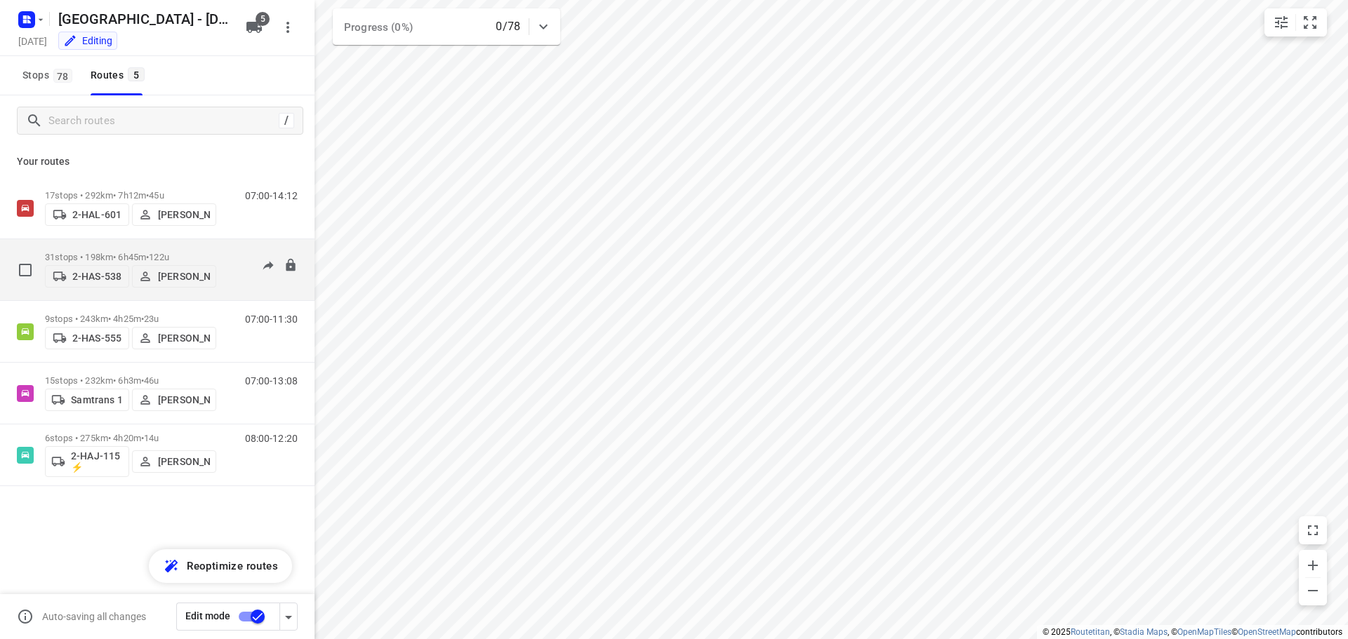
click at [86, 252] on p "31 stops • 198km • 6h45m • 122u" at bounding box center [130, 257] width 171 height 11
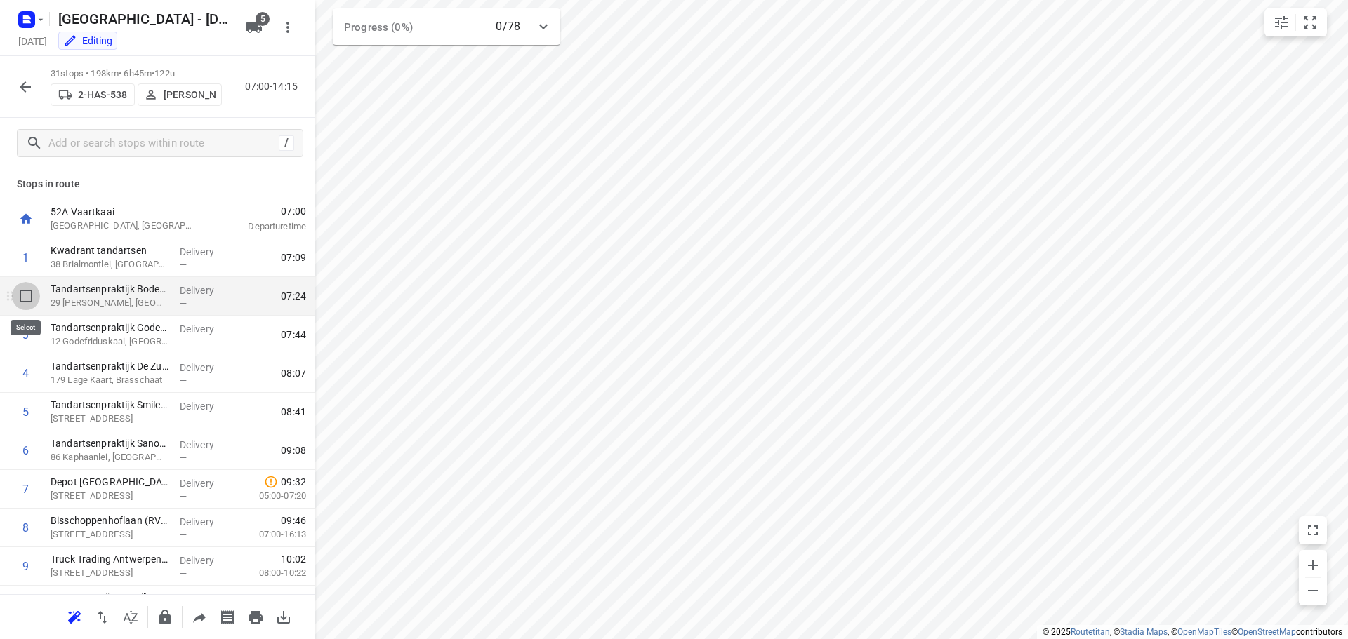
click at [23, 296] on input "checkbox" at bounding box center [26, 296] width 28 height 28
checkbox input "true"
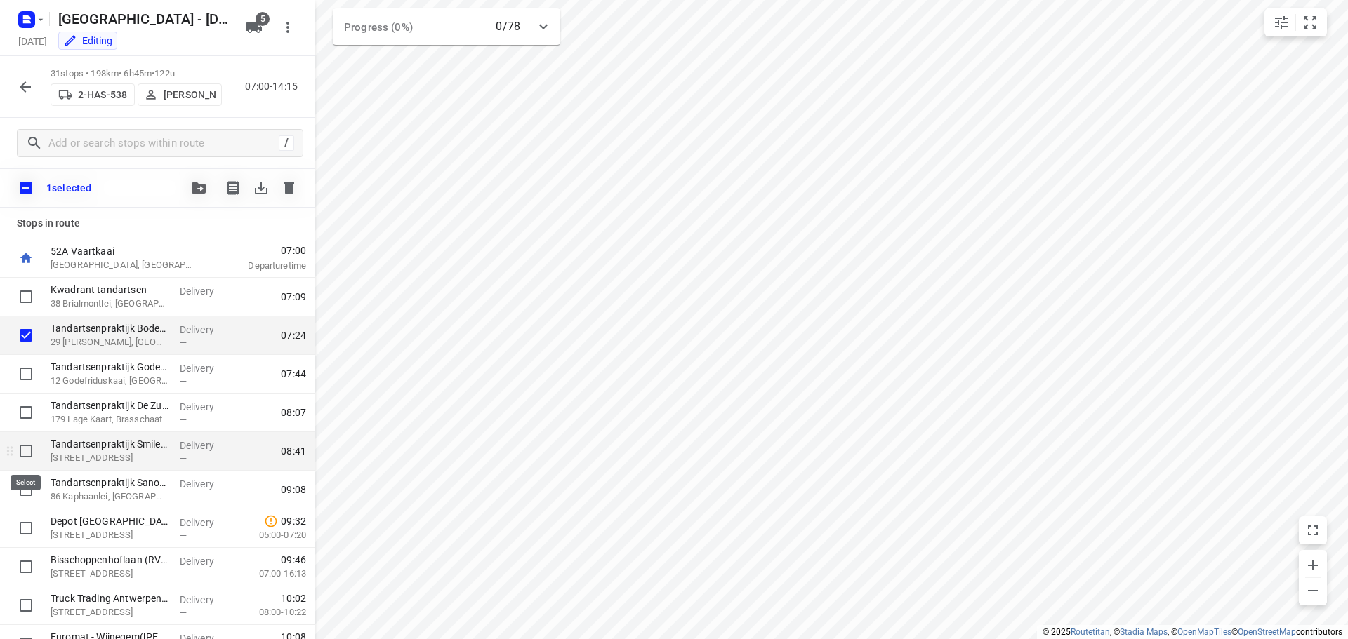
click at [23, 451] on input "checkbox" at bounding box center [26, 451] width 28 height 28
checkbox input "true"
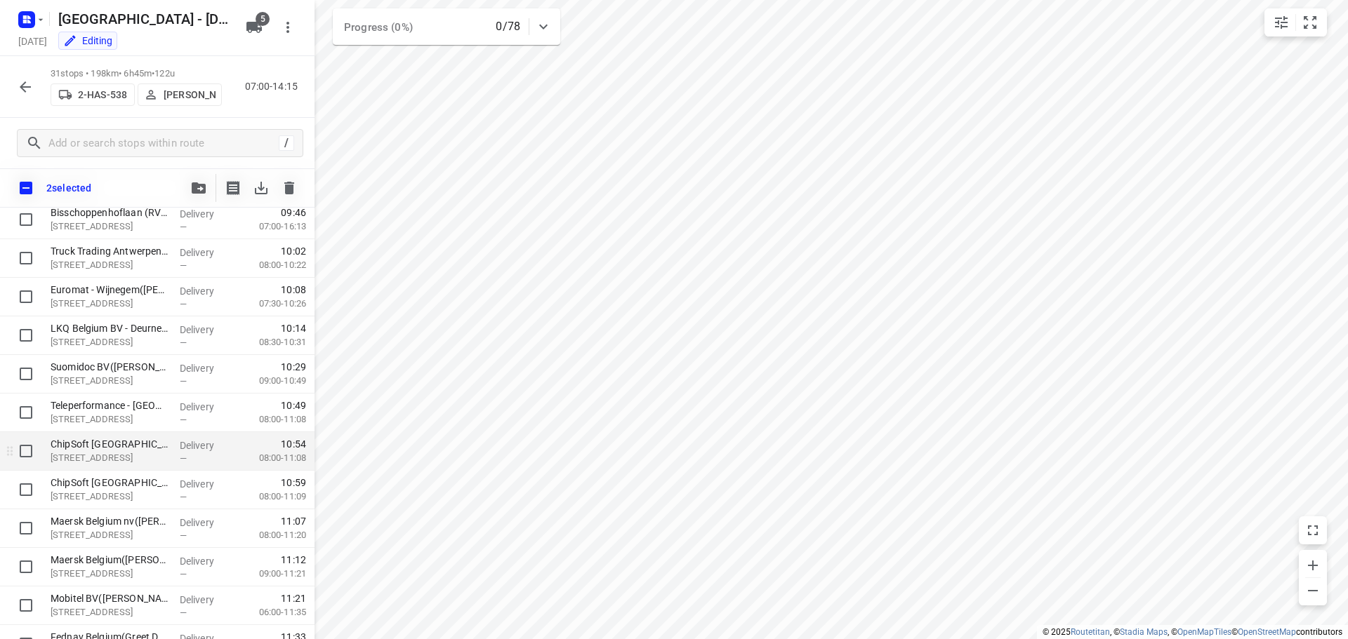
scroll to position [140, 0]
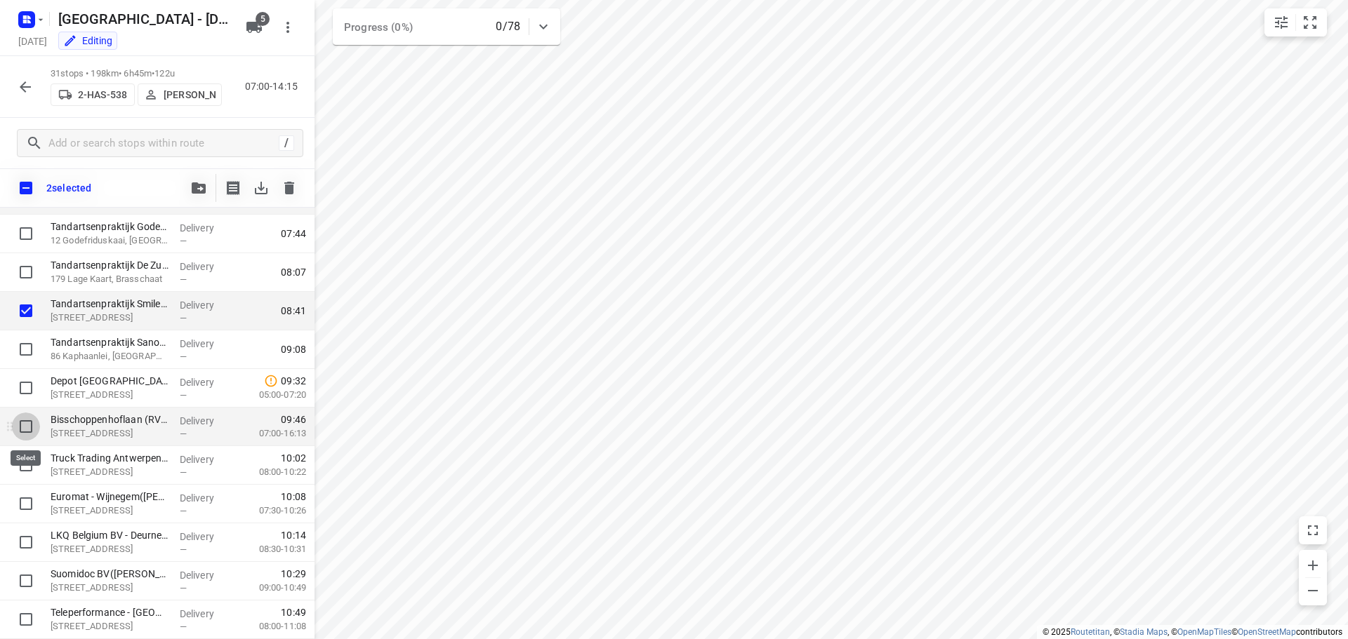
click at [25, 423] on input "checkbox" at bounding box center [26, 427] width 28 height 28
checkbox input "true"
click at [25, 465] on input "checkbox" at bounding box center [26, 465] width 28 height 28
checkbox input "true"
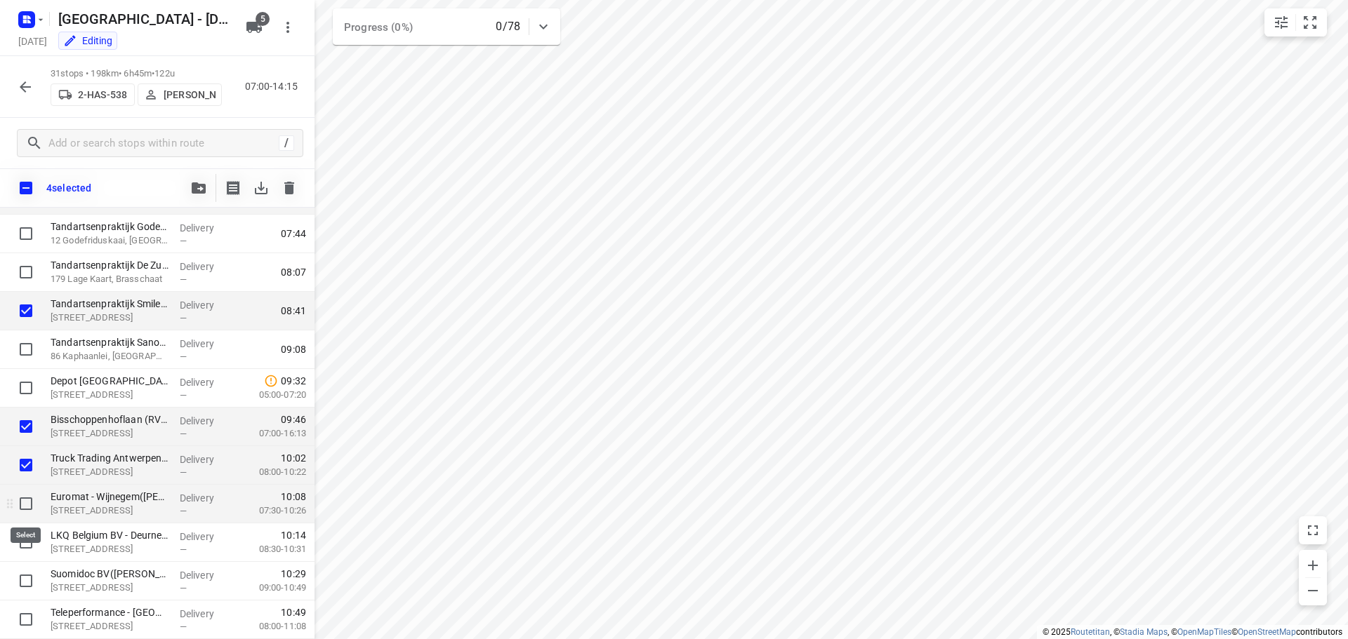
click at [31, 507] on input "checkbox" at bounding box center [26, 504] width 28 height 28
checkbox input "true"
click at [29, 541] on input "checkbox" at bounding box center [26, 543] width 28 height 28
checkbox input "true"
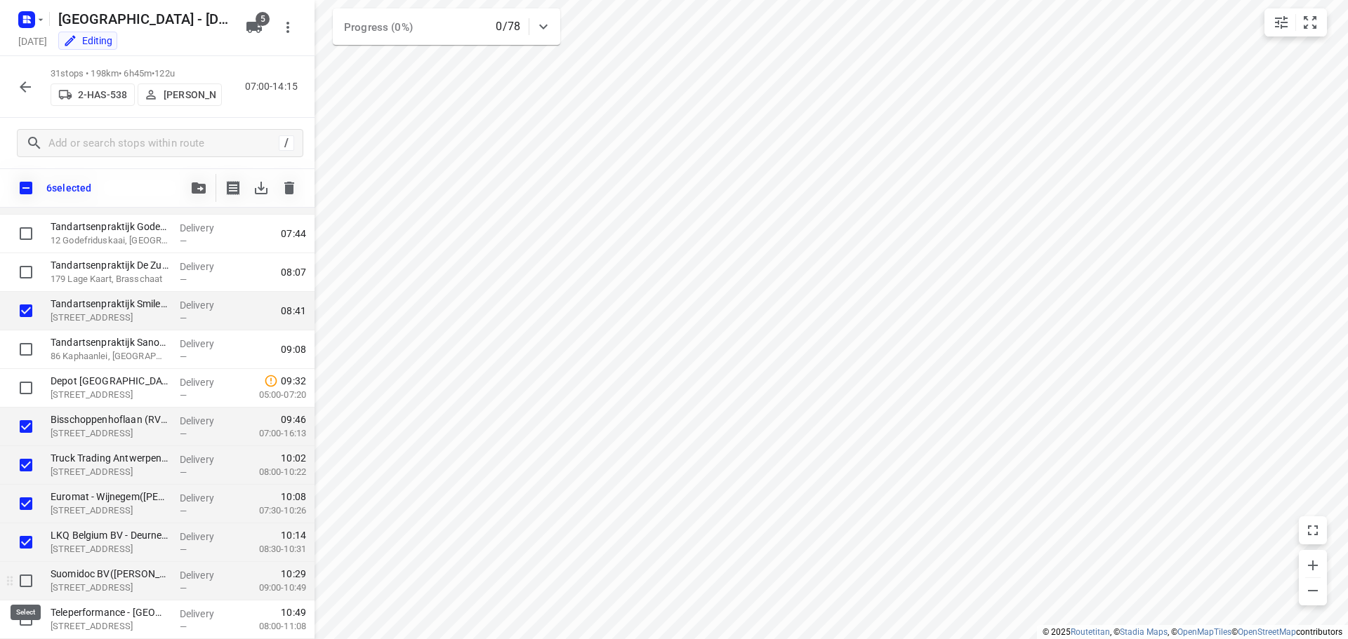
click at [27, 585] on input "checkbox" at bounding box center [26, 581] width 28 height 28
checkbox input "true"
click at [194, 187] on icon "button" at bounding box center [199, 187] width 14 height 11
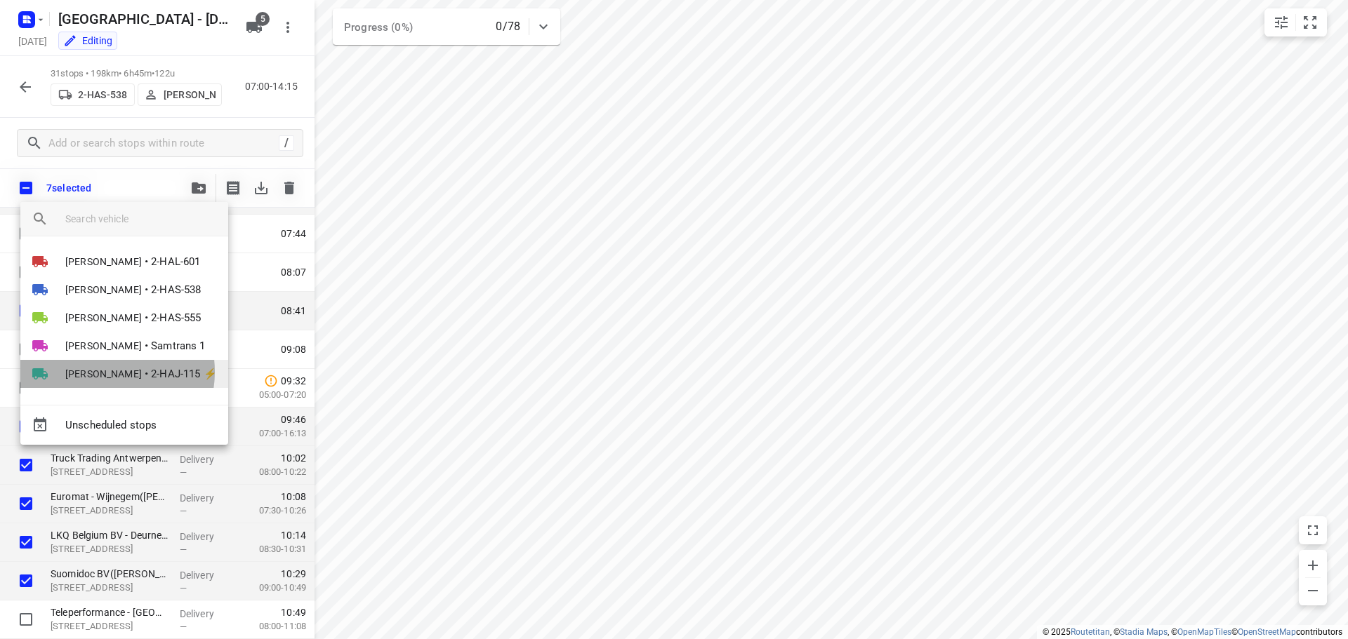
click at [104, 372] on span "[PERSON_NAME]" at bounding box center [103, 374] width 77 height 14
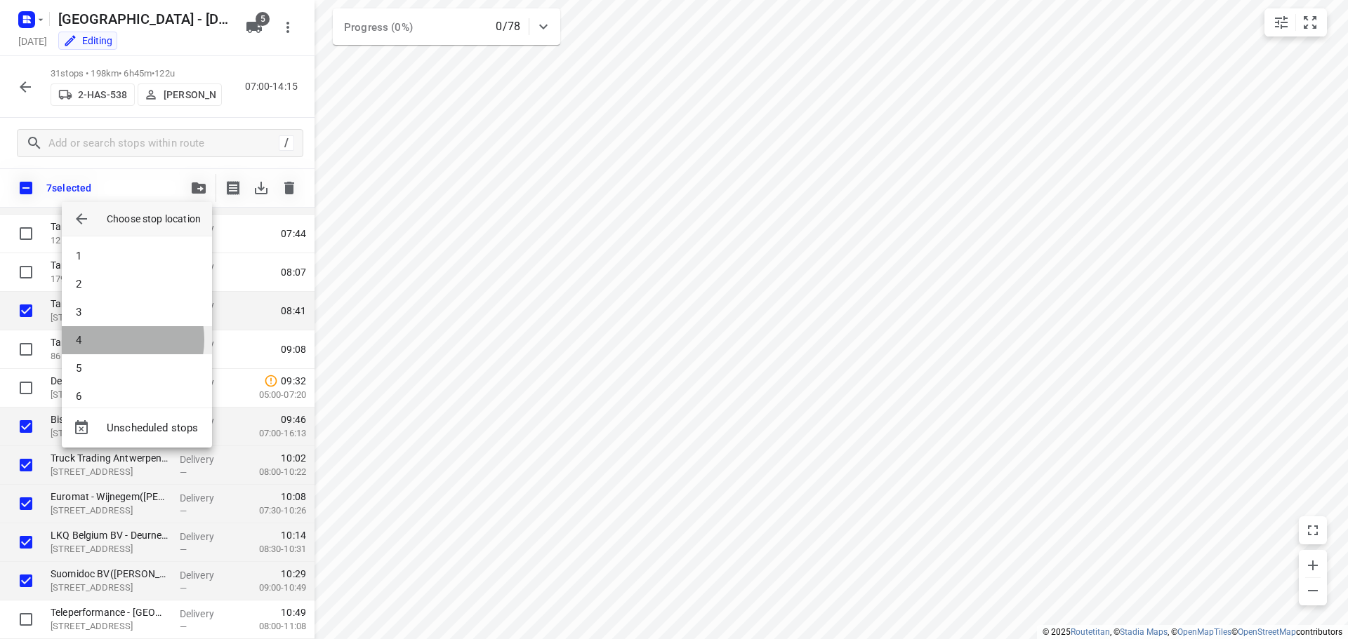
click at [112, 340] on li "4" at bounding box center [137, 340] width 150 height 28
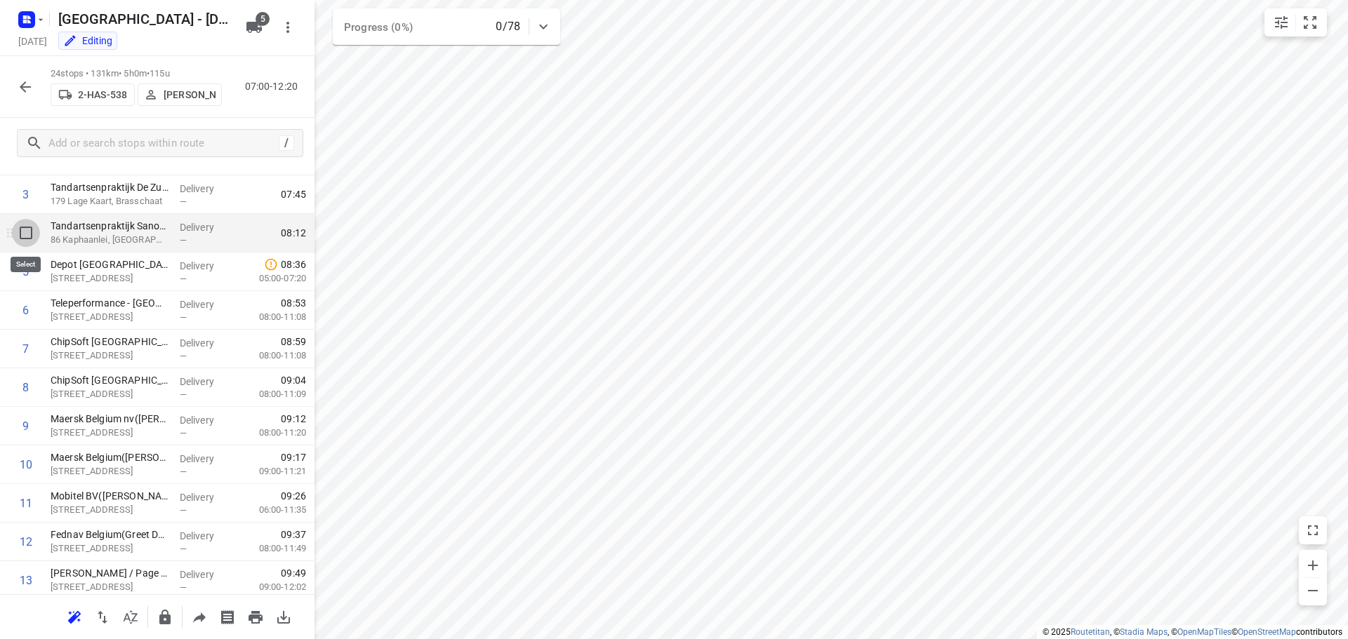
click at [25, 234] on input "checkbox" at bounding box center [26, 233] width 28 height 28
checkbox input "true"
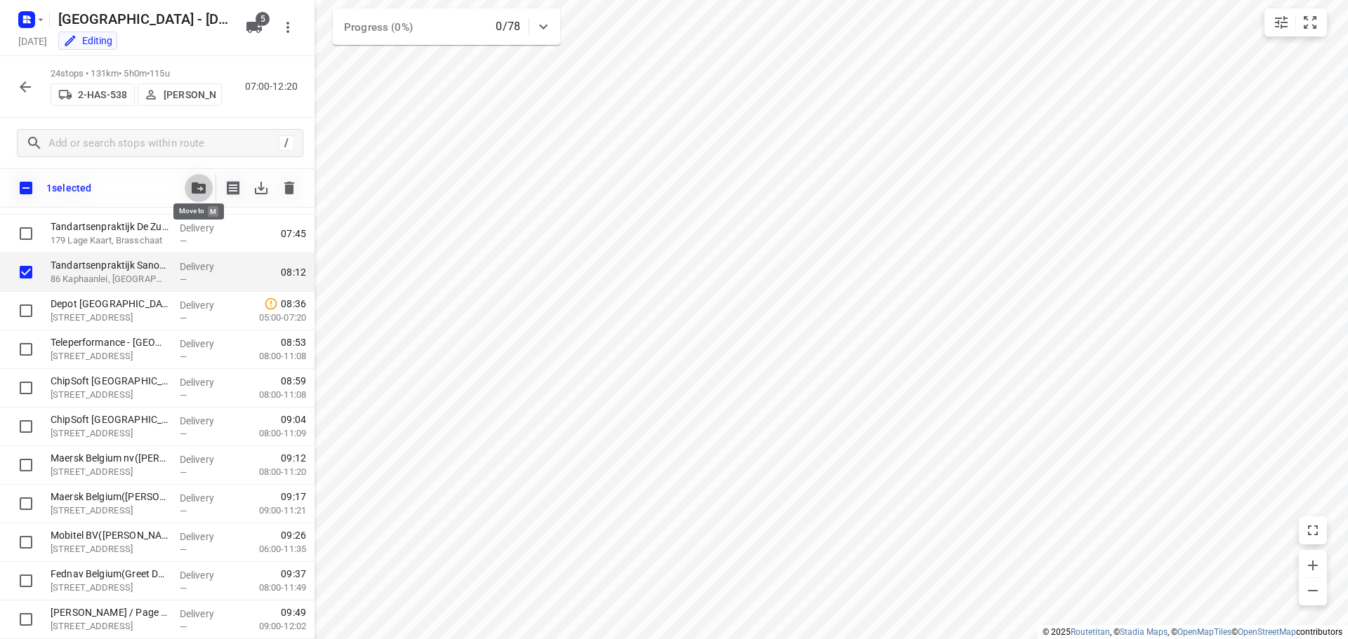
click at [193, 187] on icon "button" at bounding box center [199, 187] width 14 height 11
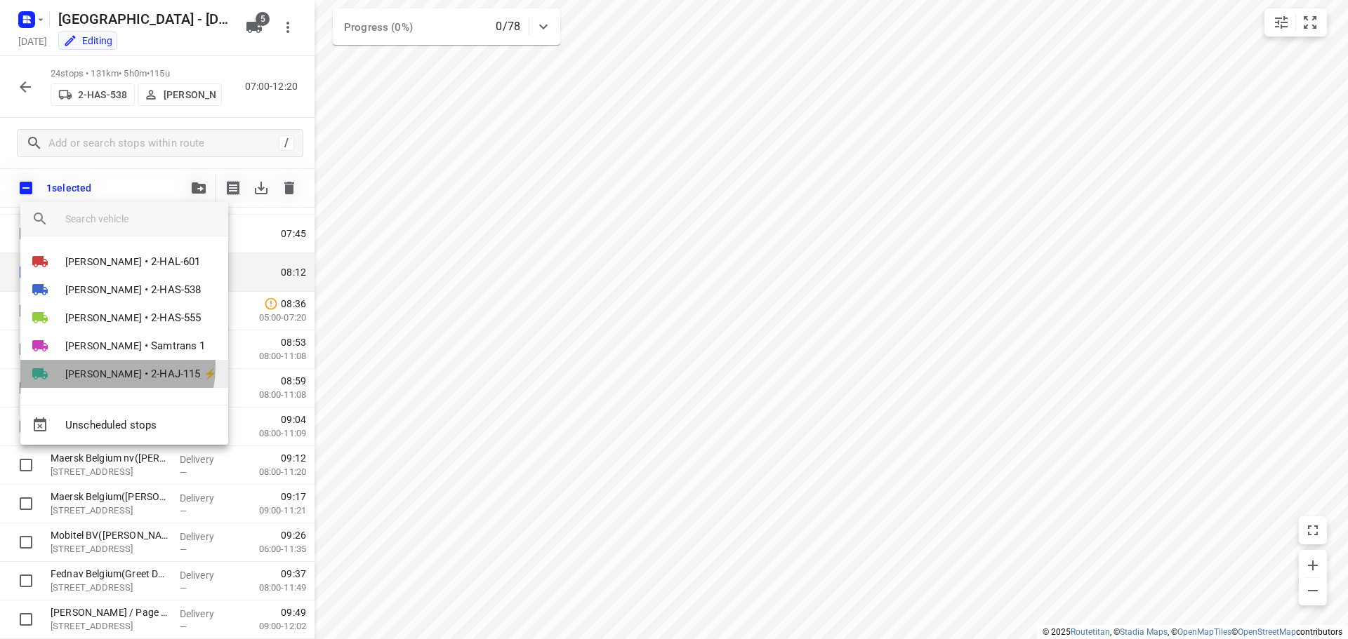
click at [98, 367] on span "[PERSON_NAME]" at bounding box center [103, 374] width 77 height 14
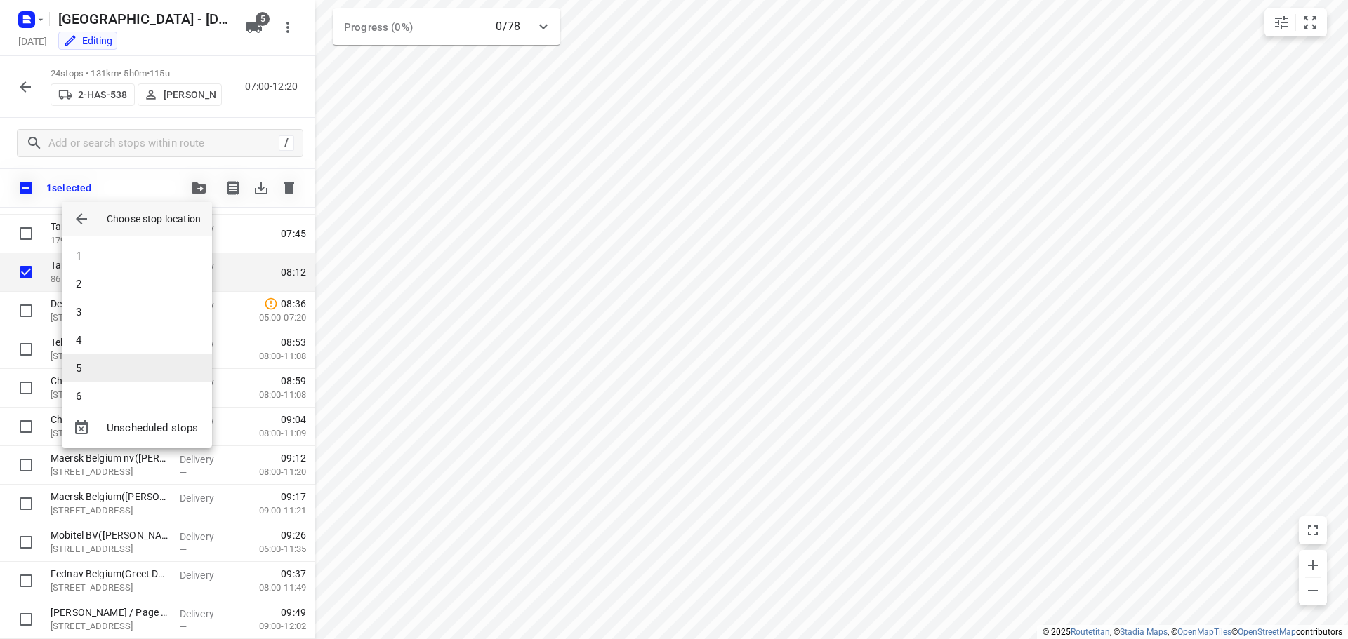
click at [100, 362] on li "5" at bounding box center [137, 368] width 150 height 28
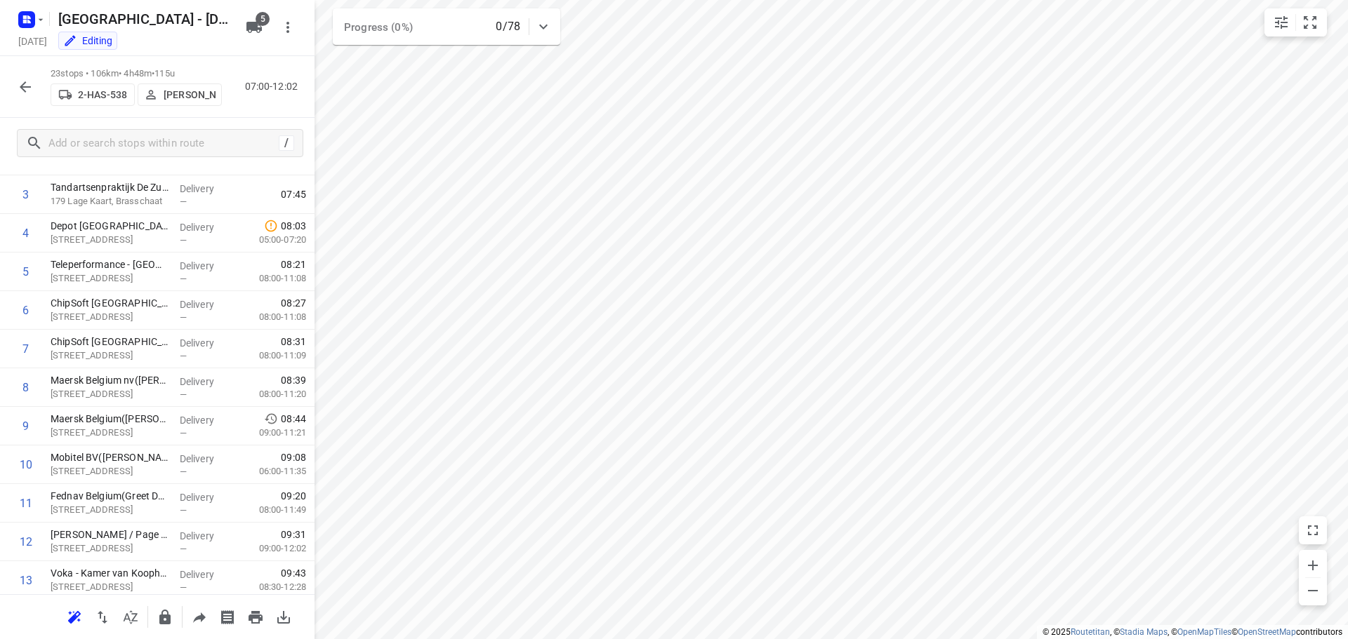
click at [26, 86] on icon "button" at bounding box center [25, 87] width 17 height 17
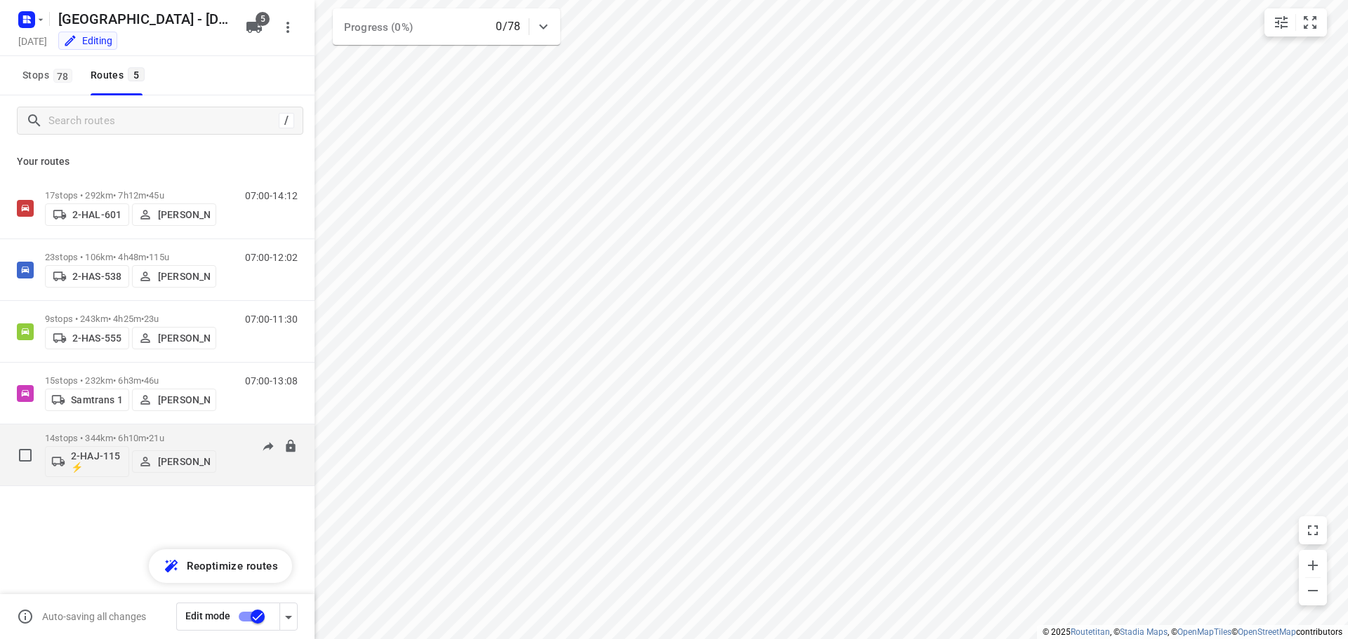
click at [108, 430] on div "14 stops • 344km • 6h10m • 21u 2-HAJ-115 ⚡ [PERSON_NAME]" at bounding box center [130, 455] width 171 height 58
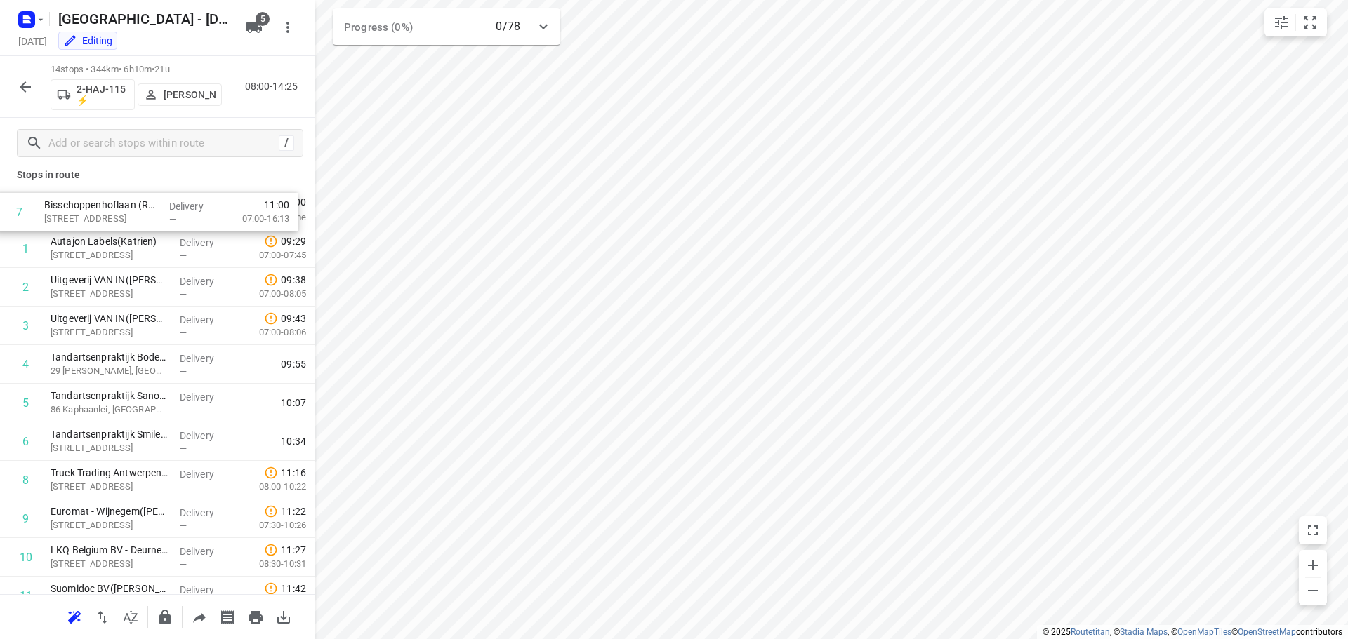
scroll to position [0, 0]
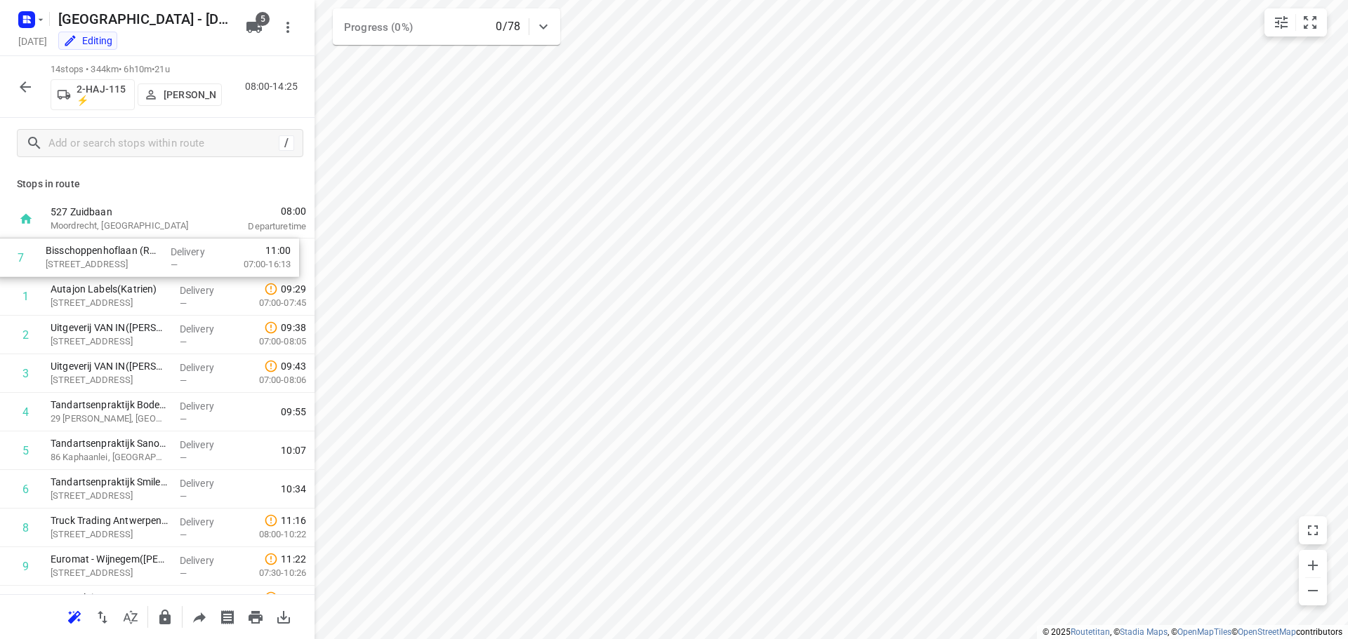
drag, startPoint x: 104, startPoint y: 422, endPoint x: 100, endPoint y: 256, distance: 165.7
click at [100, 256] on div "1 Autajon Labels([GEOGRAPHIC_DATA]) [STREET_ADDRESS] Delivery — 09:29 07:00-07:…" at bounding box center [157, 509] width 314 height 540
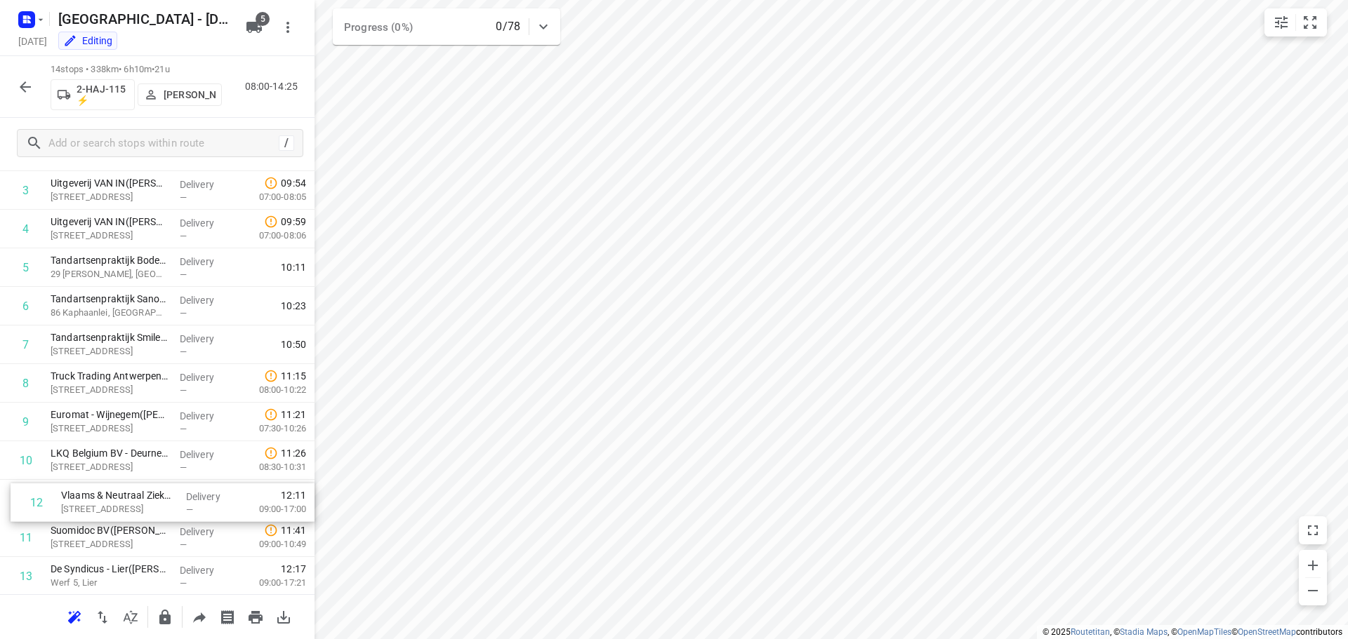
scroll to position [148, 0]
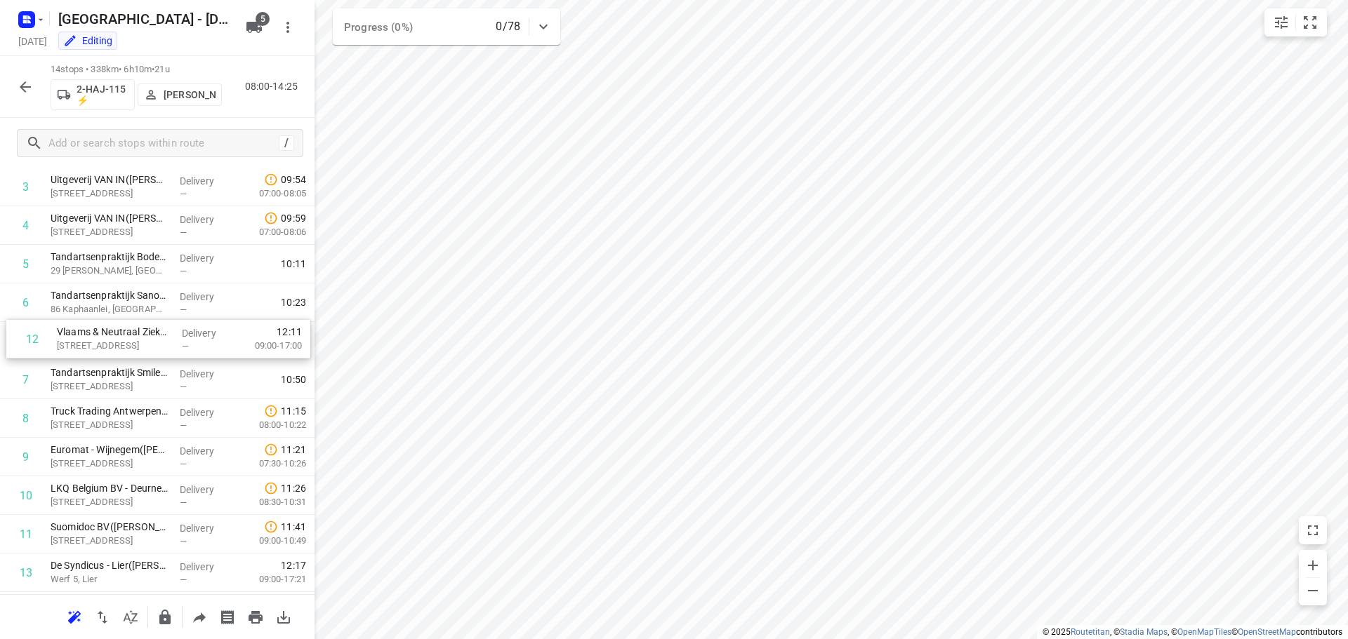
drag, startPoint x: 109, startPoint y: 545, endPoint x: 115, endPoint y: 339, distance: 206.5
click at [115, 339] on div "1 Bisschoppenhoflaan (RVP 122)([PERSON_NAME] (RVP 122)) [STREET_ADDRESS] Delive…" at bounding box center [157, 361] width 314 height 540
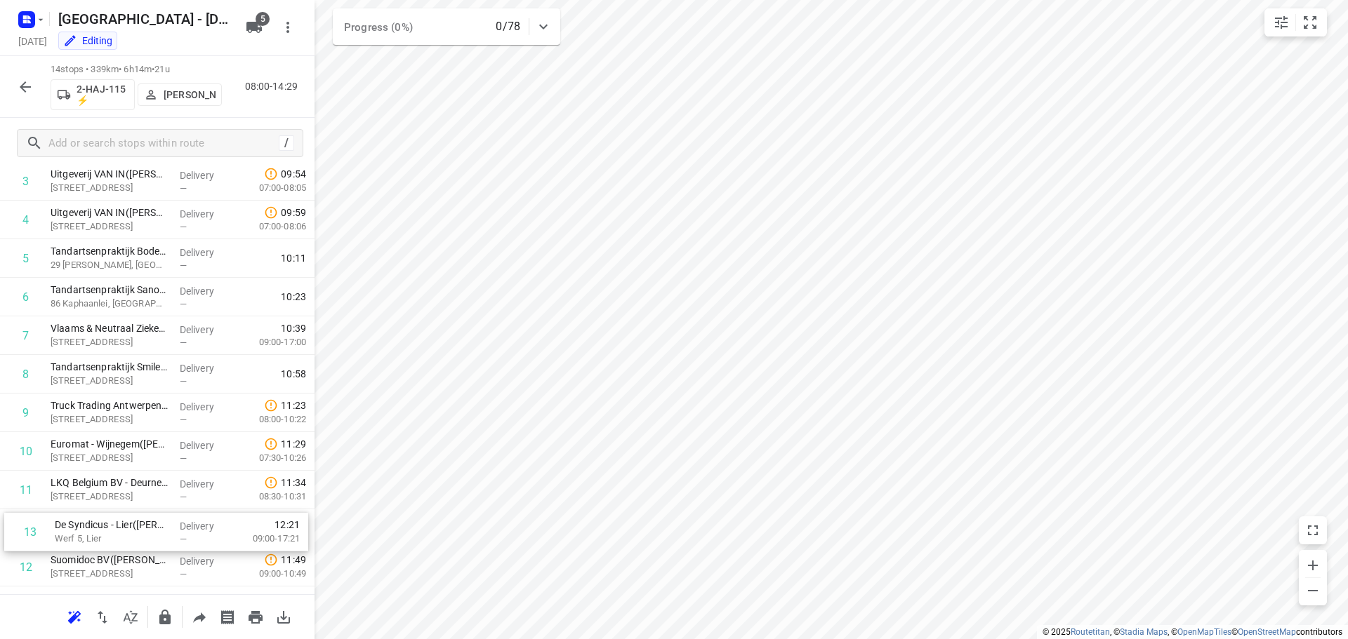
scroll to position [160, 0]
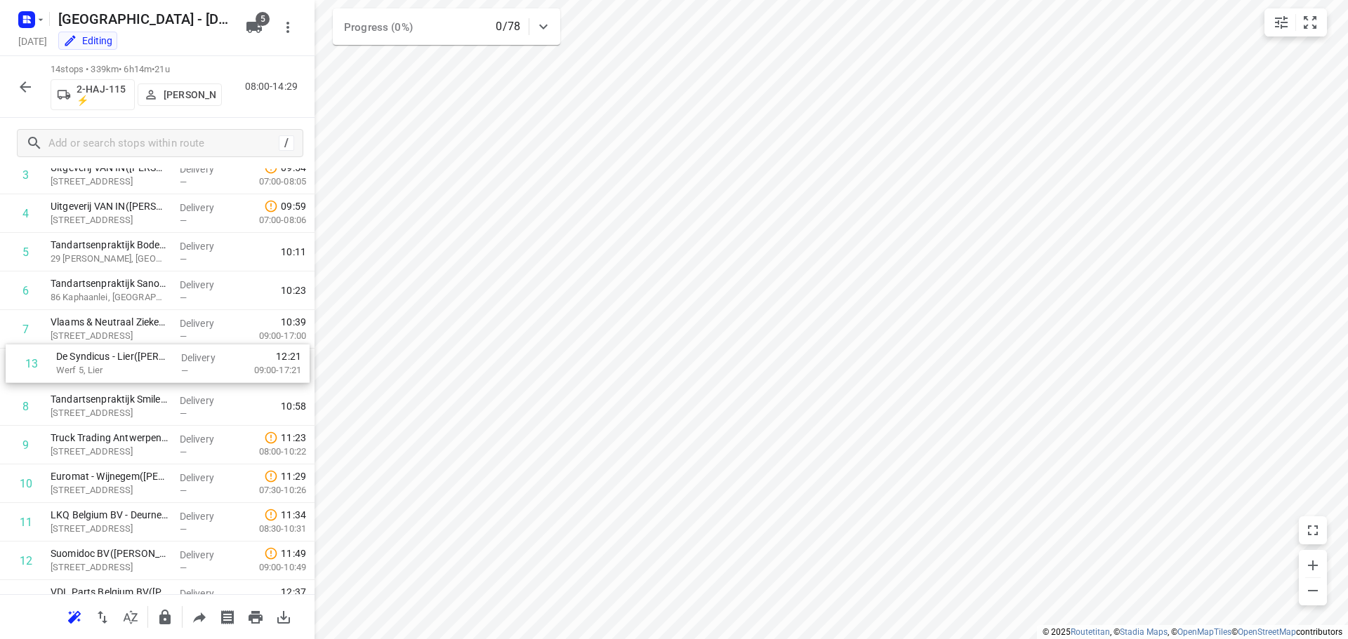
drag, startPoint x: 96, startPoint y: 573, endPoint x: 107, endPoint y: 359, distance: 215.0
click at [107, 359] on div "1 Bisschoppenhoflaan (RVP 122)([PERSON_NAME] (RVP 122)) [STREET_ADDRESS] Delive…" at bounding box center [157, 349] width 314 height 540
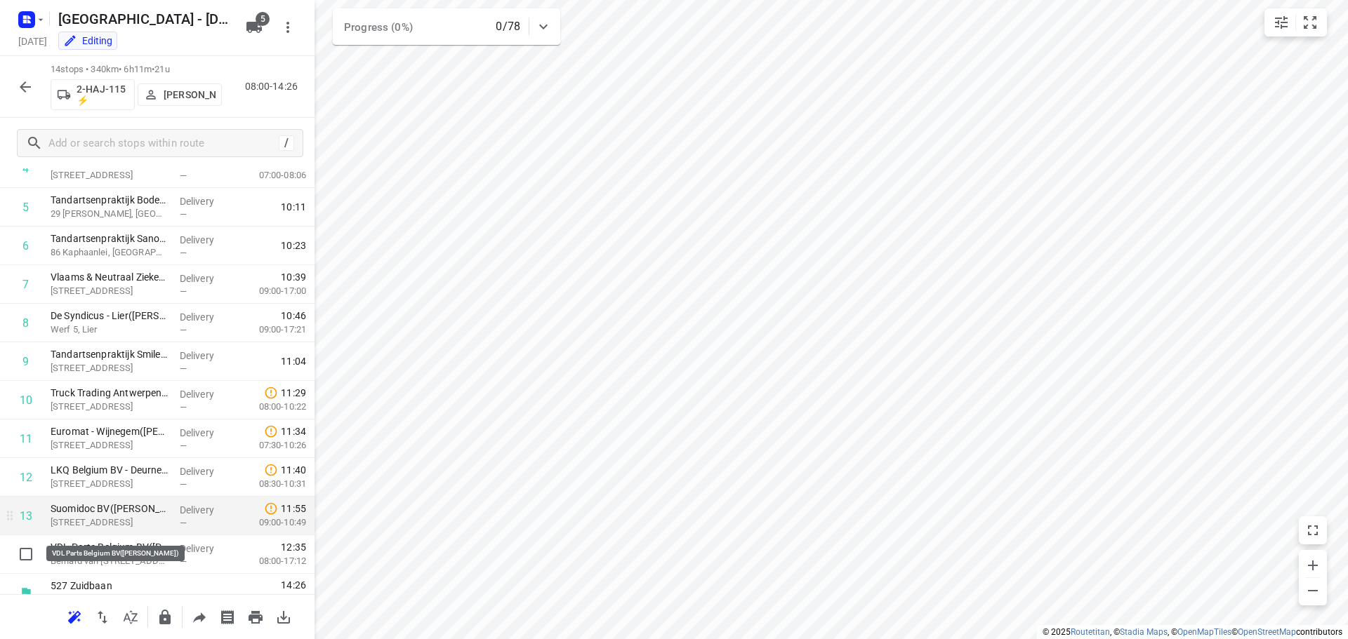
scroll to position [223, 0]
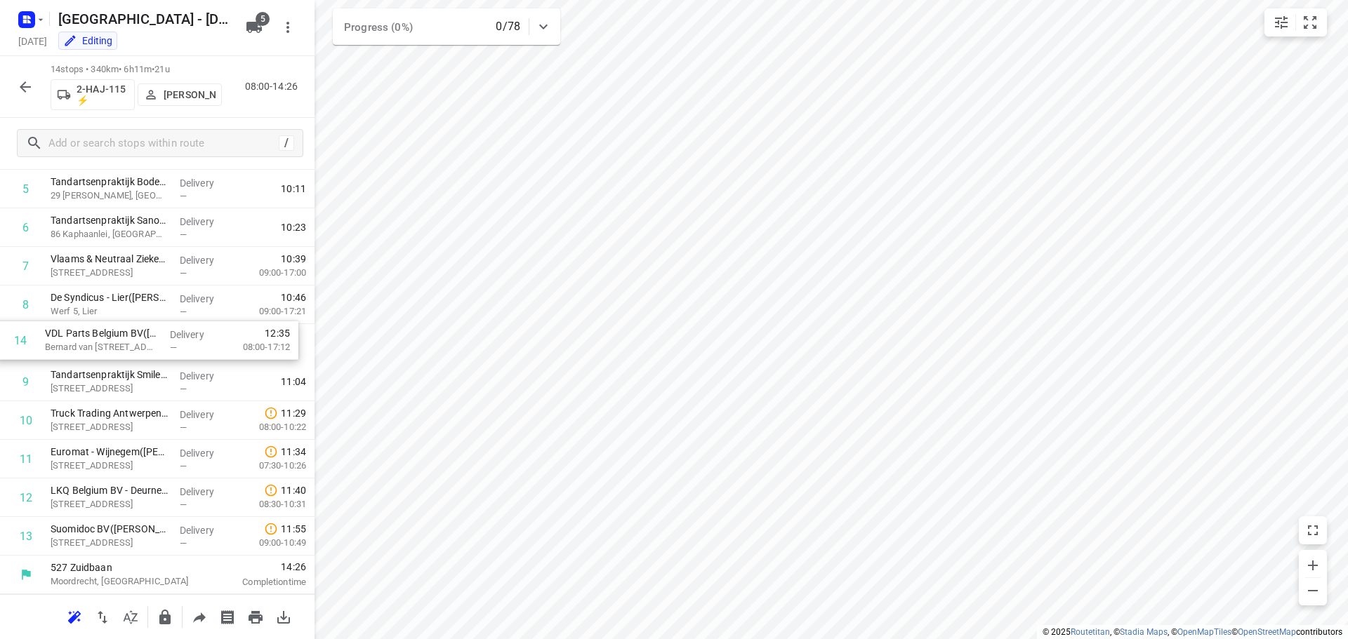
drag, startPoint x: 103, startPoint y: 541, endPoint x: 101, endPoint y: 340, distance: 200.8
click at [101, 340] on div "1 Bisschoppenhoflaan (RVP 122)([PERSON_NAME] (RVP 122)) [STREET_ADDRESS] Delive…" at bounding box center [157, 285] width 314 height 540
click at [26, 82] on icon "button" at bounding box center [25, 86] width 11 height 11
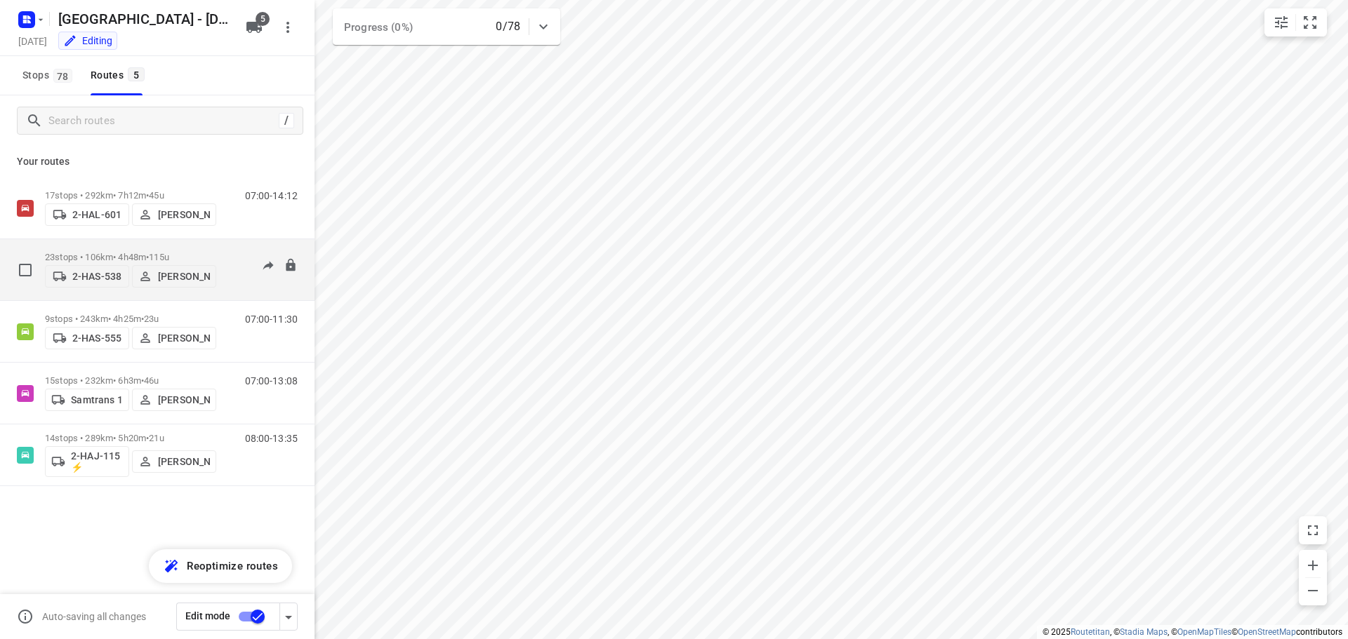
click at [94, 252] on p "23 stops • 106km • 4h48m • 115u" at bounding box center [130, 257] width 171 height 11
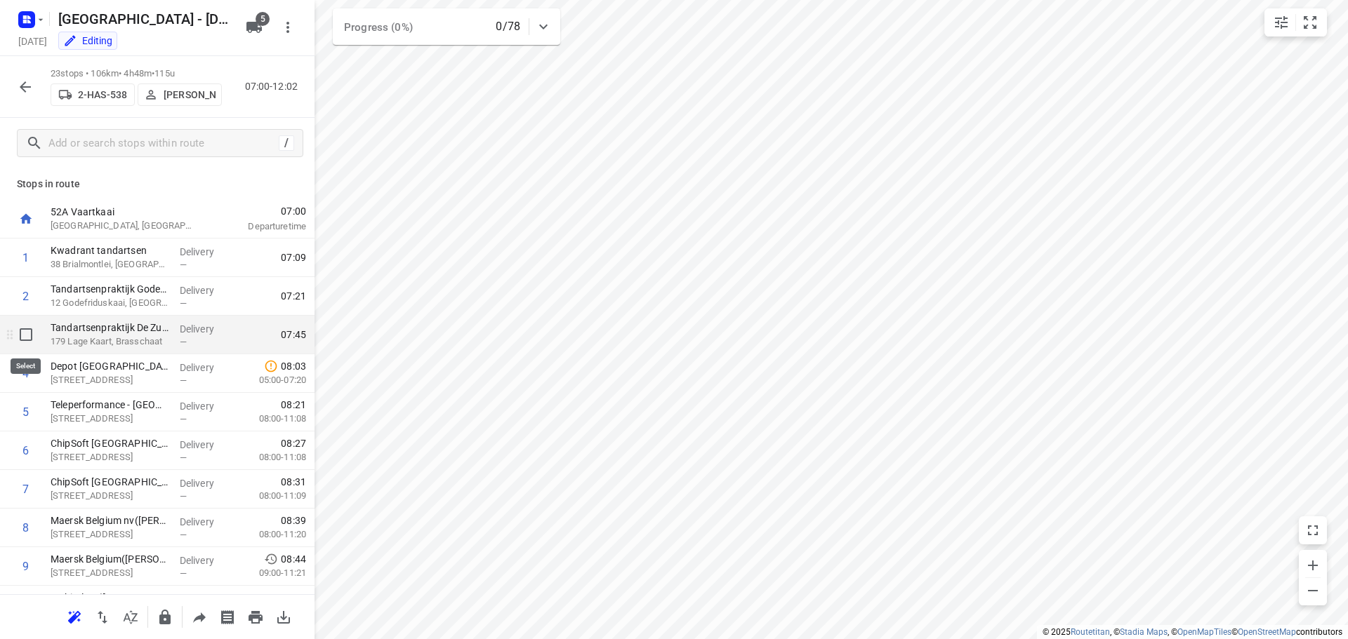
click at [24, 336] on input "checkbox" at bounding box center [26, 335] width 28 height 28
checkbox input "true"
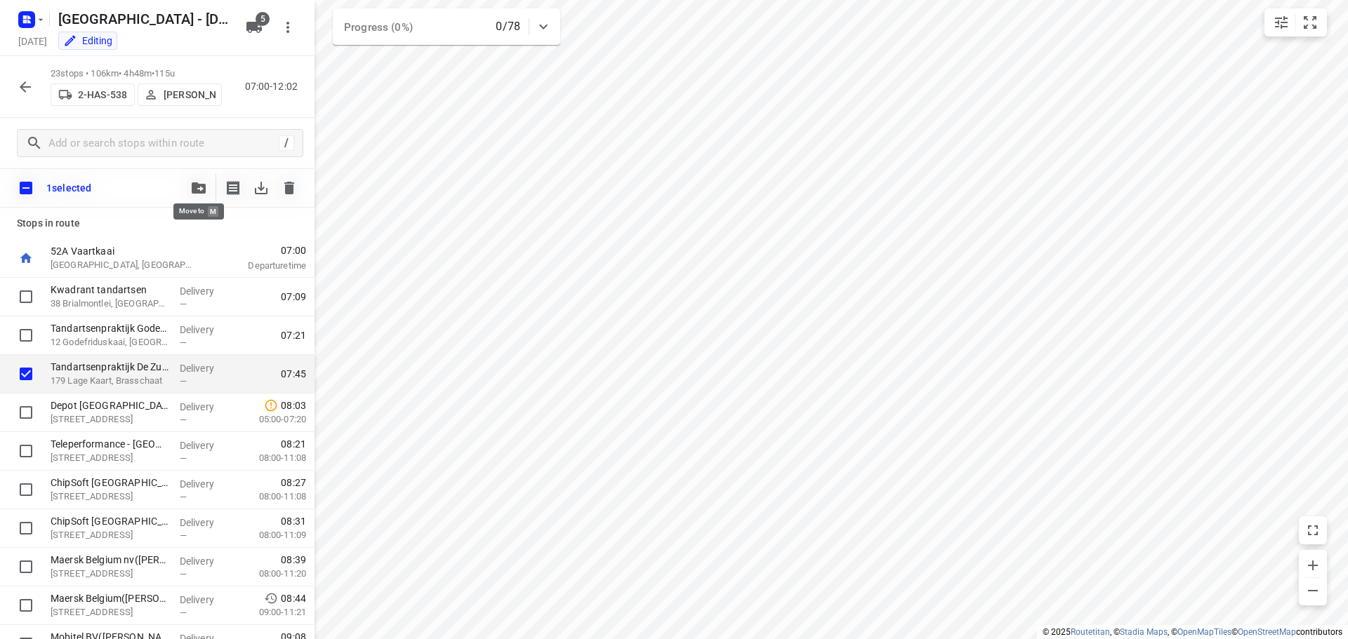
click at [193, 188] on icon "button" at bounding box center [199, 187] width 14 height 11
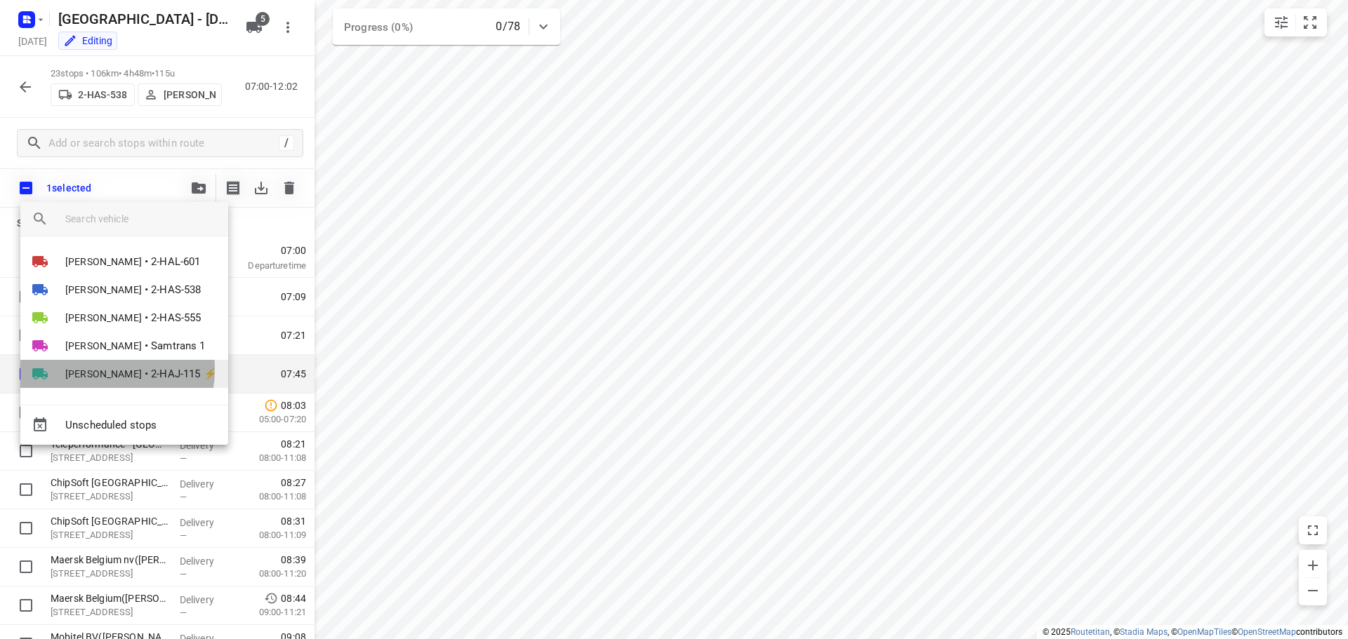
click at [86, 369] on span "[PERSON_NAME]" at bounding box center [103, 374] width 77 height 14
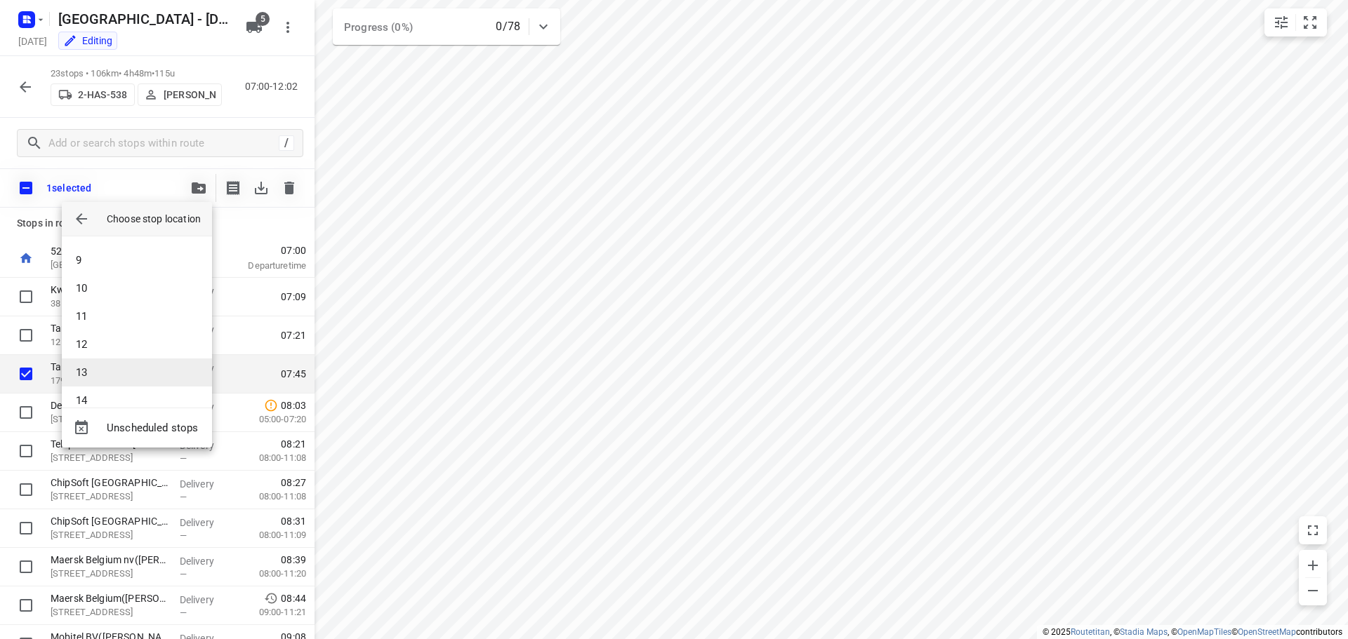
scroll to position [239, 0]
click at [107, 377] on li "14" at bounding box center [137, 382] width 150 height 28
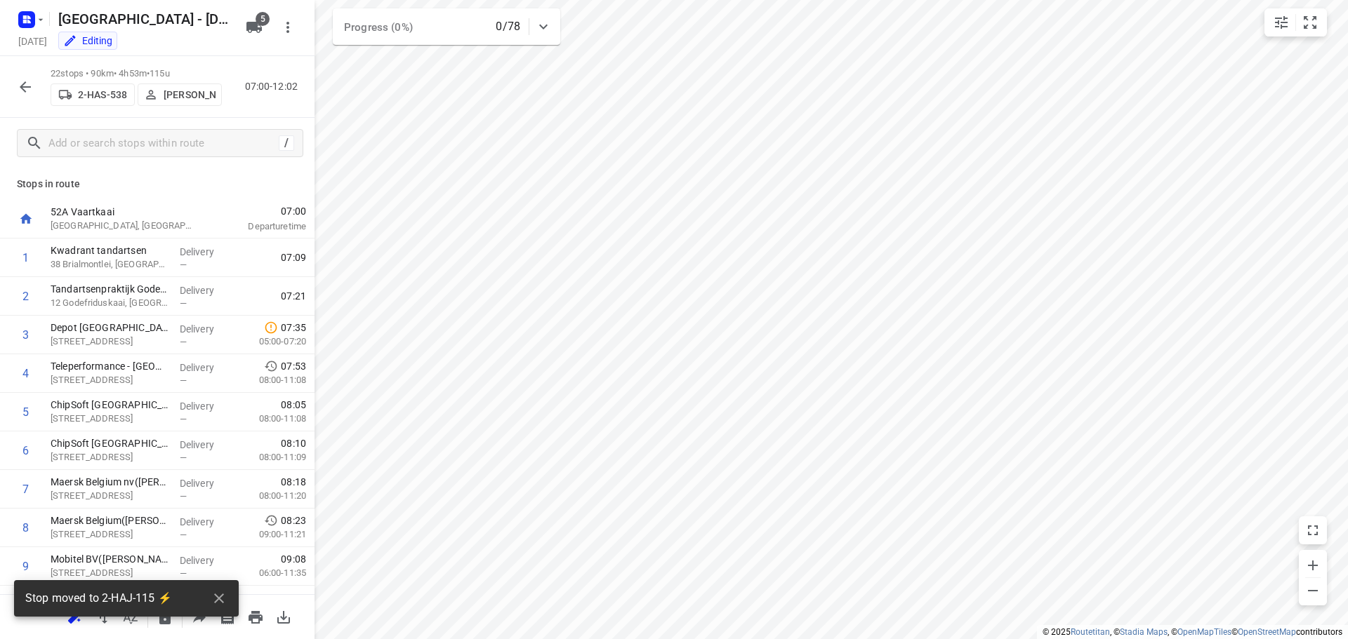
click at [24, 89] on icon "button" at bounding box center [25, 86] width 11 height 11
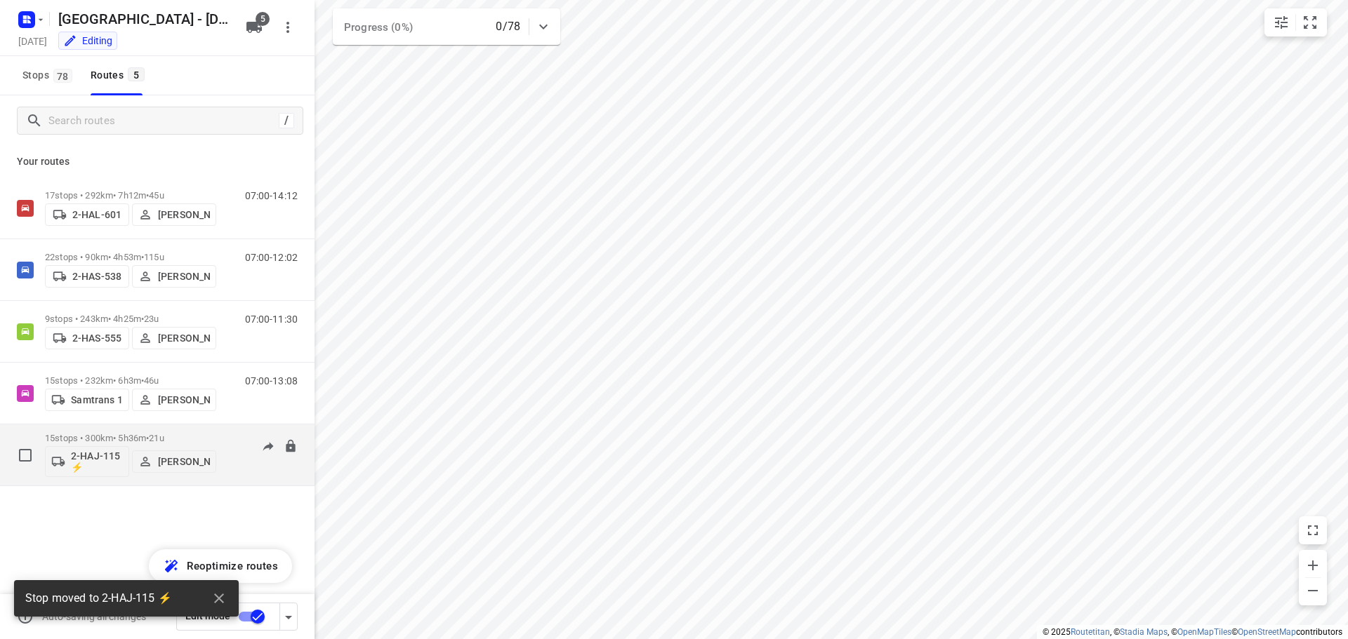
click at [87, 432] on div "15 stops • 300km • 5h36m • 21u 2-HAJ-115 ⚡ [PERSON_NAME]" at bounding box center [130, 455] width 171 height 58
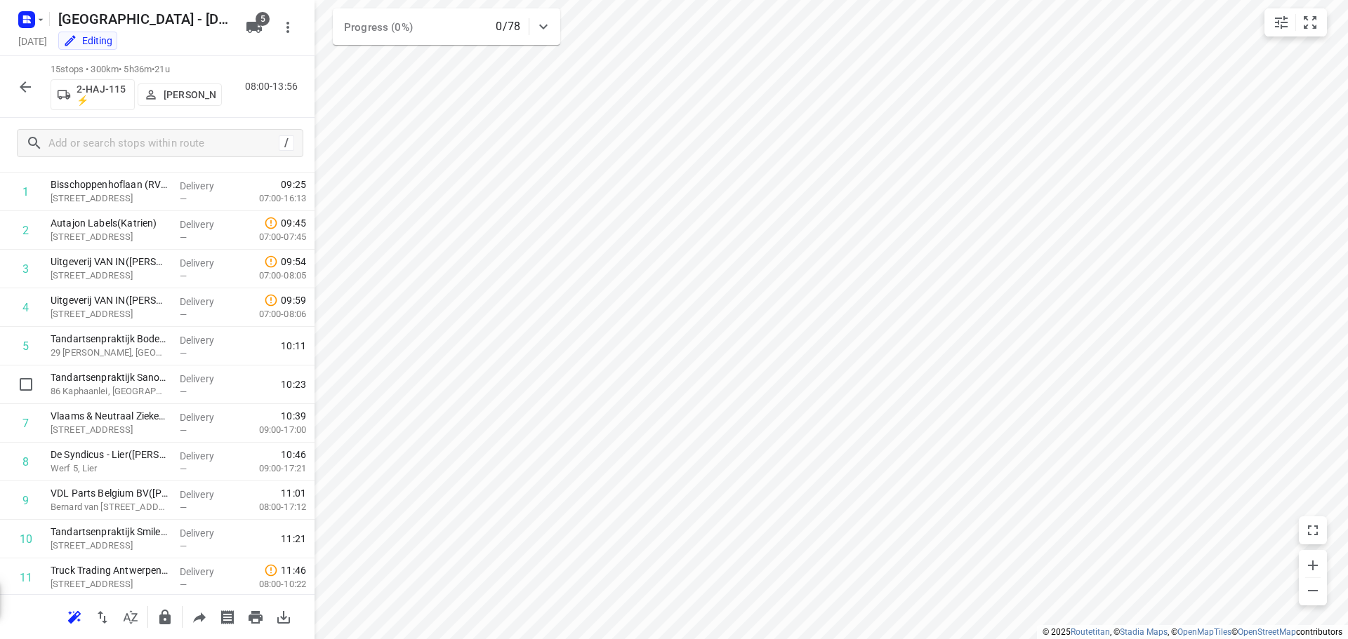
scroll to position [262, 0]
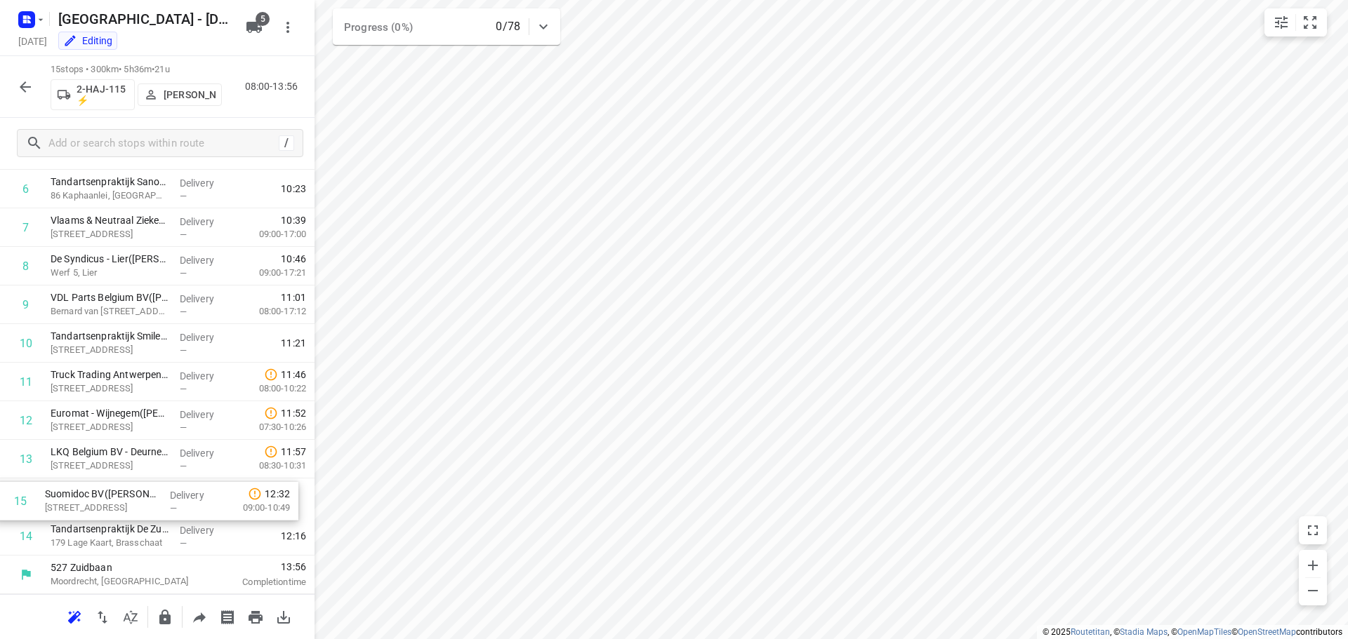
drag, startPoint x: 96, startPoint y: 543, endPoint x: 91, endPoint y: 503, distance: 39.7
click at [91, 503] on div "1 Bisschoppenhoflaan (RVP 122)([PERSON_NAME] (RVP 122)) [STREET_ADDRESS] Delive…" at bounding box center [157, 266] width 314 height 579
click at [21, 88] on icon "button" at bounding box center [25, 86] width 11 height 11
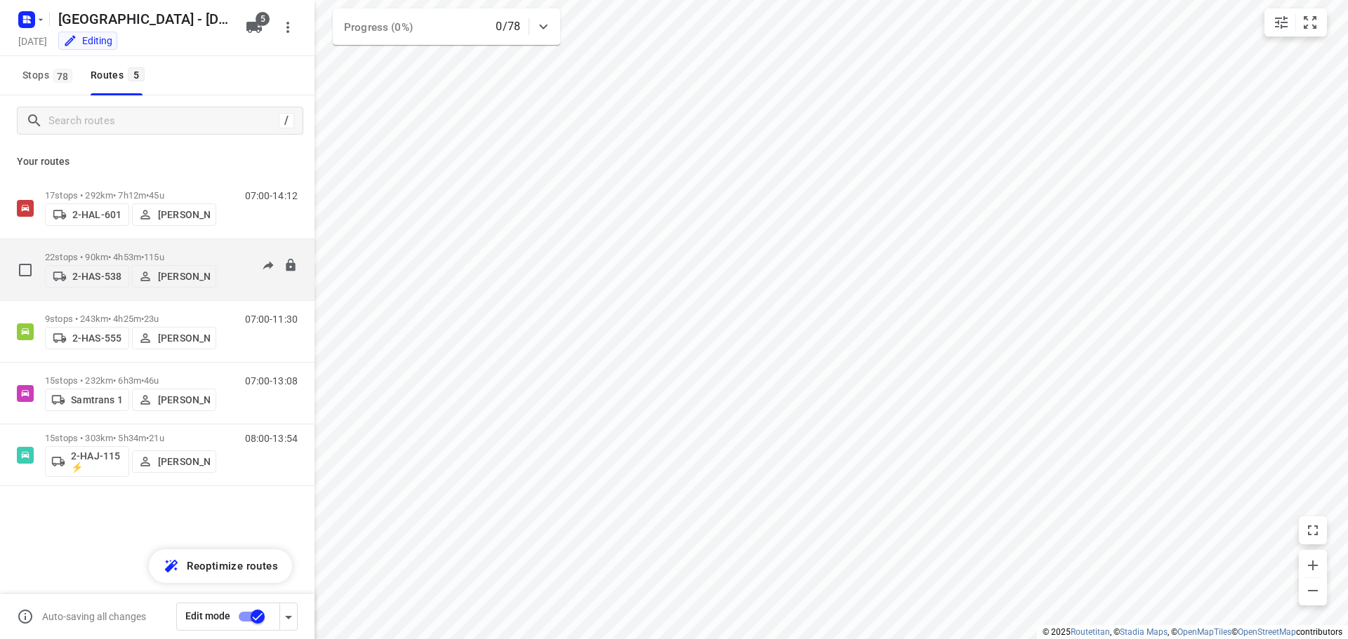
click at [105, 252] on p "22 stops • 90km • 4h53m • 115u" at bounding box center [130, 257] width 171 height 11
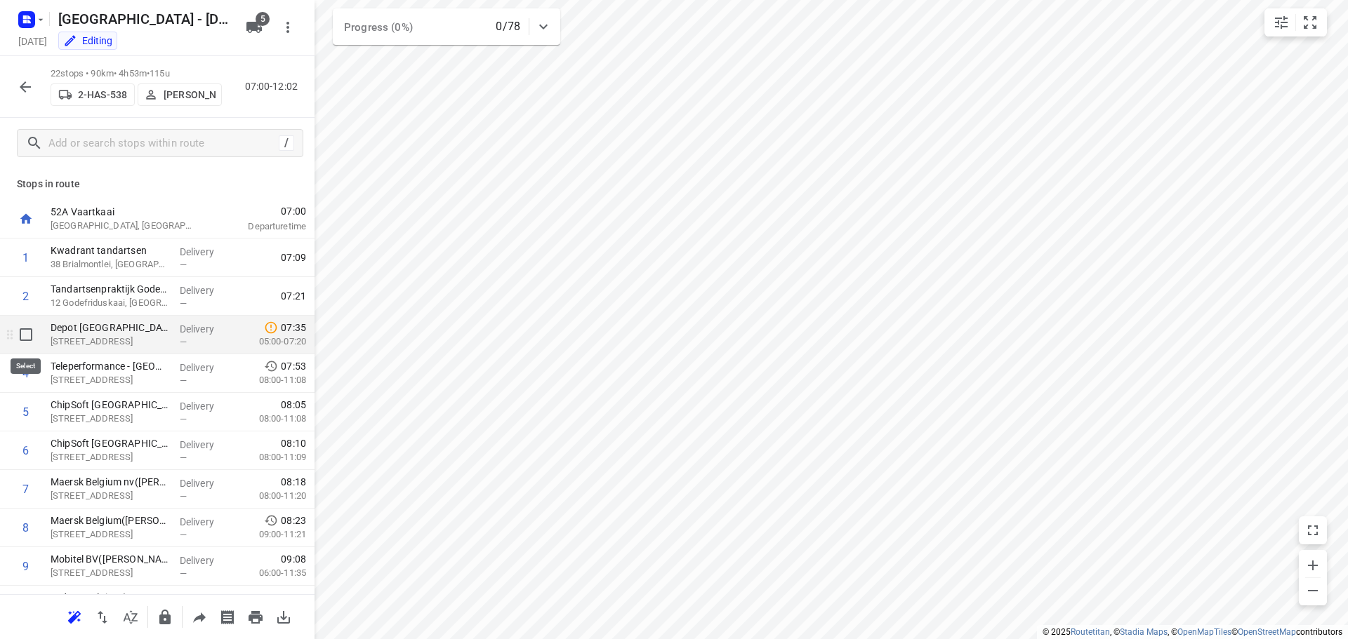
click at [25, 336] on input "checkbox" at bounding box center [26, 335] width 28 height 28
checkbox input "true"
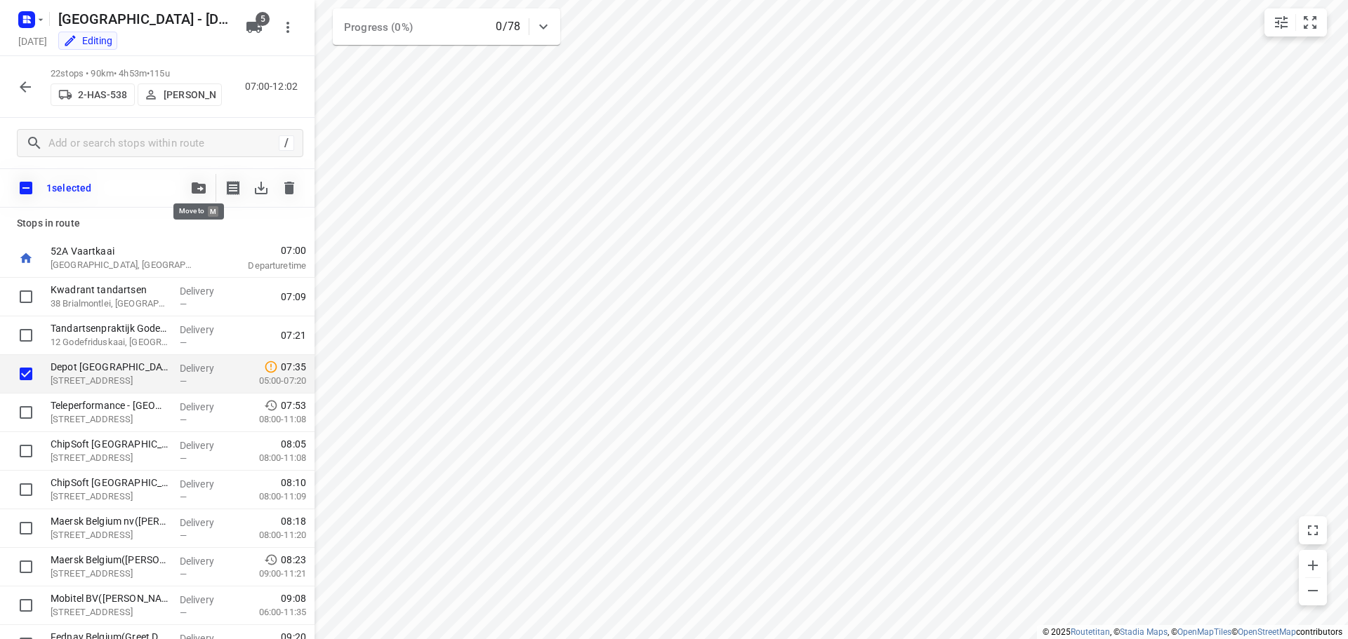
click at [193, 185] on icon "button" at bounding box center [199, 187] width 14 height 11
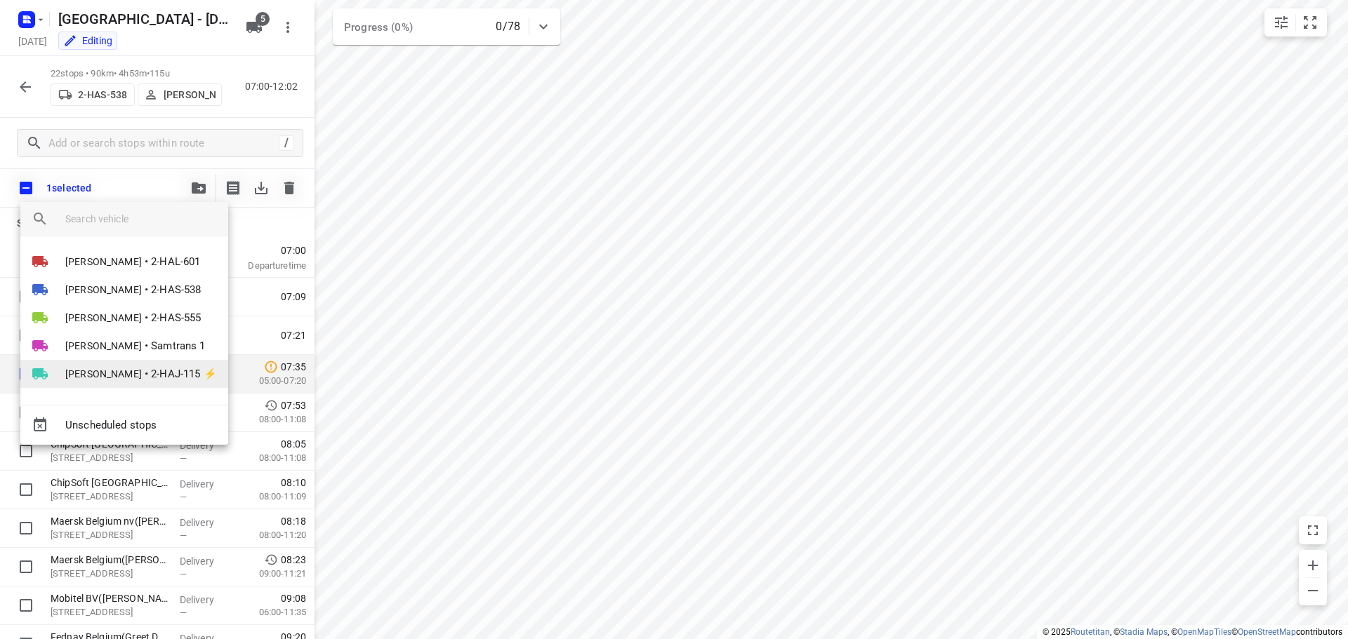
click at [98, 372] on span "[PERSON_NAME]" at bounding box center [103, 374] width 77 height 14
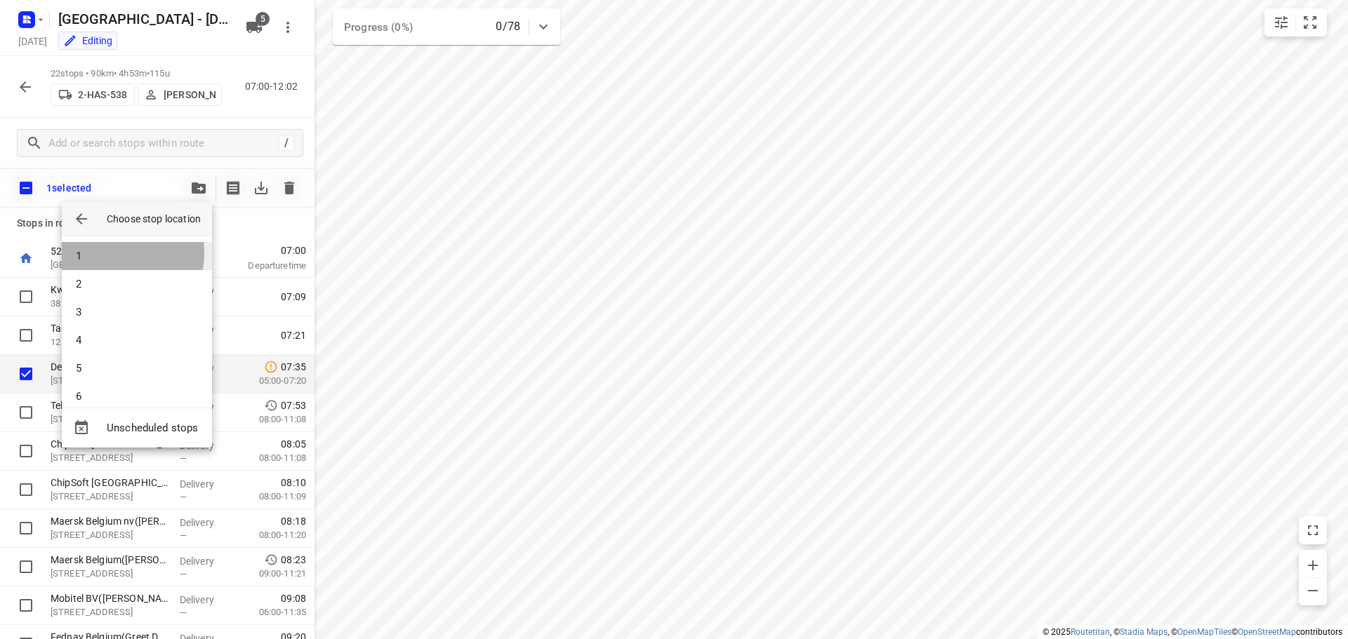
click at [104, 253] on li "1" at bounding box center [137, 256] width 150 height 28
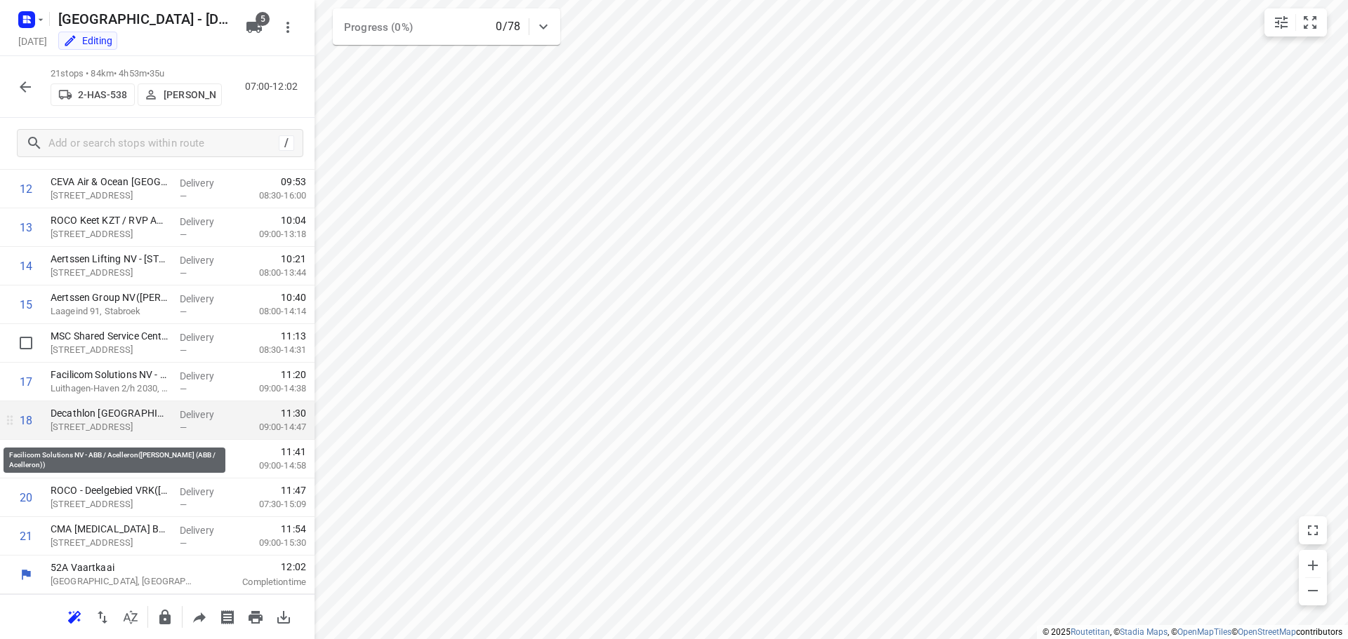
scroll to position [423, 0]
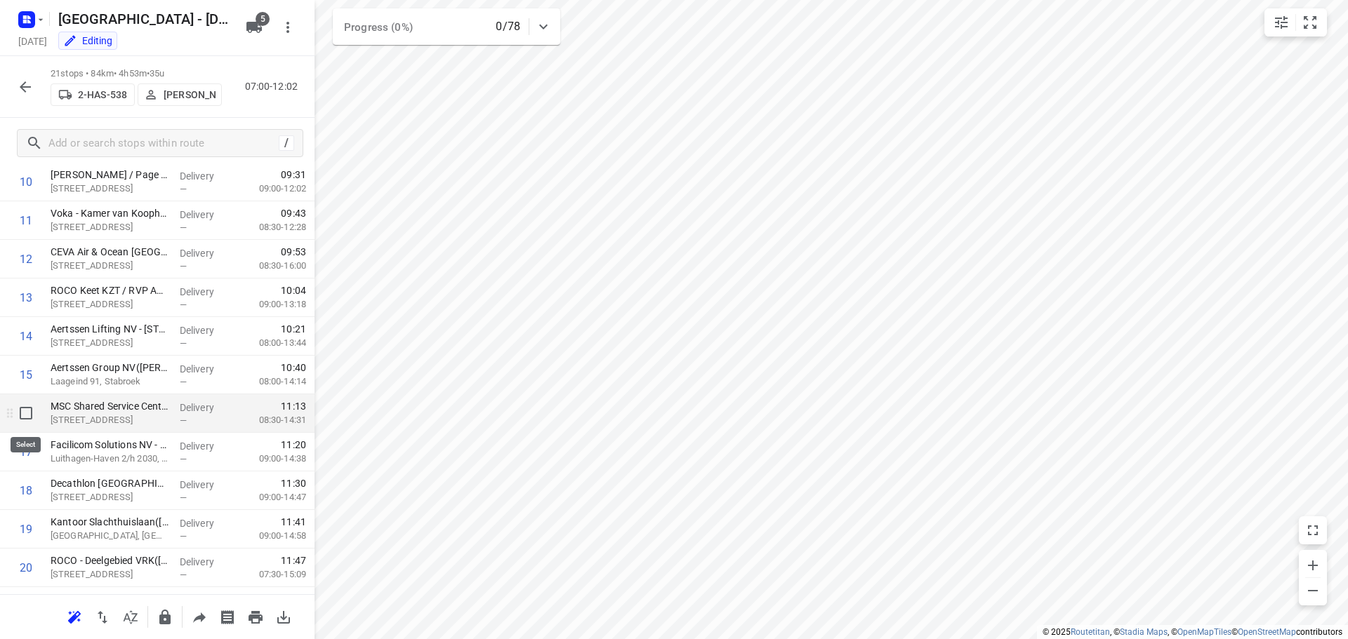
click at [25, 412] on input "checkbox" at bounding box center [26, 413] width 28 height 28
checkbox input "true"
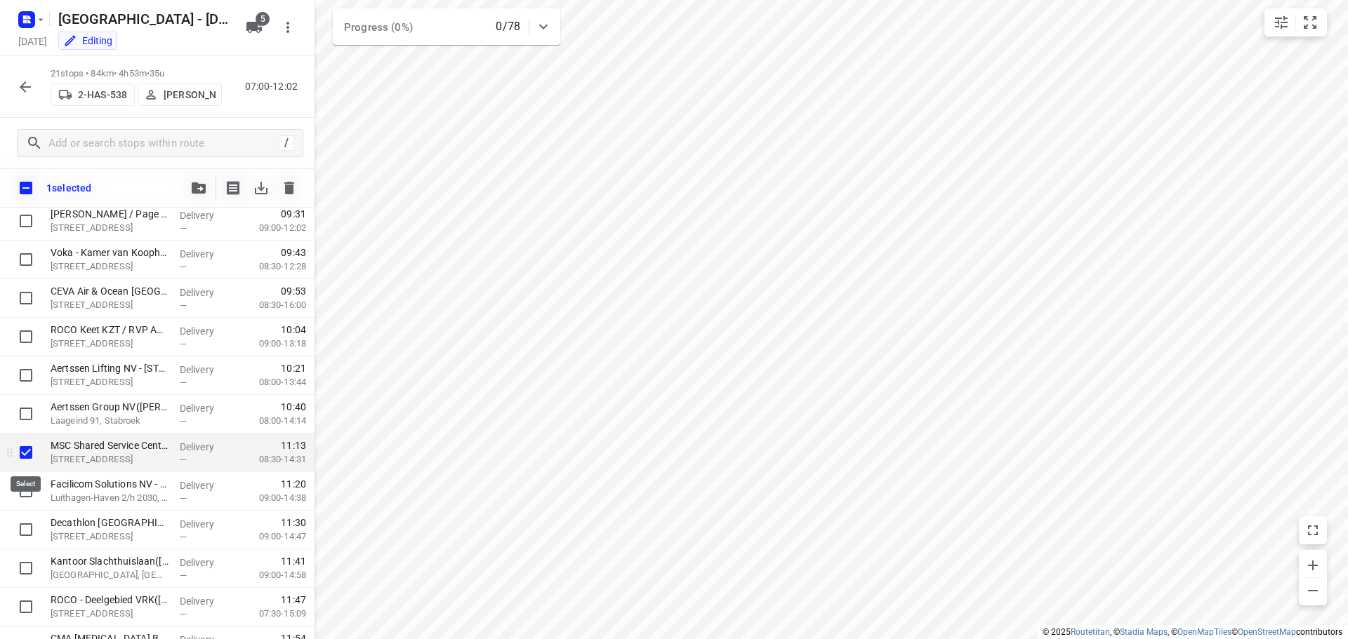
click at [27, 456] on input "checkbox" at bounding box center [26, 453] width 28 height 28
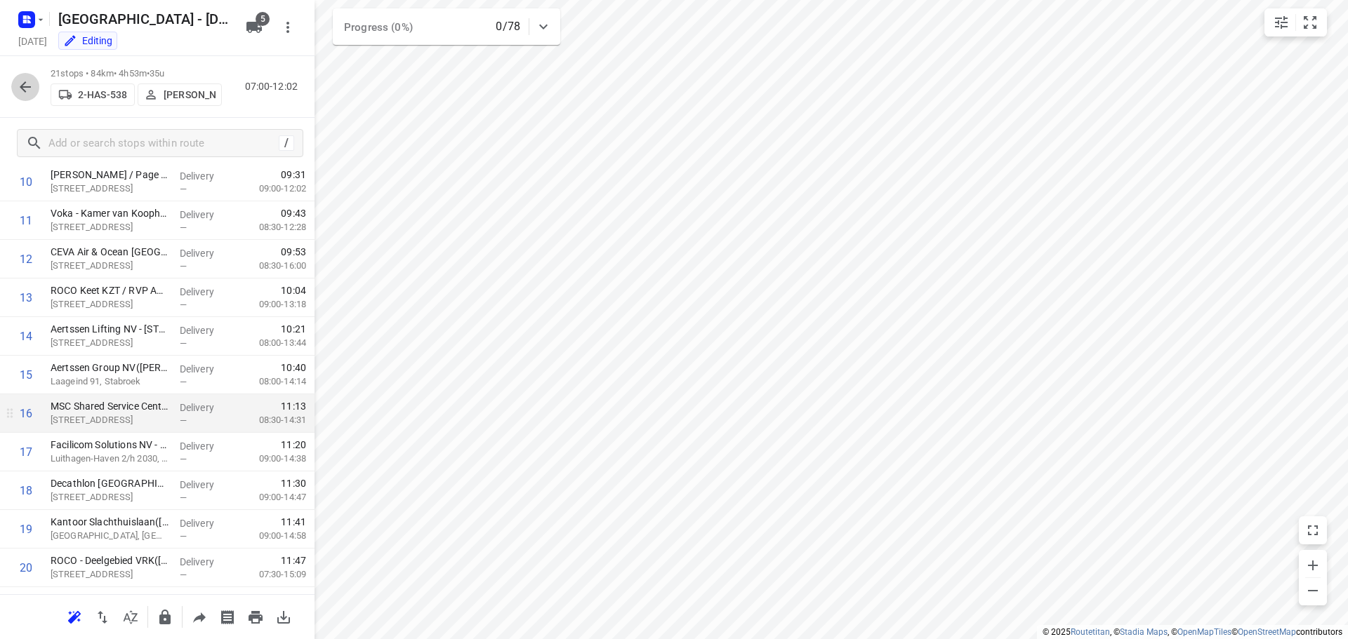
click at [23, 84] on icon "button" at bounding box center [25, 86] width 11 height 11
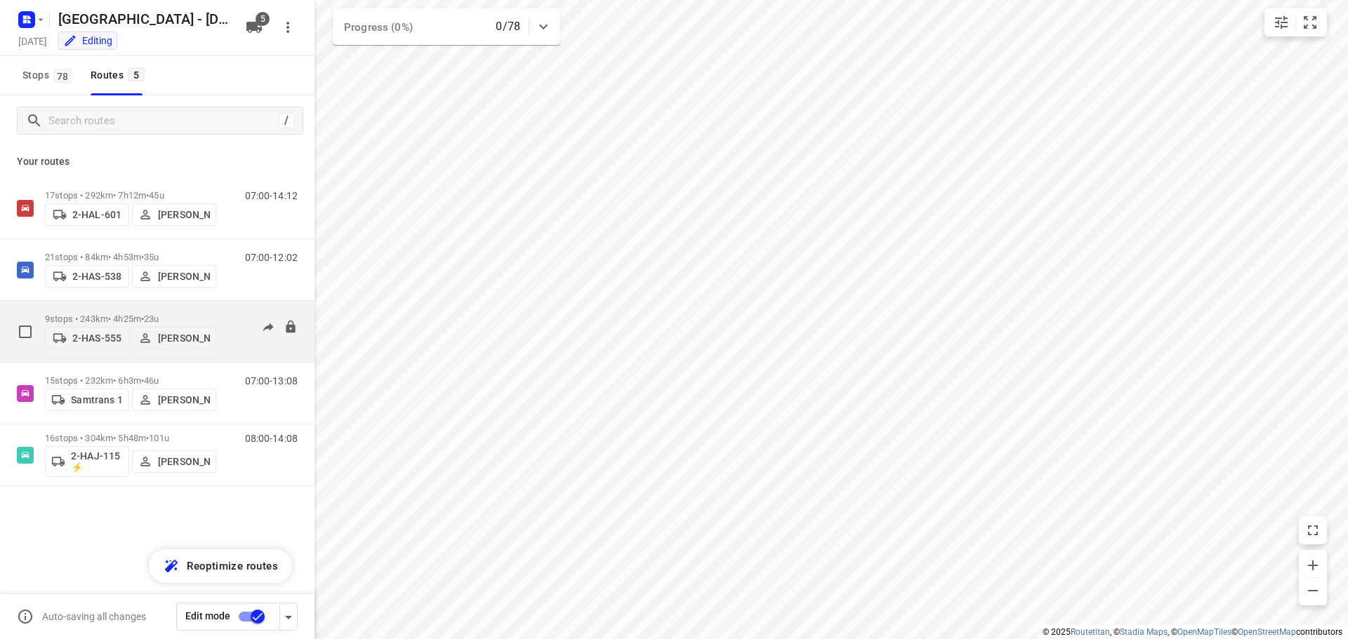
click at [100, 308] on div "9 stops • 243km • 4h25m • 23u 2-HAS-555 [PERSON_NAME]" at bounding box center [130, 332] width 171 height 50
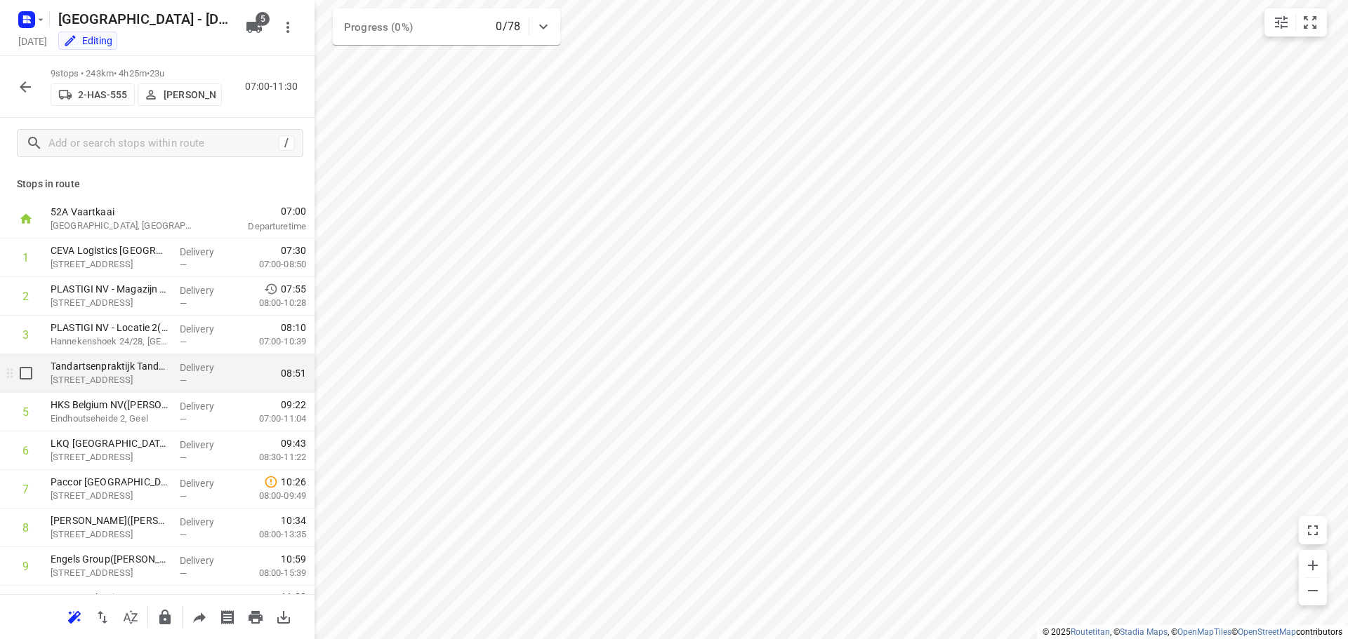
scroll to position [30, 0]
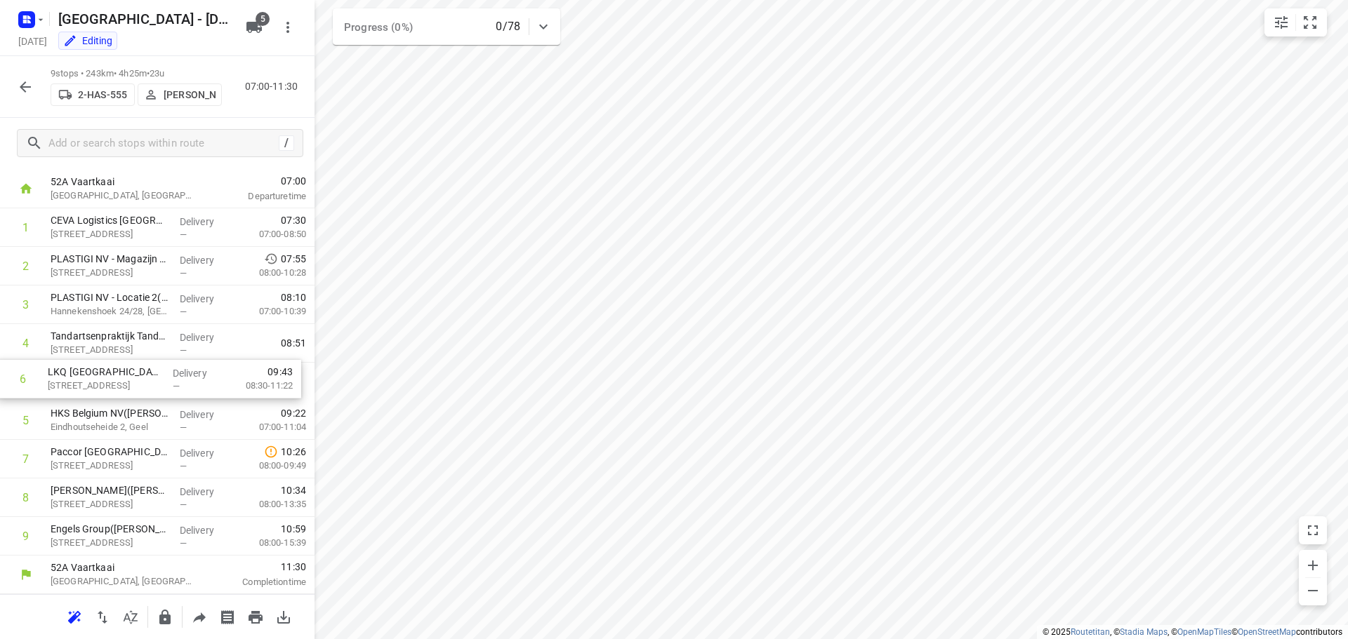
drag, startPoint x: 107, startPoint y: 421, endPoint x: 105, endPoint y: 373, distance: 47.8
click at [105, 373] on div "1 CEVA Logistics [GEOGRAPHIC_DATA] – Grobbendonk([PERSON_NAME]) [STREET_ADDRESS…" at bounding box center [157, 381] width 314 height 347
drag, startPoint x: 104, startPoint y: 420, endPoint x: 100, endPoint y: 331, distance: 88.5
click at [100, 331] on div "1 CEVA Logistics [GEOGRAPHIC_DATA] – Grobbendonk([PERSON_NAME]) [STREET_ADDRESS…" at bounding box center [157, 381] width 314 height 347
drag, startPoint x: 131, startPoint y: 419, endPoint x: 133, endPoint y: 379, distance: 40.1
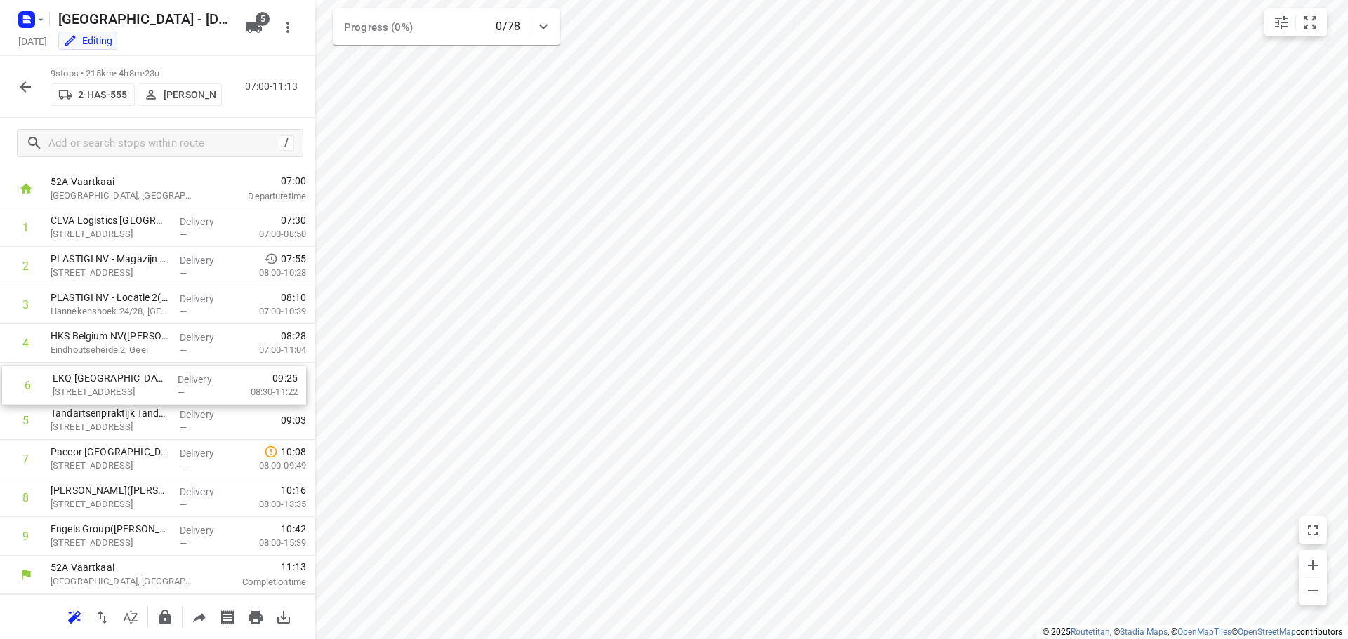
click at [133, 379] on div "1 CEVA Logistics [GEOGRAPHIC_DATA] – Grobbendonk([PERSON_NAME]) [STREET_ADDRESS…" at bounding box center [157, 381] width 314 height 347
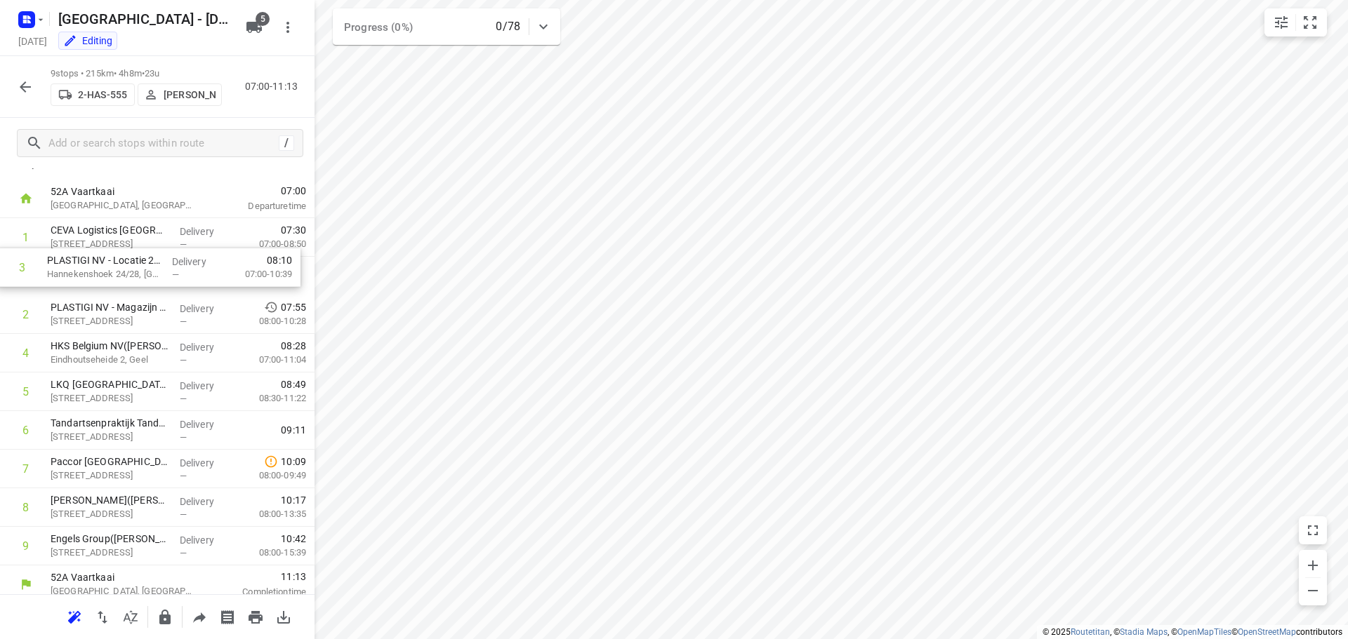
scroll to position [15, 0]
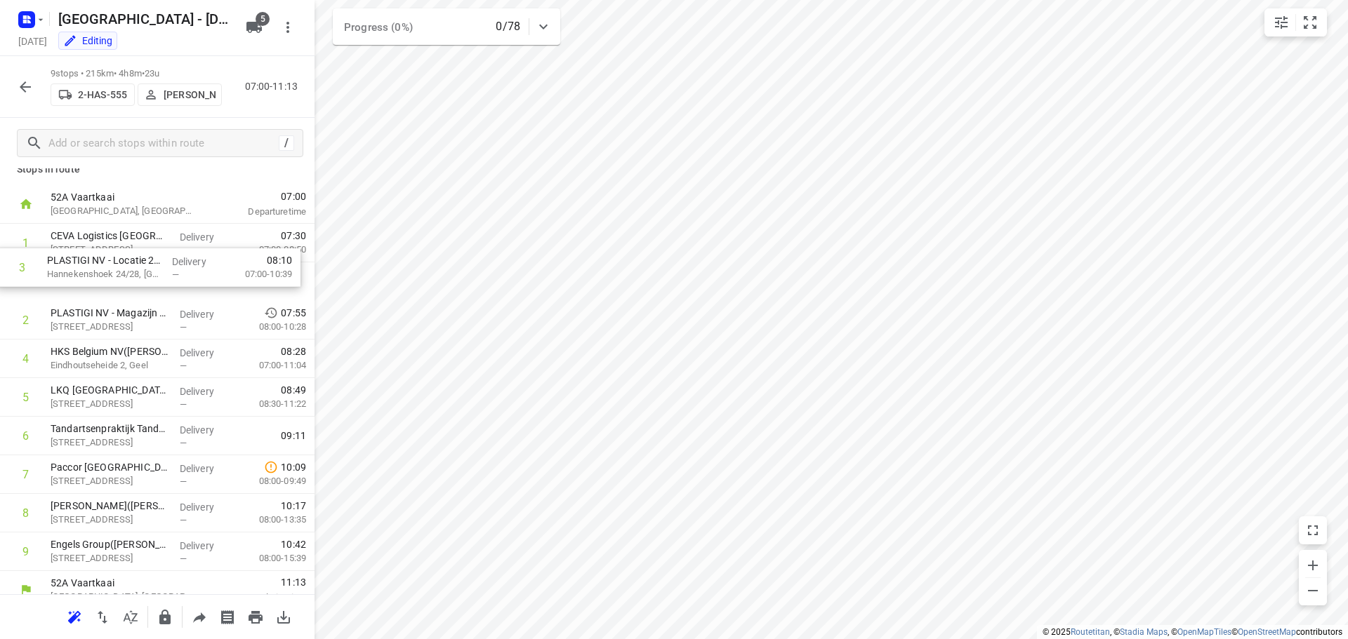
drag, startPoint x: 127, startPoint y: 306, endPoint x: 124, endPoint y: 265, distance: 41.6
click at [124, 265] on div "1 CEVA Logistics [GEOGRAPHIC_DATA] – Grobbendonk([PERSON_NAME]) [STREET_ADDRESS…" at bounding box center [157, 397] width 314 height 347
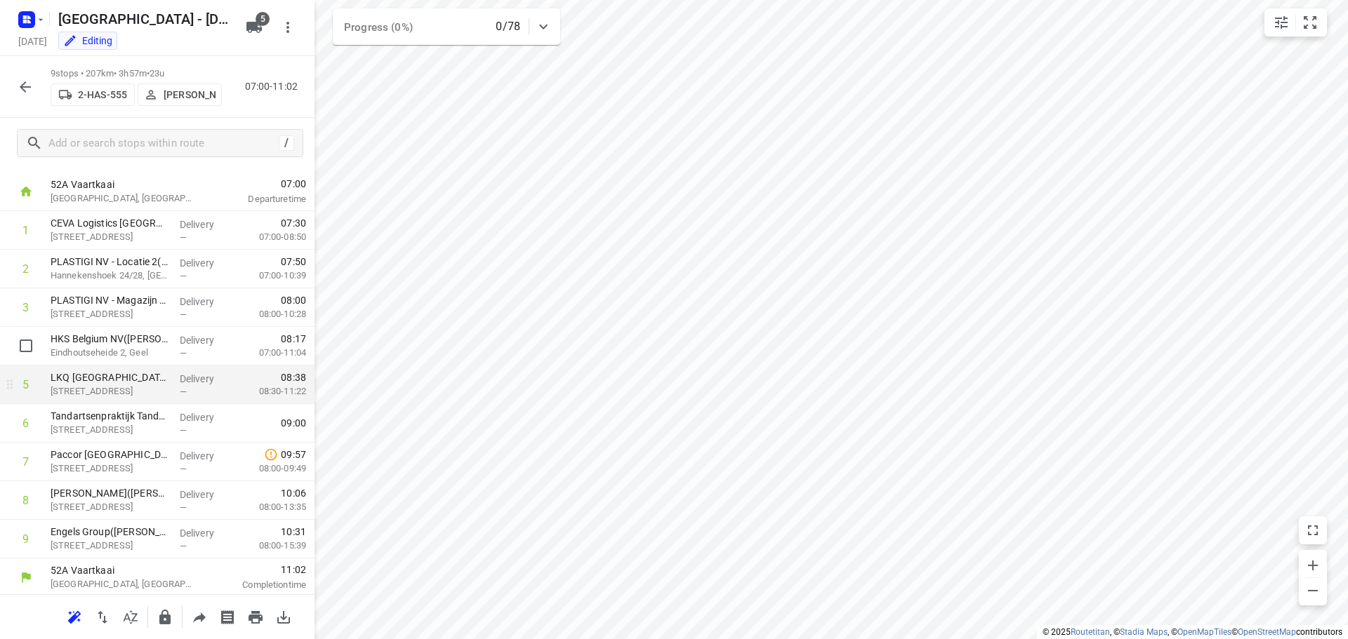
scroll to position [30, 0]
click at [23, 86] on icon "button" at bounding box center [25, 86] width 11 height 11
